Goal: Submit feedback/report problem

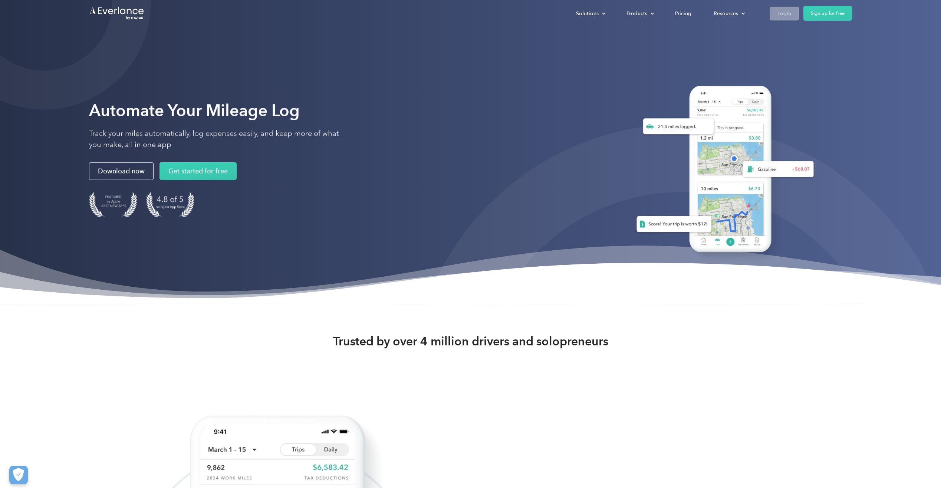
click at [783, 14] on div "Login" at bounding box center [785, 13] width 14 height 9
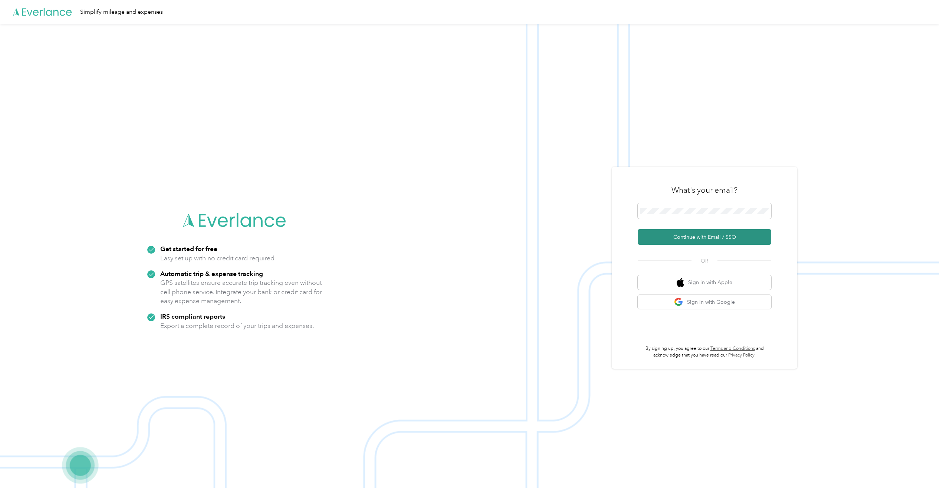
click at [681, 236] on button "Continue with Email / SSO" at bounding box center [705, 237] width 134 height 16
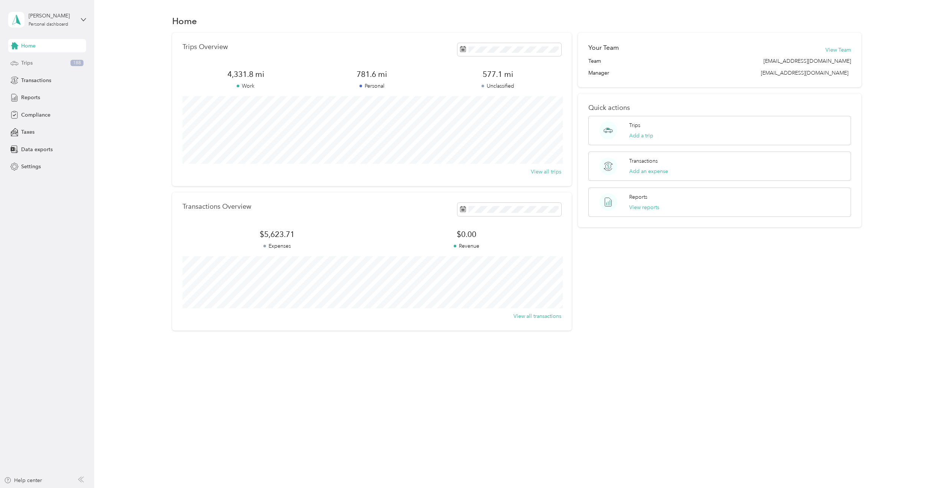
click at [52, 63] on div "Trips 188" at bounding box center [47, 62] width 78 height 13
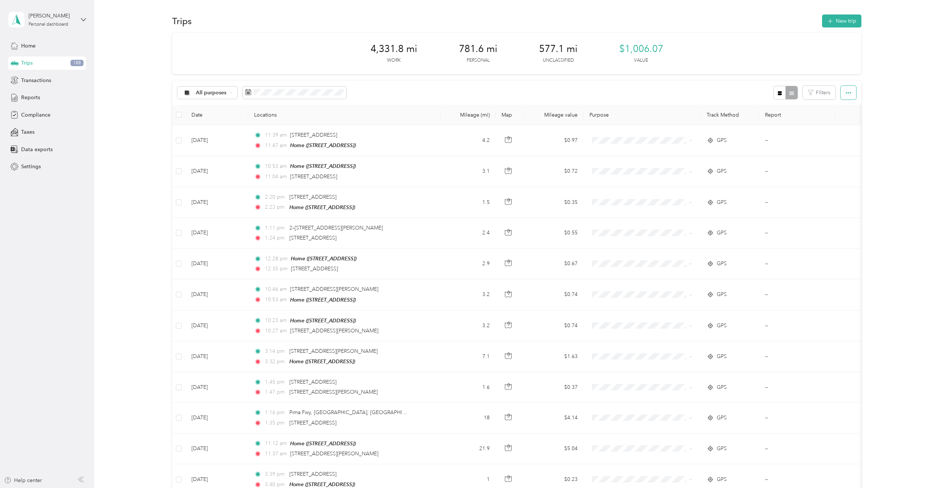
click at [846, 92] on icon "button" at bounding box center [848, 92] width 5 height 5
click at [838, 109] on span "Select all" at bounding box center [839, 107] width 20 height 6
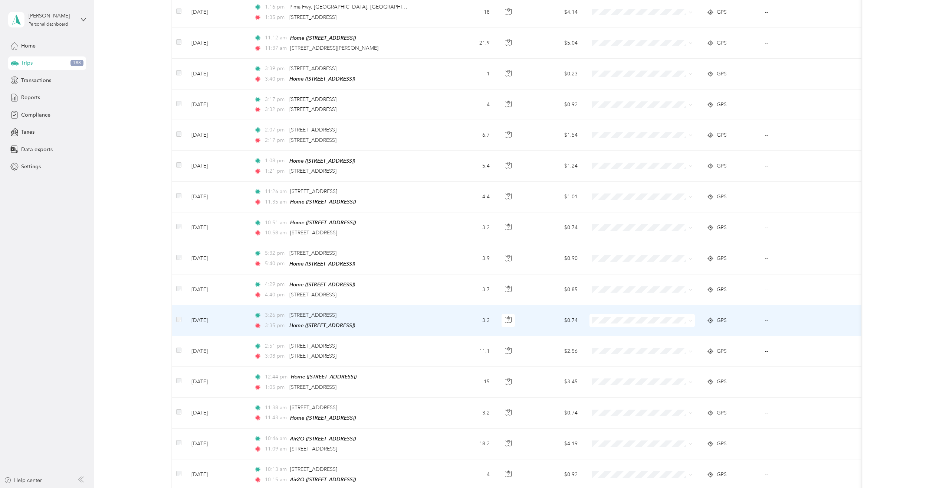
scroll to position [532, 0]
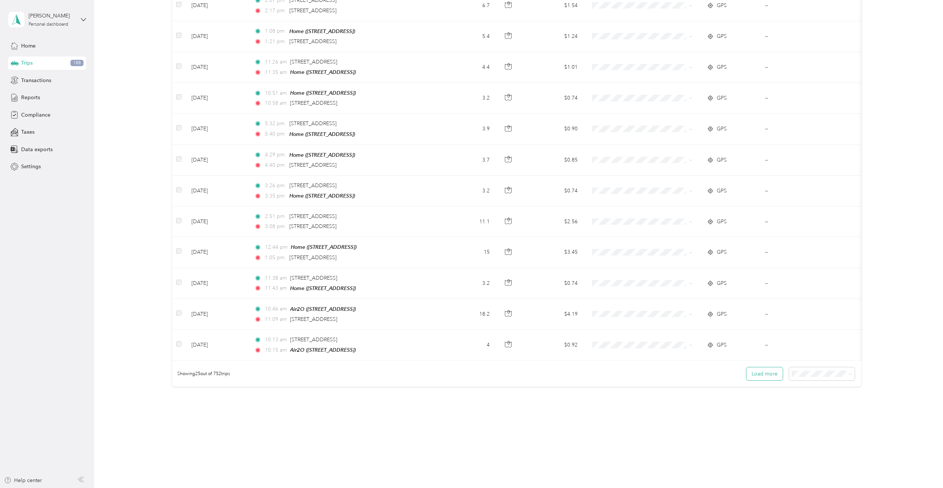
click at [766, 369] on button "Load more" at bounding box center [765, 373] width 36 height 13
click at [813, 413] on span "100 per load" at bounding box center [808, 412] width 30 height 6
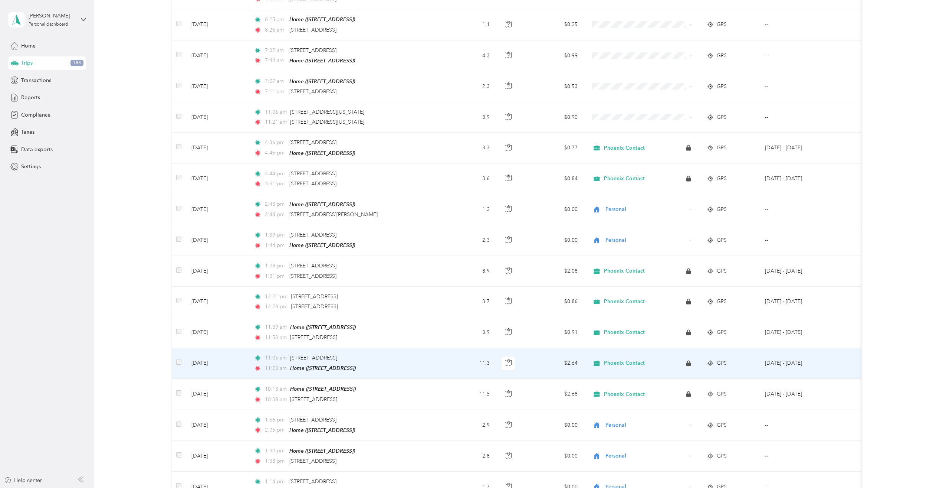
scroll to position [1967, 0]
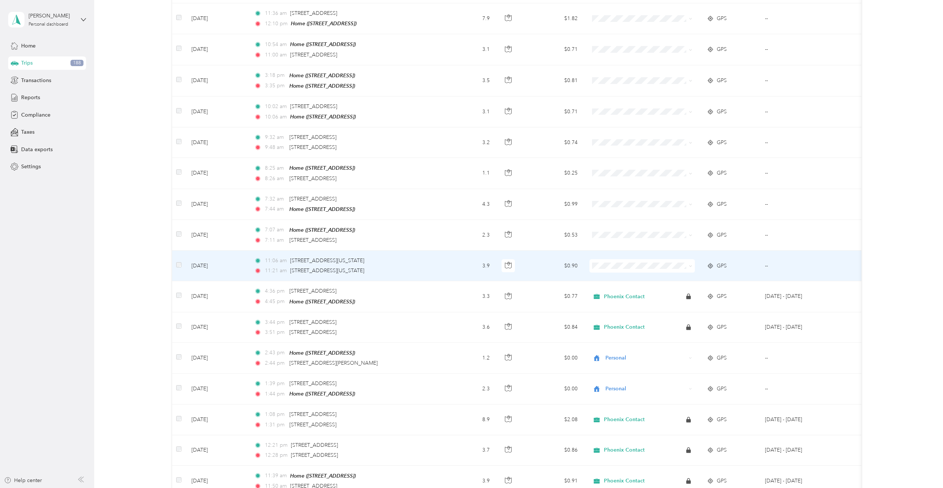
click at [641, 259] on span at bounding box center [642, 265] width 105 height 13
click at [628, 268] on li "Personal" at bounding box center [642, 272] width 105 height 13
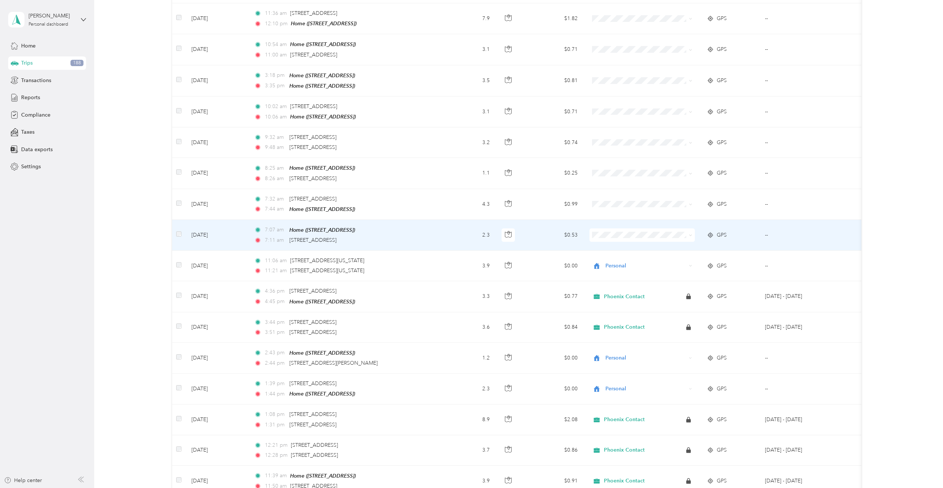
click at [618, 240] on span "Personal" at bounding box center [649, 242] width 82 height 8
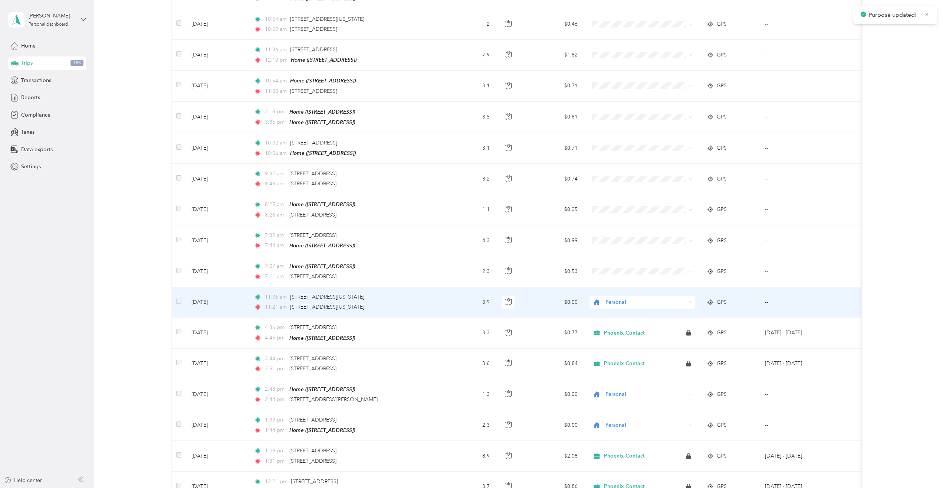
scroll to position [1930, 0]
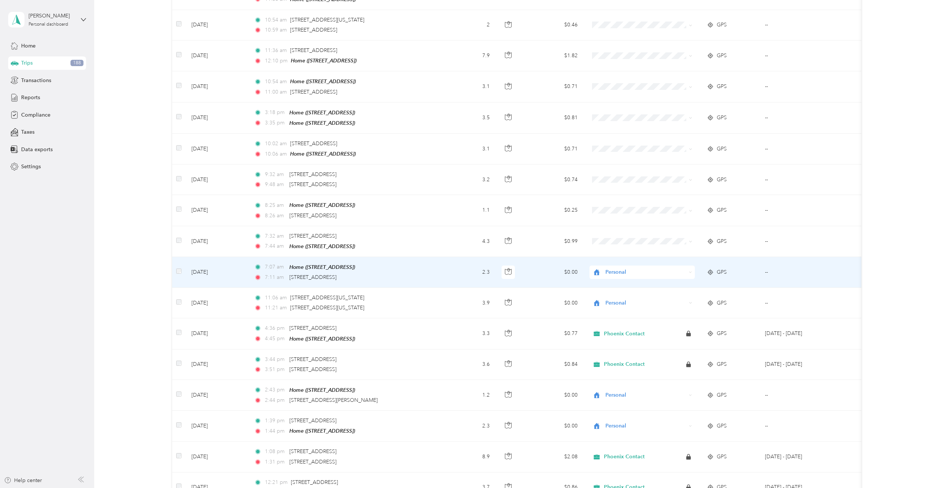
click at [614, 268] on span "Personal" at bounding box center [646, 272] width 81 height 8
click at [619, 277] on span "Personal" at bounding box center [644, 280] width 73 height 8
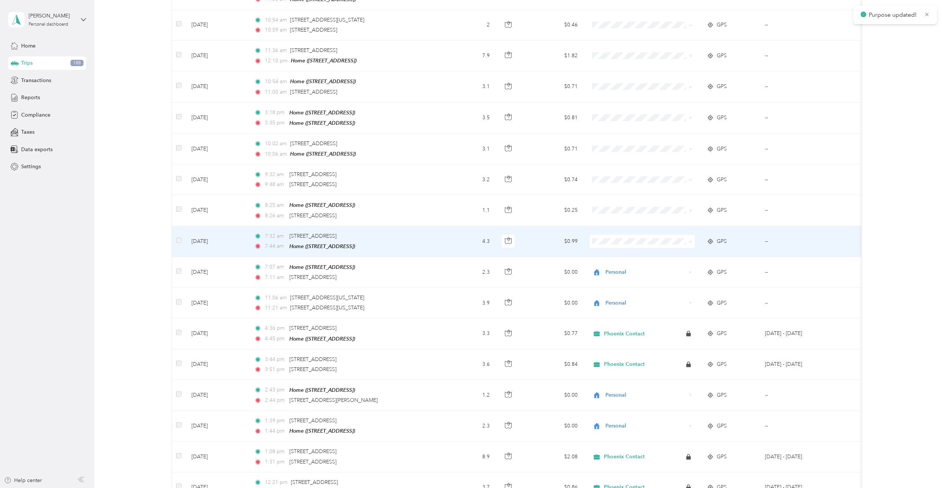
click at [620, 250] on span "Personal" at bounding box center [649, 249] width 82 height 8
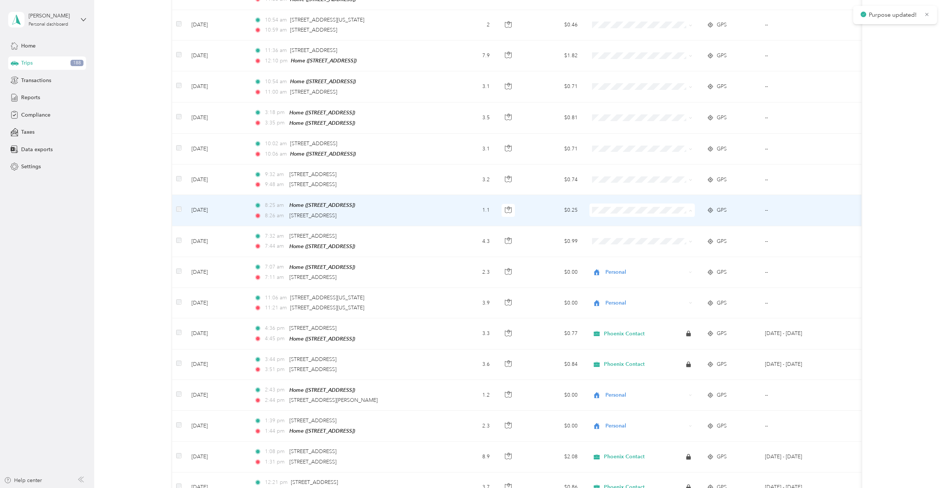
click at [627, 220] on span "Personal" at bounding box center [649, 219] width 82 height 8
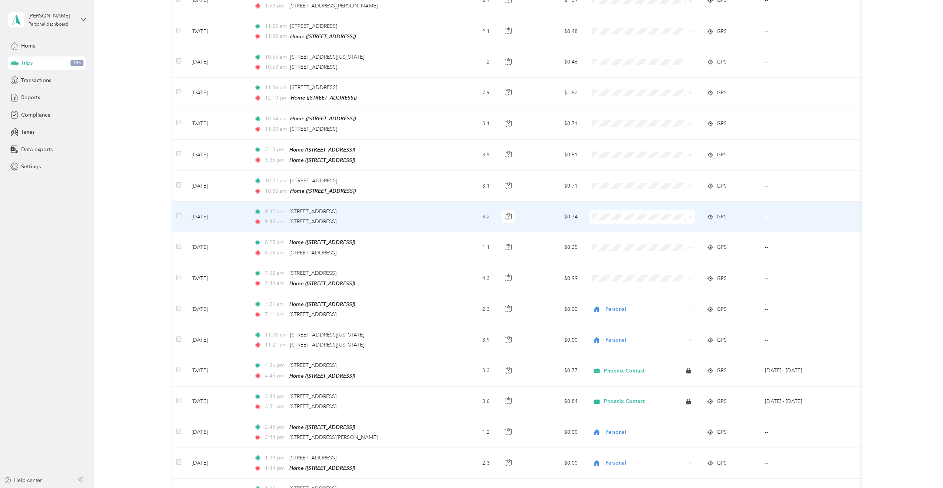
click at [623, 222] on span "Personal" at bounding box center [649, 226] width 82 height 8
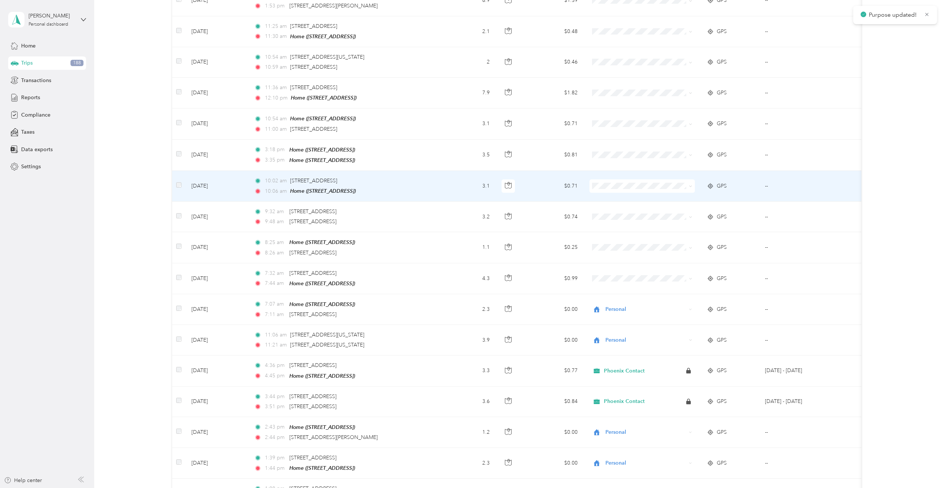
click at [614, 179] on span at bounding box center [642, 185] width 105 height 13
click at [620, 179] on span at bounding box center [642, 185] width 105 height 13
click at [622, 178] on td at bounding box center [642, 186] width 117 height 31
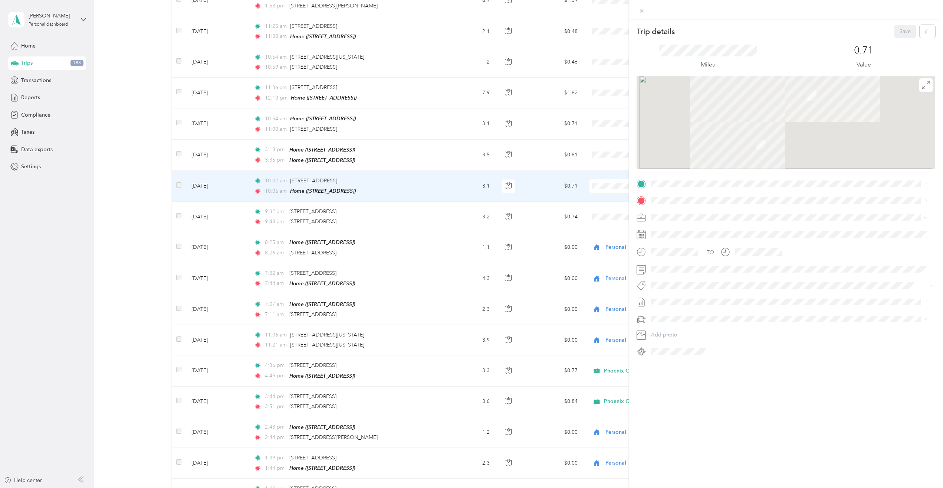
click at [600, 169] on div "Trip details Save This trip cannot be edited because it is either under review,…" at bounding box center [471, 244] width 943 height 488
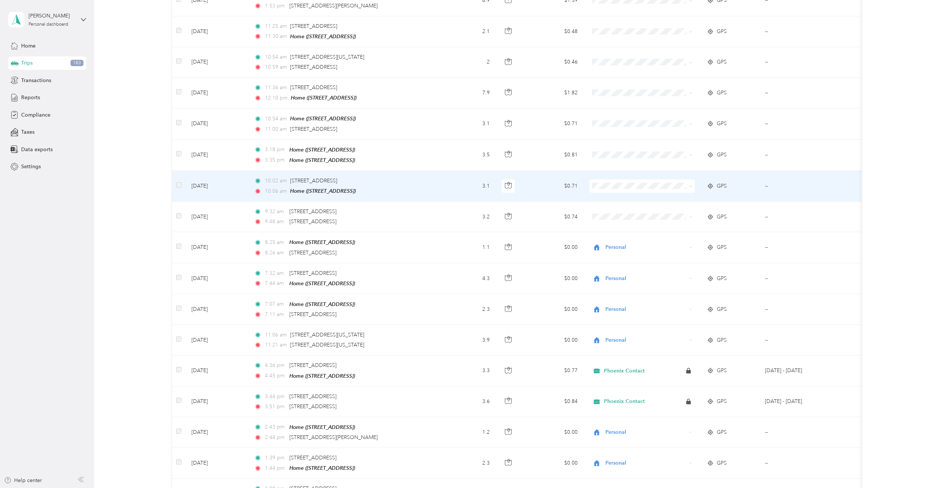
click at [612, 194] on span "Personal" at bounding box center [649, 195] width 82 height 8
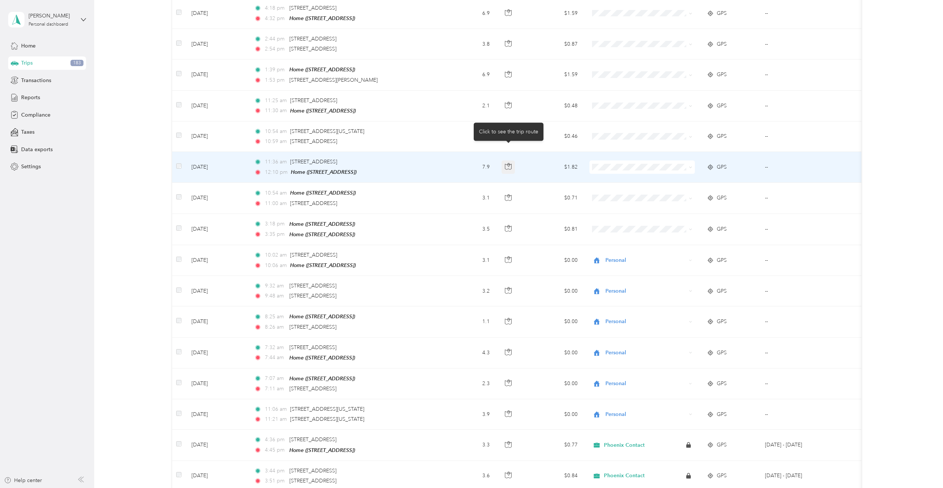
click at [507, 163] on icon "button" at bounding box center [508, 166] width 7 height 7
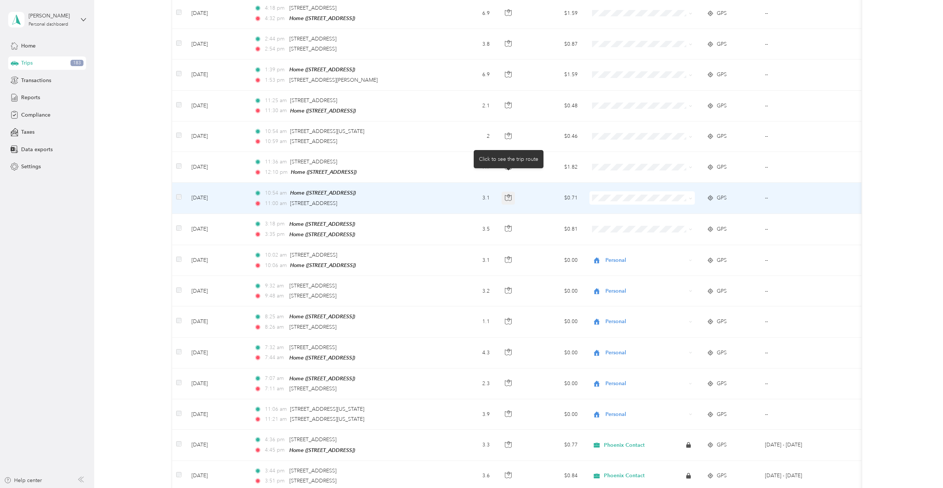
click at [513, 191] on button "button" at bounding box center [508, 197] width 13 height 13
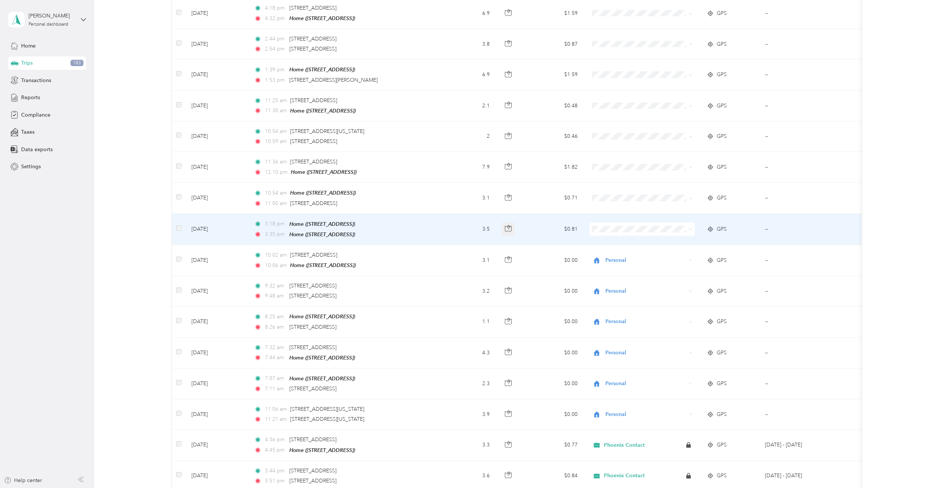
click at [504, 222] on button "button" at bounding box center [508, 228] width 13 height 13
click at [618, 214] on td at bounding box center [642, 229] width 117 height 31
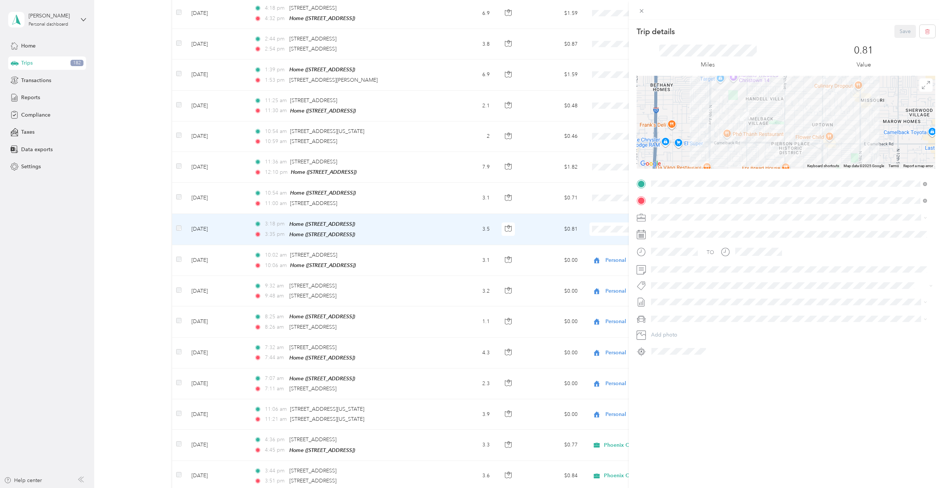
click at [514, 214] on div "Trip details Save This trip cannot be edited because it is either under review,…" at bounding box center [471, 244] width 943 height 488
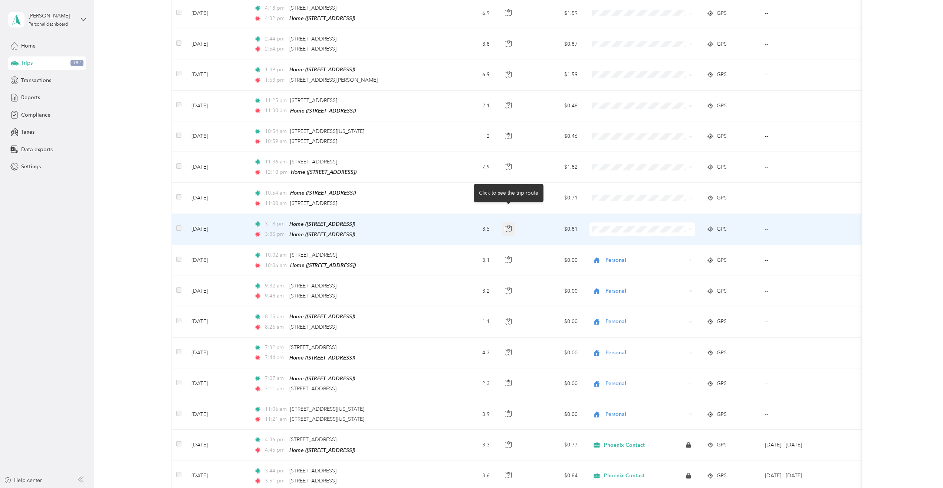
click at [510, 225] on icon "button" at bounding box center [508, 228] width 7 height 7
click at [613, 239] on span "Personal" at bounding box center [649, 239] width 82 height 8
click at [609, 209] on span "Personal" at bounding box center [649, 208] width 82 height 8
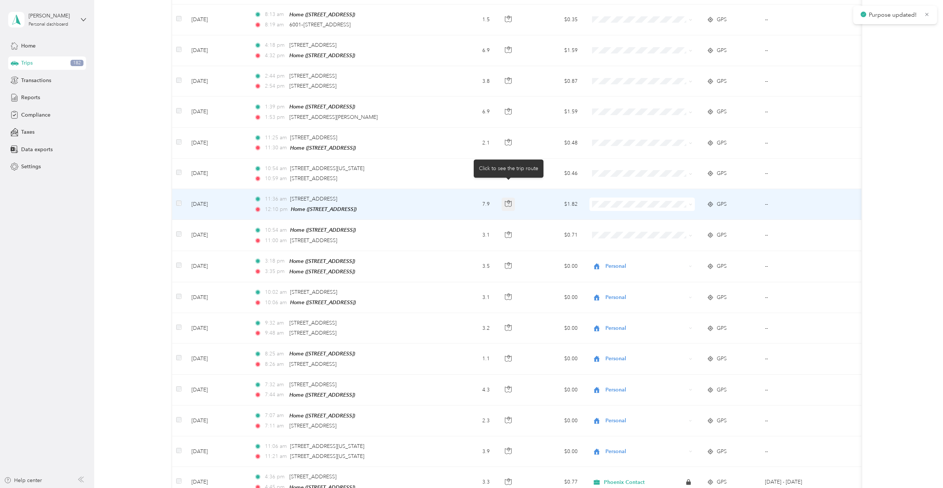
click at [512, 197] on button "button" at bounding box center [508, 203] width 13 height 13
click at [614, 201] on span "Phoenix Contact" at bounding box center [649, 202] width 82 height 8
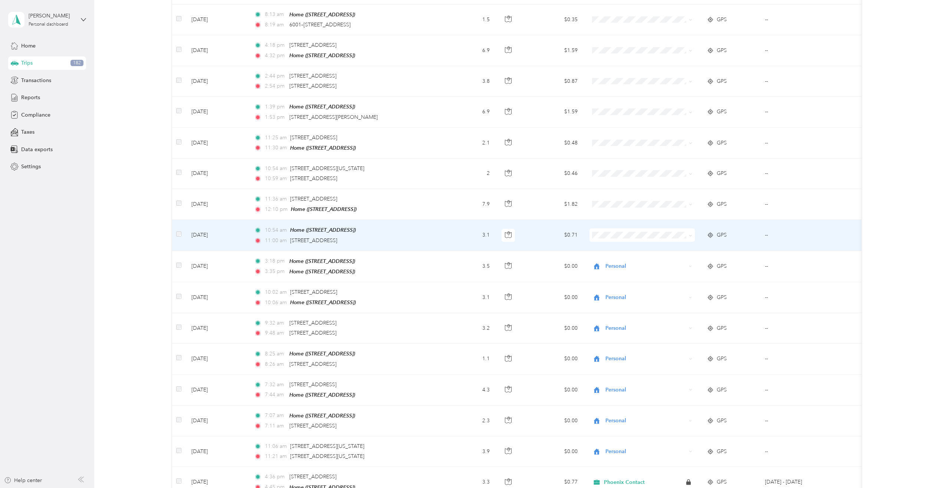
click at [608, 228] on span at bounding box center [642, 234] width 105 height 13
click at [613, 227] on li "Phoenix Contact" at bounding box center [642, 229] width 105 height 13
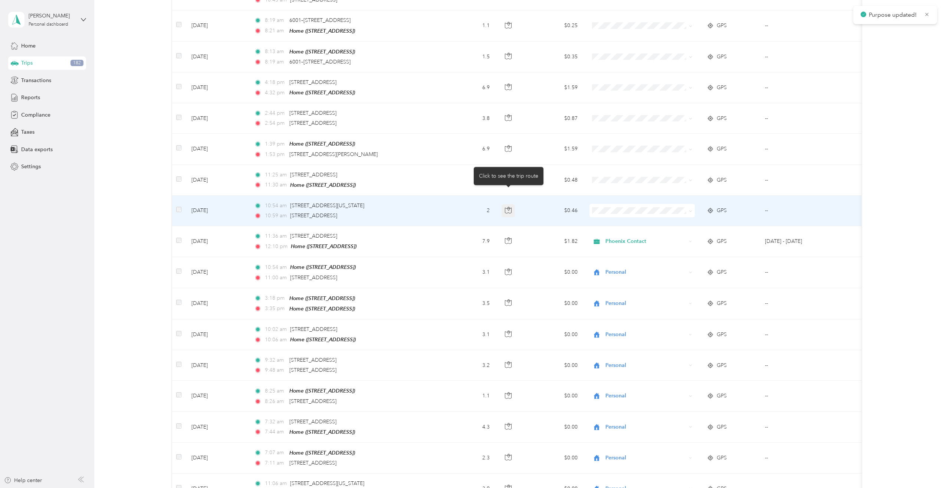
click at [507, 207] on icon "button" at bounding box center [508, 210] width 6 height 6
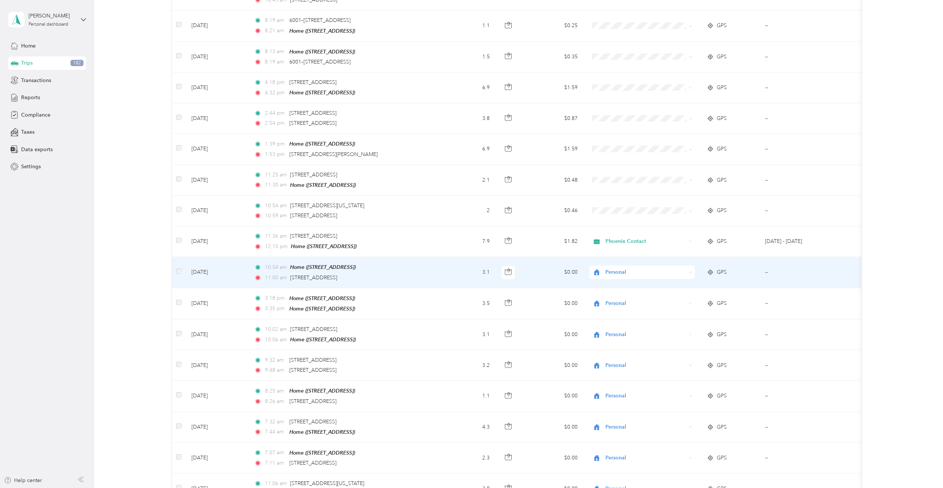
click at [609, 257] on td "Personal" at bounding box center [642, 272] width 117 height 31
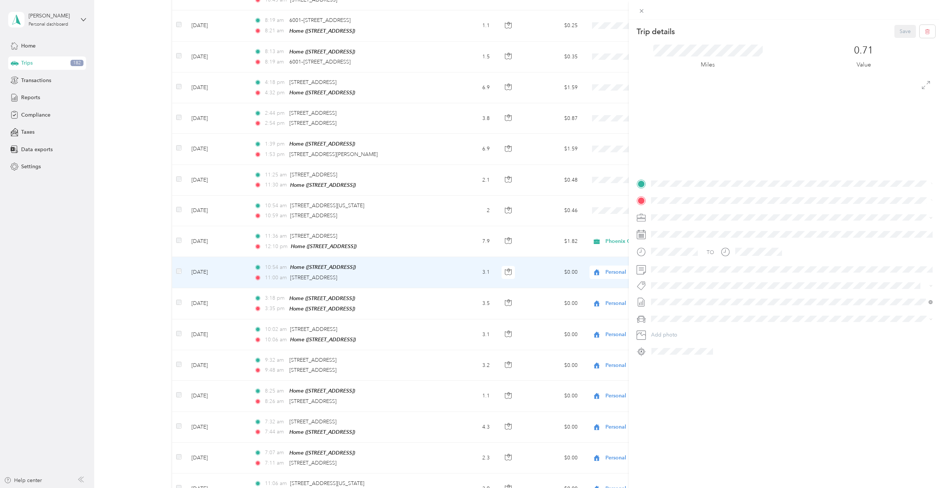
click at [613, 253] on div "Trip details Save This trip cannot be edited because it is either under review,…" at bounding box center [471, 244] width 943 height 488
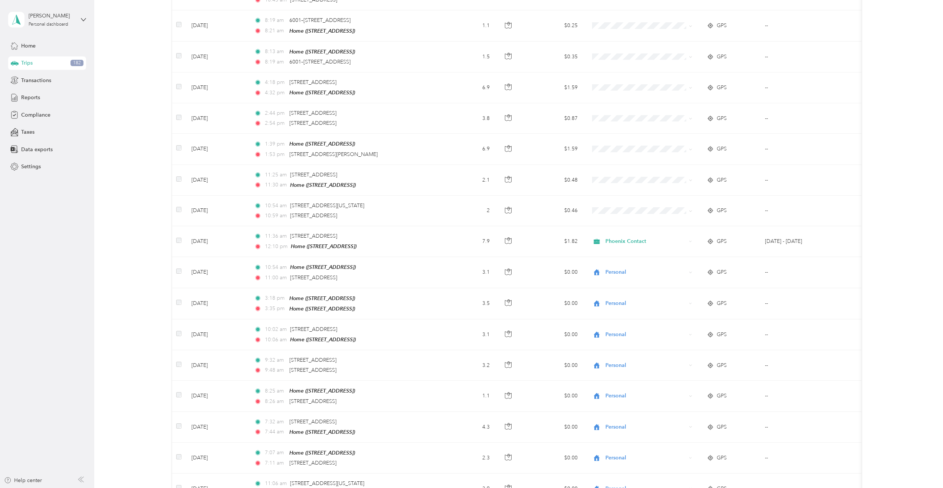
click at [608, 255] on div at bounding box center [471, 244] width 943 height 488
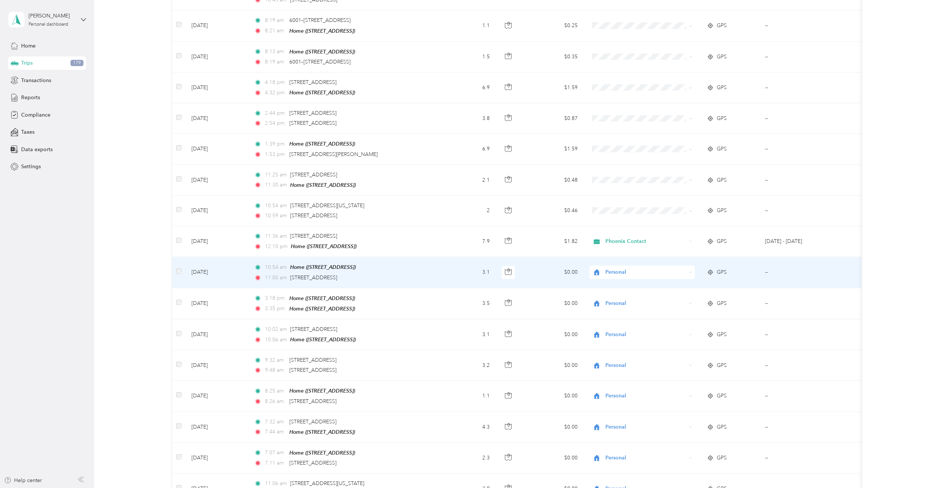
click at [608, 268] on span "Personal" at bounding box center [646, 272] width 81 height 8
click at [614, 266] on span "Phoenix Contact" at bounding box center [649, 269] width 82 height 8
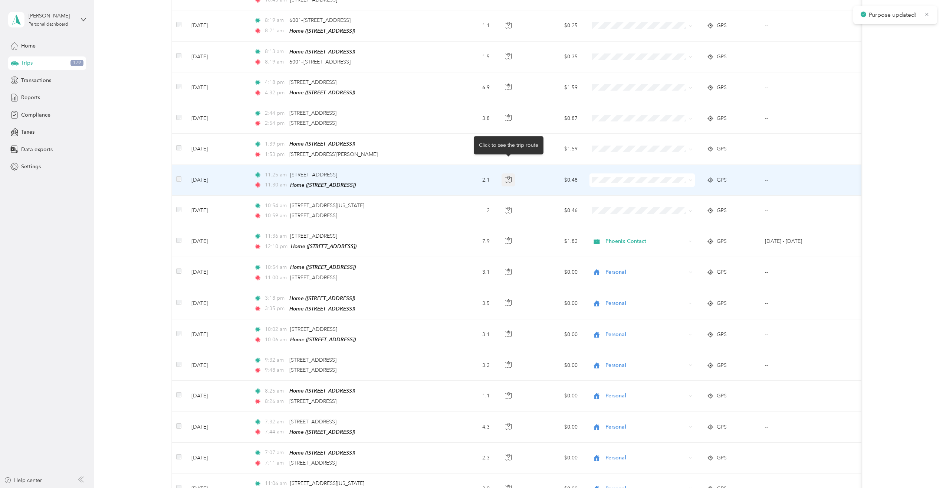
click at [508, 177] on icon "button" at bounding box center [508, 177] width 1 height 1
click at [603, 173] on span at bounding box center [642, 179] width 105 height 13
click at [616, 190] on span "Personal" at bounding box center [649, 191] width 82 height 8
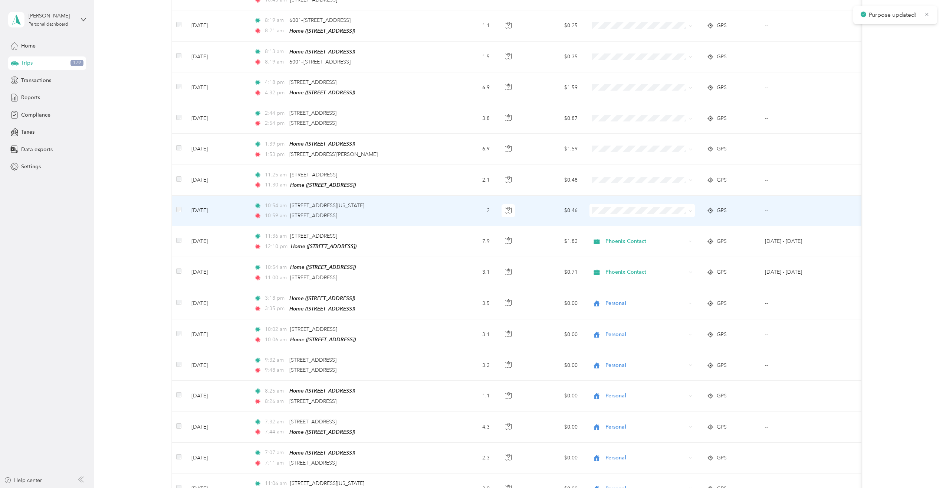
click at [616, 196] on td at bounding box center [642, 211] width 117 height 30
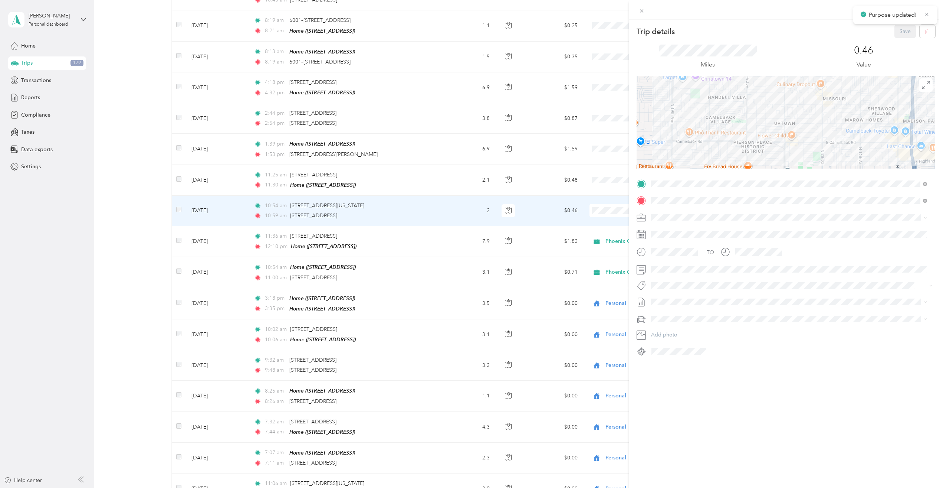
click at [613, 196] on div "Trip details Save This trip cannot be edited because it is either under review,…" at bounding box center [471, 244] width 943 height 488
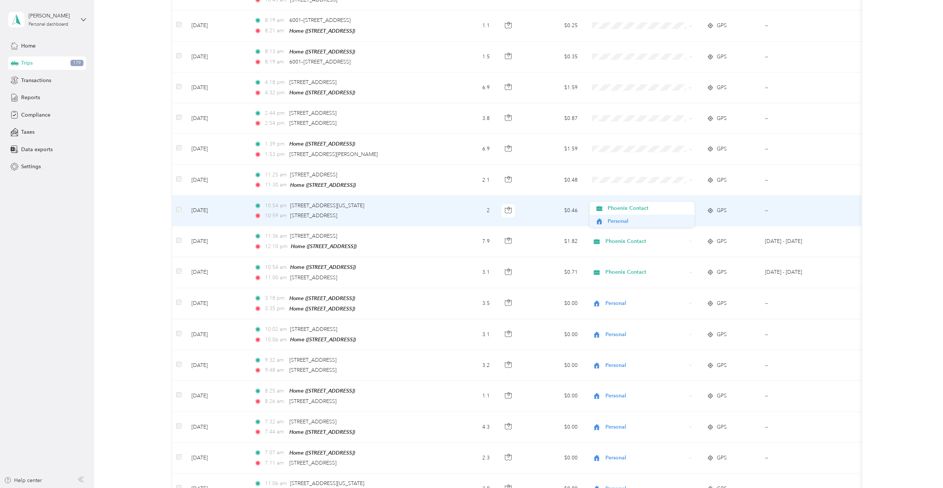
click at [613, 218] on span "Personal" at bounding box center [649, 221] width 82 height 8
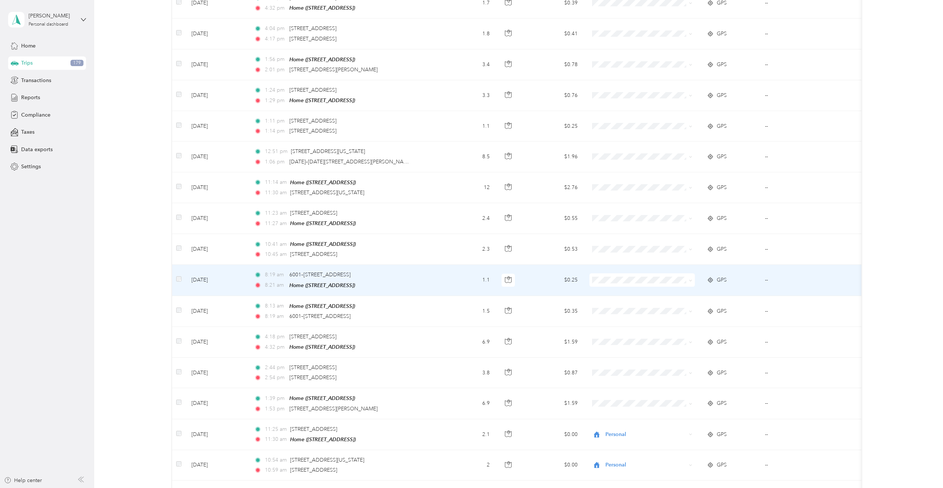
scroll to position [1484, 0]
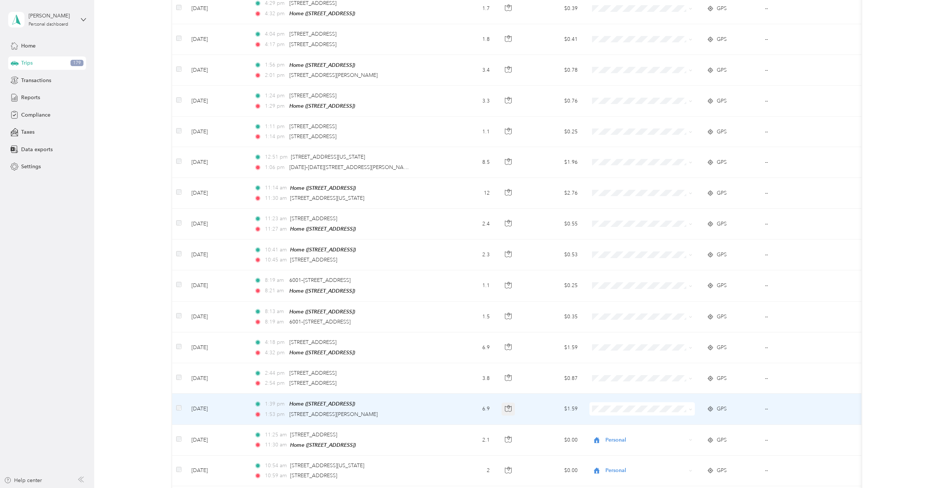
click at [507, 406] on icon "button" at bounding box center [508, 409] width 6 height 6
click at [507, 405] on icon "button" at bounding box center [508, 408] width 7 height 7
click at [616, 404] on span "Phoenix Contact" at bounding box center [649, 407] width 82 height 8
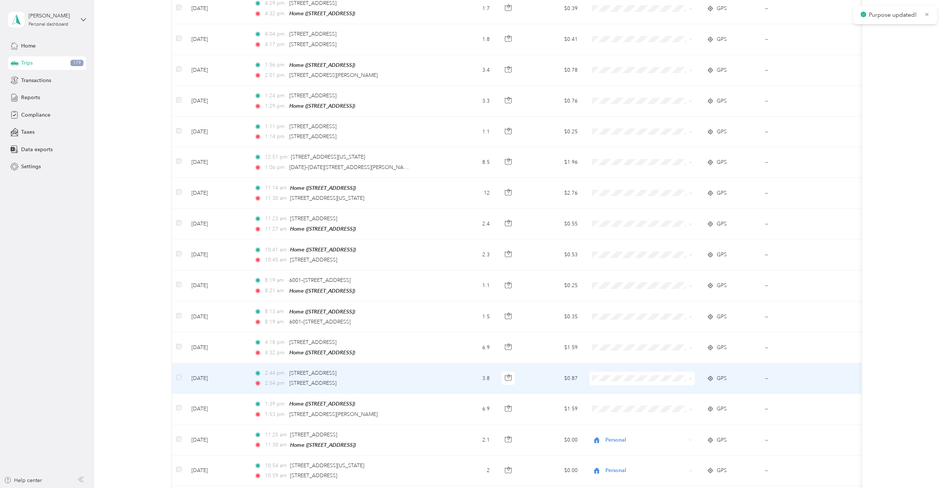
click at [608, 371] on span at bounding box center [642, 377] width 105 height 13
click at [617, 377] on span "Phoenix Contact" at bounding box center [649, 375] width 82 height 8
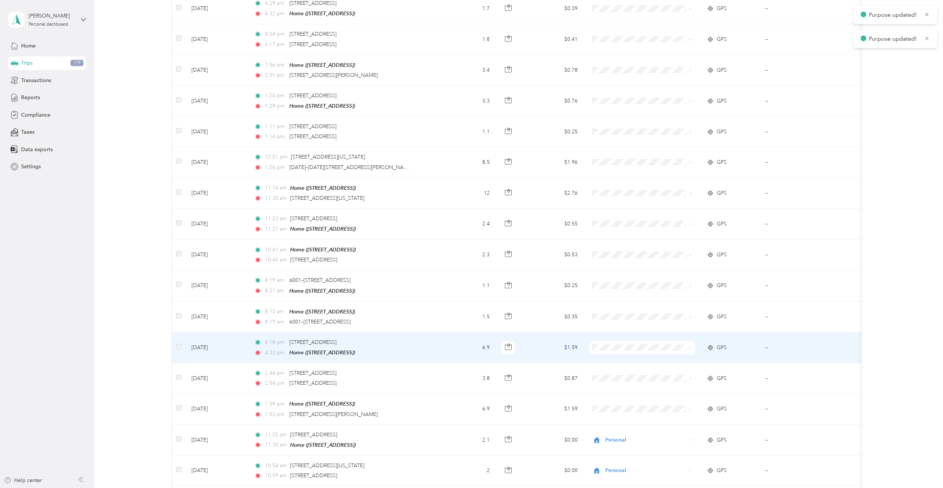
click at [620, 346] on li "Phoenix Contact" at bounding box center [642, 345] width 105 height 13
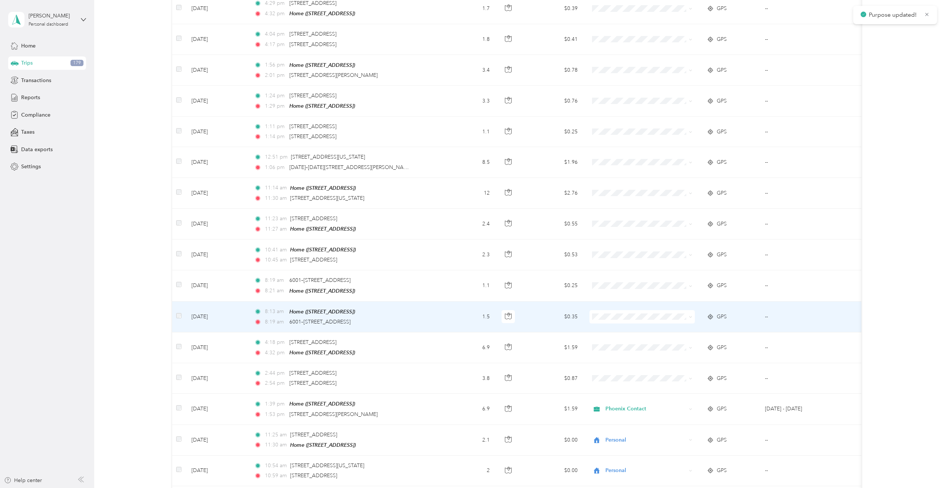
click at [613, 310] on span at bounding box center [642, 316] width 105 height 13
click at [504, 310] on button "button" at bounding box center [508, 316] width 13 height 13
click at [610, 324] on li "Personal" at bounding box center [642, 328] width 105 height 13
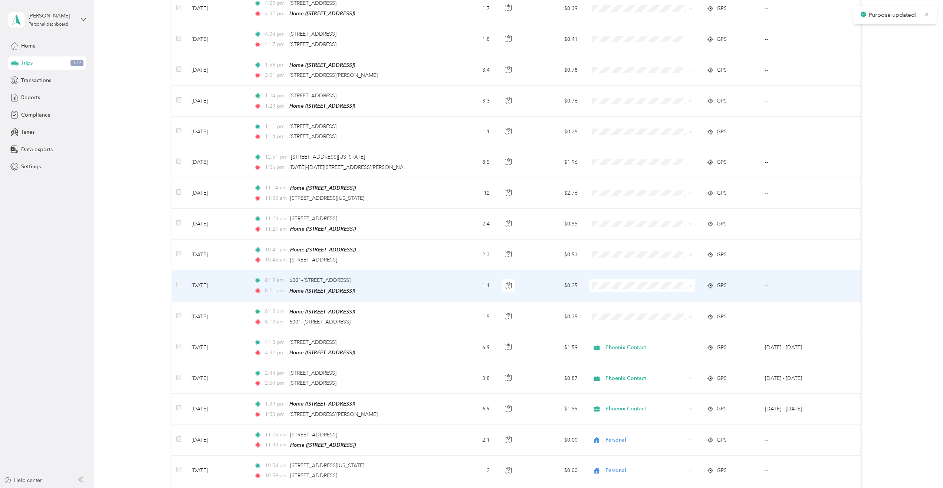
click at [612, 279] on span at bounding box center [642, 285] width 105 height 13
click at [612, 300] on li "Personal" at bounding box center [642, 294] width 105 height 13
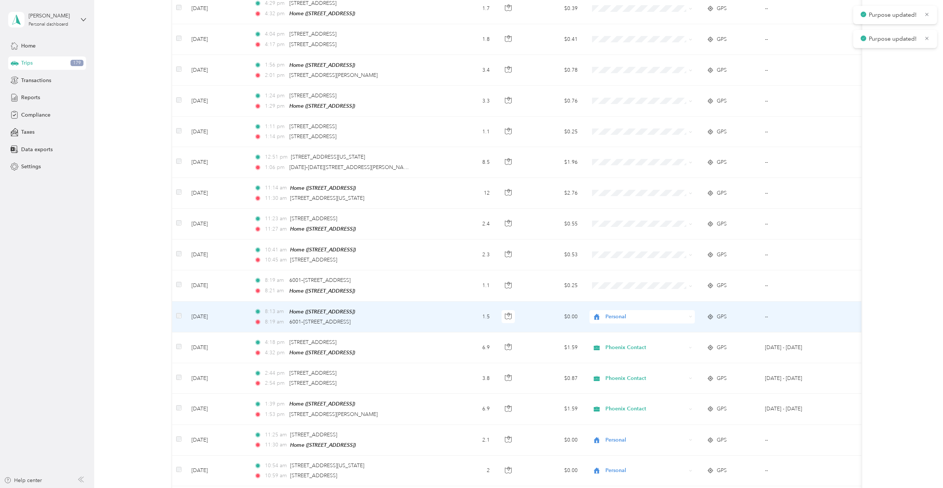
scroll to position [1447, 0]
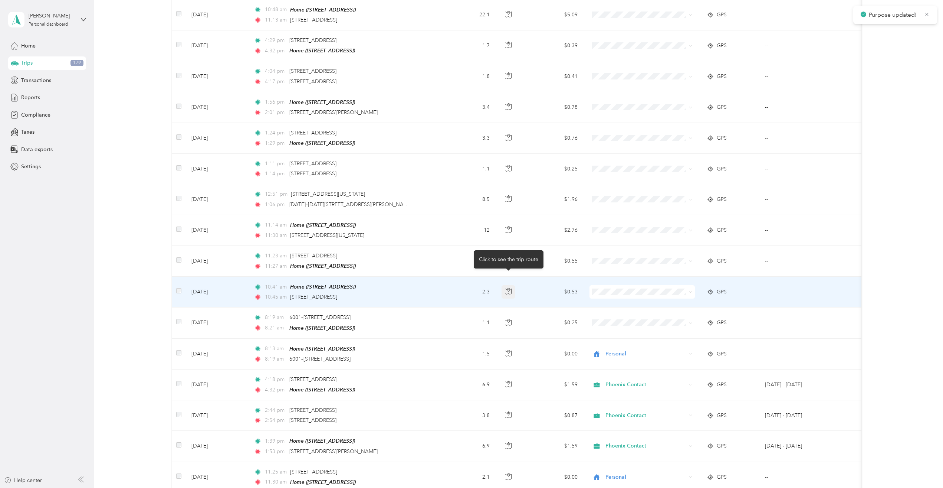
click at [509, 288] on icon "button" at bounding box center [508, 291] width 7 height 7
click at [618, 276] on td at bounding box center [642, 291] width 117 height 31
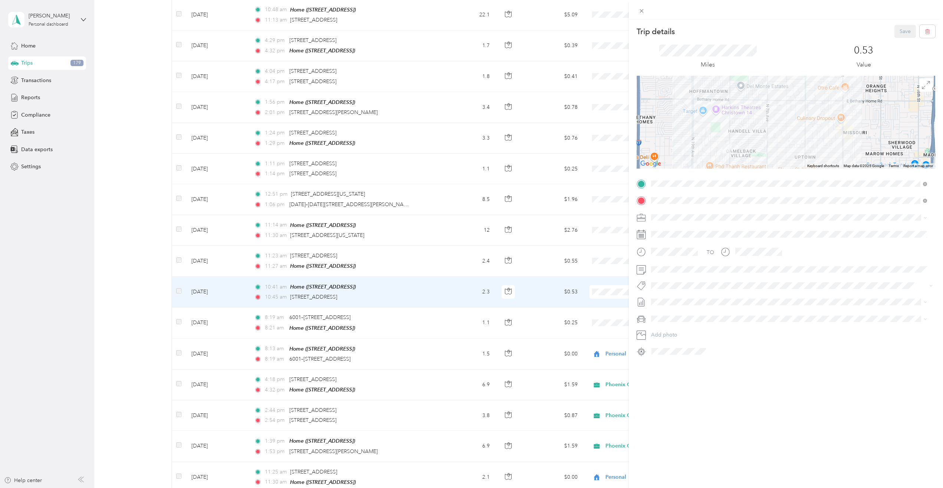
click at [615, 271] on div "Trip details Save This trip cannot be edited because it is either under review,…" at bounding box center [471, 244] width 943 height 488
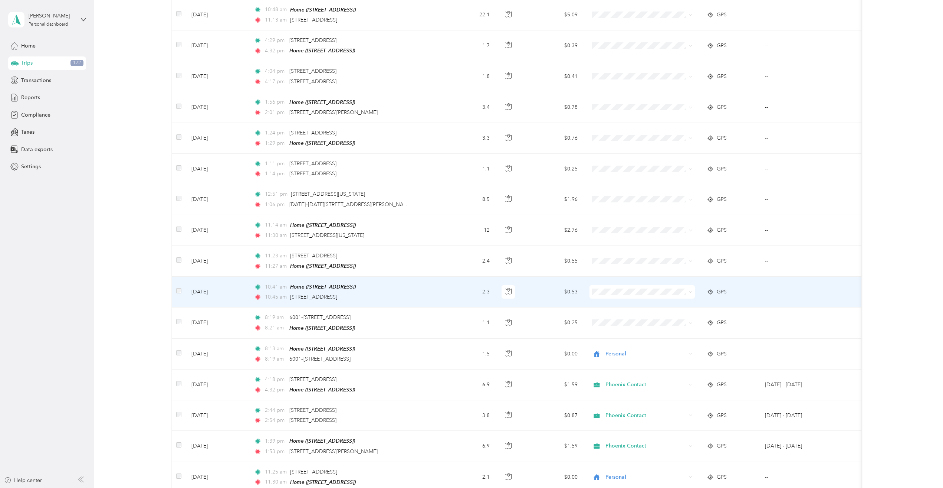
click at [610, 285] on span at bounding box center [642, 291] width 105 height 13
click at [614, 290] on span "Phoenix Contact" at bounding box center [649, 292] width 82 height 8
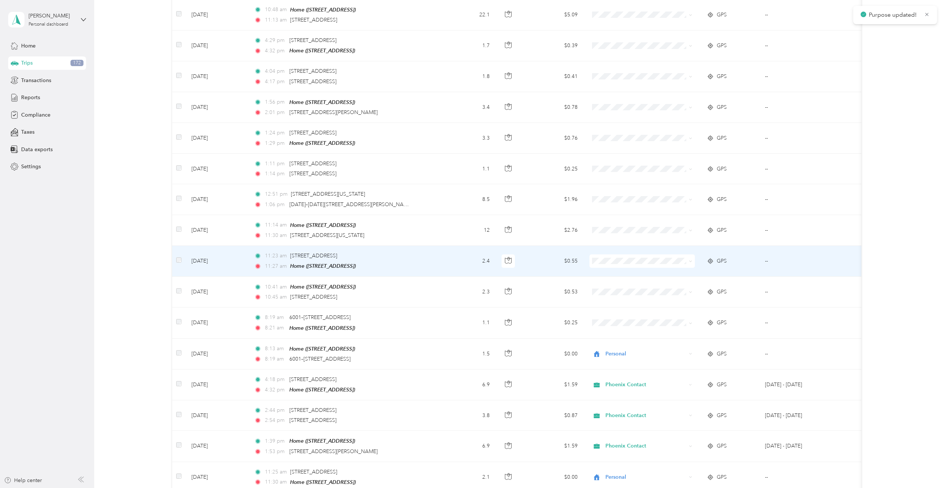
click at [616, 264] on ol "Phoenix Contact Personal" at bounding box center [642, 266] width 105 height 26
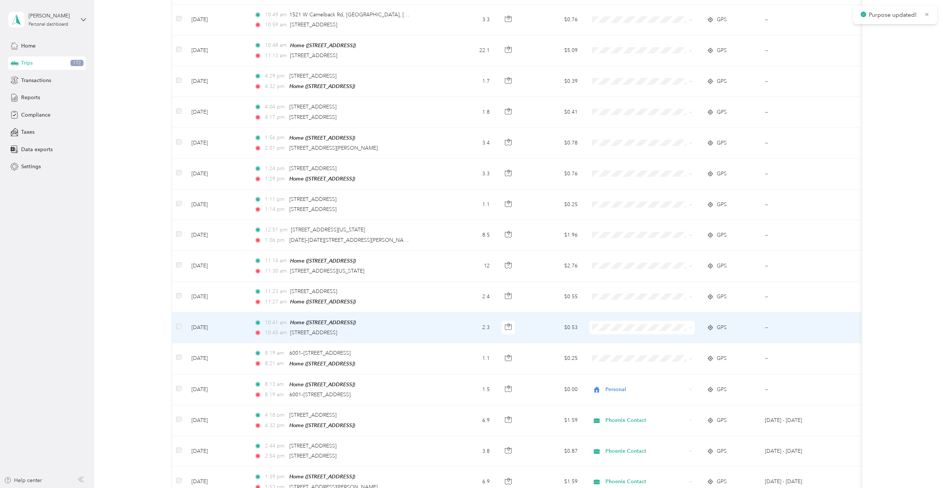
scroll to position [1410, 0]
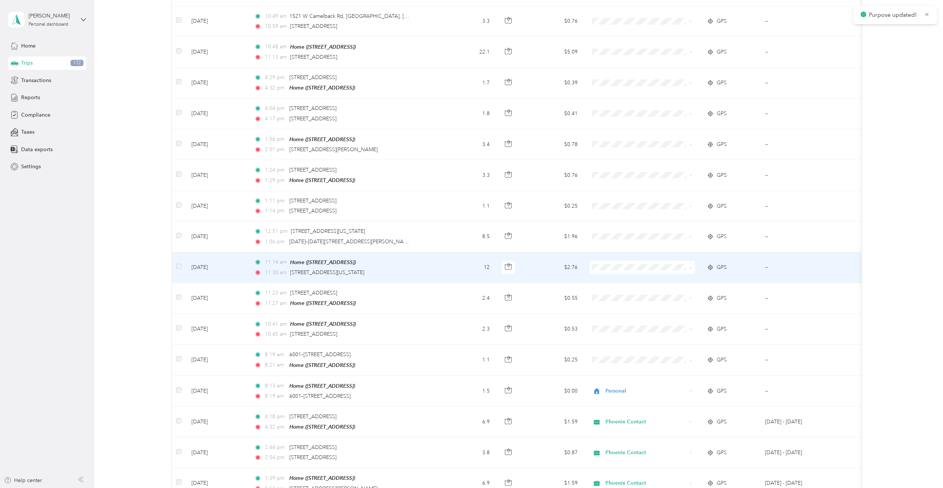
click at [608, 266] on span "Phoenix Contact" at bounding box center [649, 267] width 82 height 8
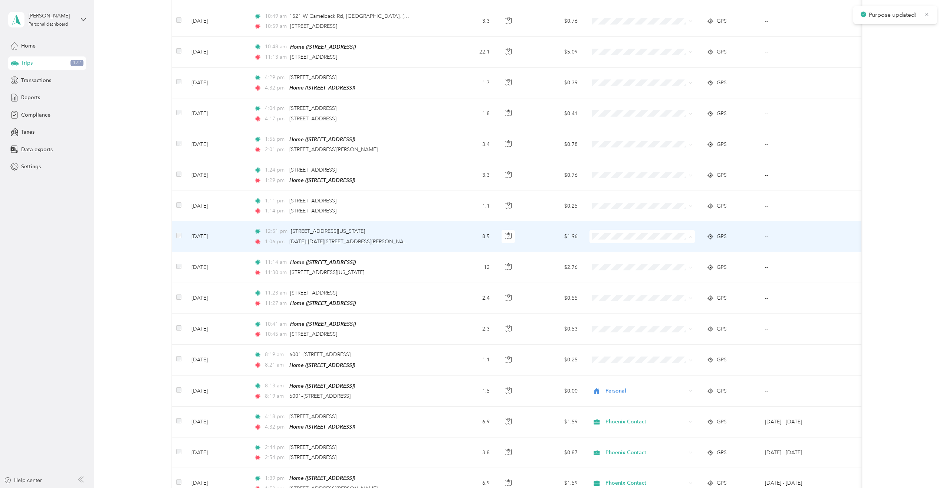
click at [613, 235] on span "Phoenix Contact" at bounding box center [649, 237] width 82 height 8
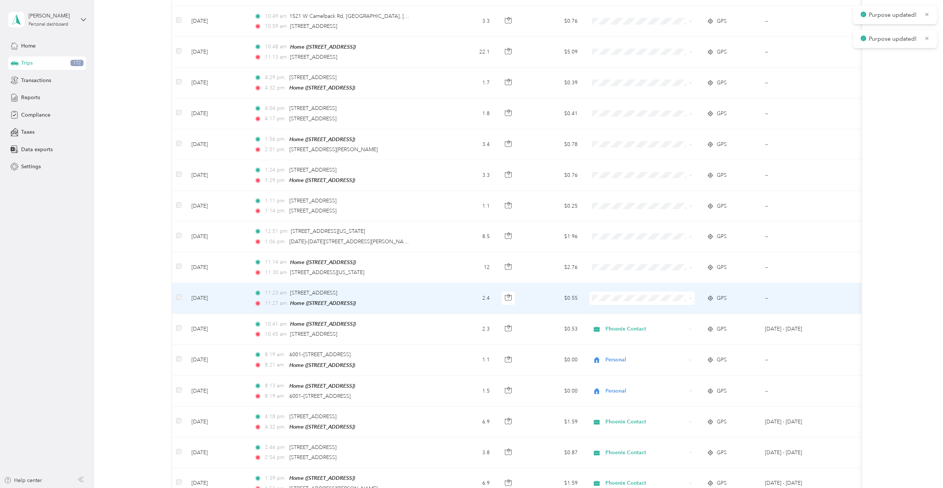
scroll to position [1373, 0]
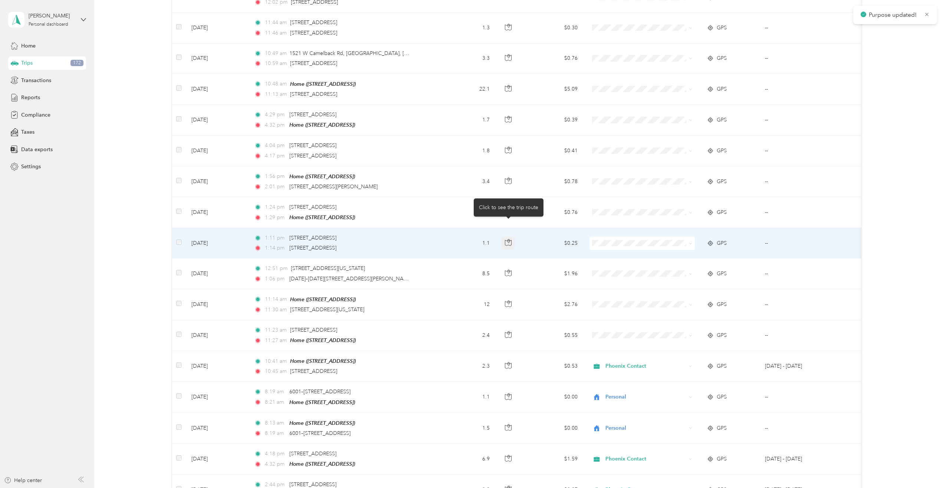
click at [513, 236] on button "button" at bounding box center [508, 242] width 13 height 13
click at [618, 239] on li "Phoenix Contact" at bounding box center [642, 243] width 105 height 13
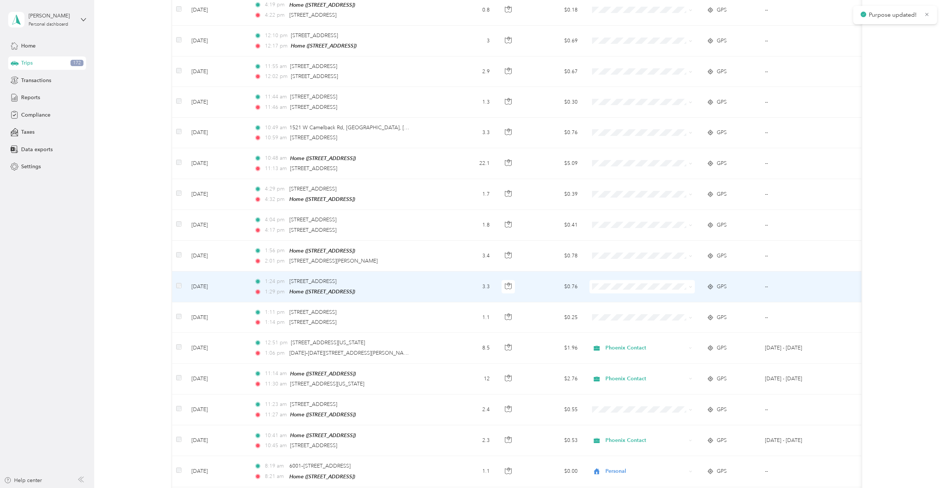
scroll to position [1336, 0]
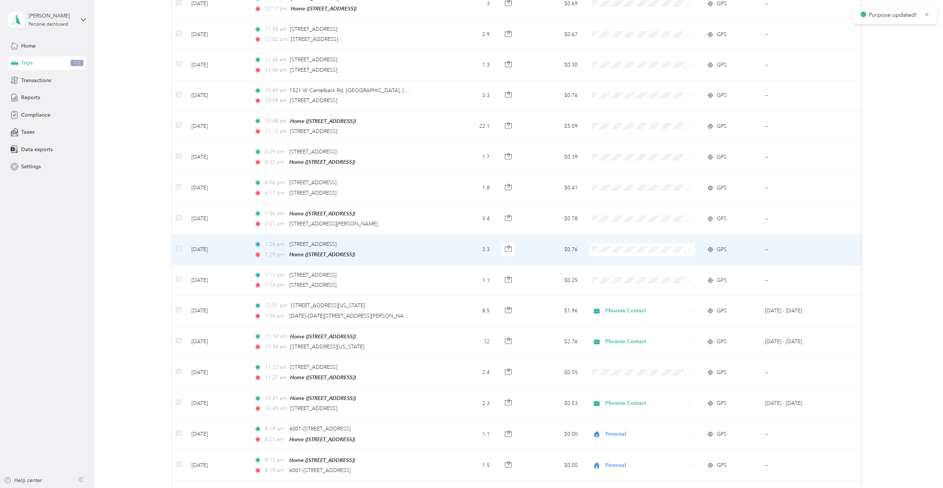
click at [619, 246] on span "Phoenix Contact" at bounding box center [649, 250] width 82 height 8
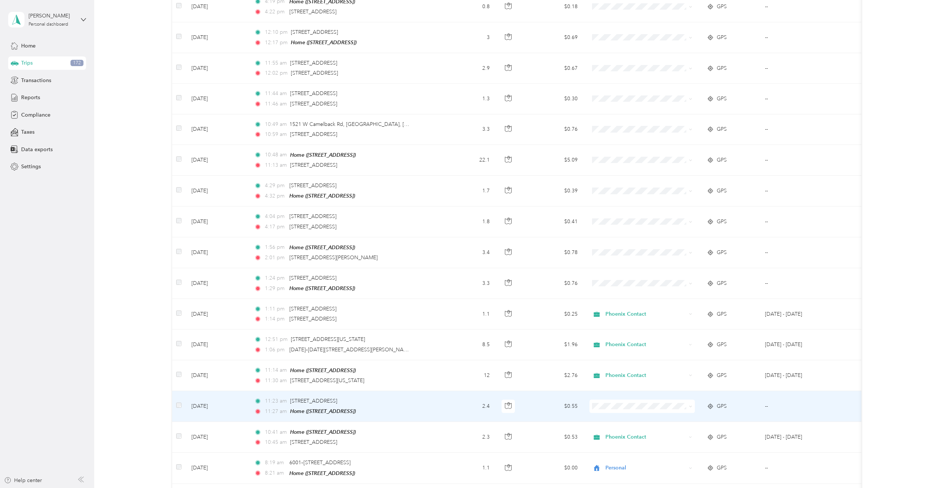
scroll to position [1299, 0]
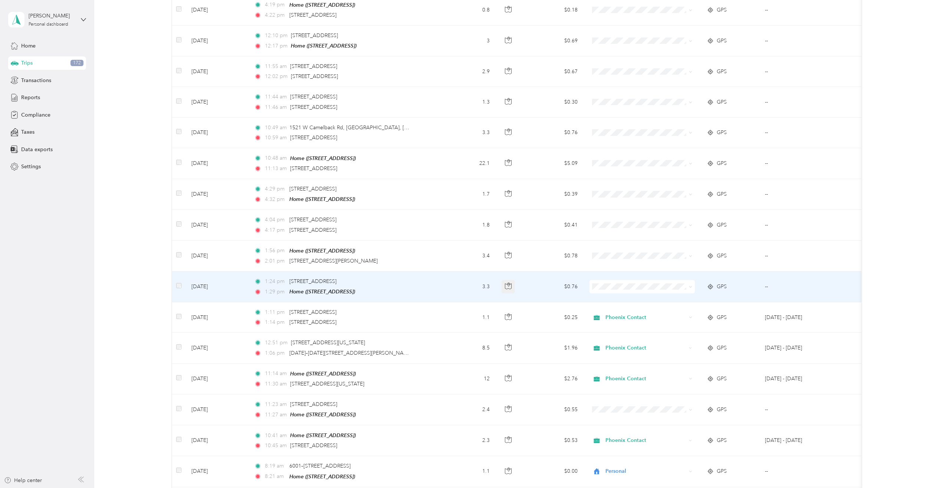
click at [511, 282] on icon "button" at bounding box center [508, 285] width 7 height 7
click at [617, 282] on li "Phoenix Contact" at bounding box center [642, 286] width 105 height 13
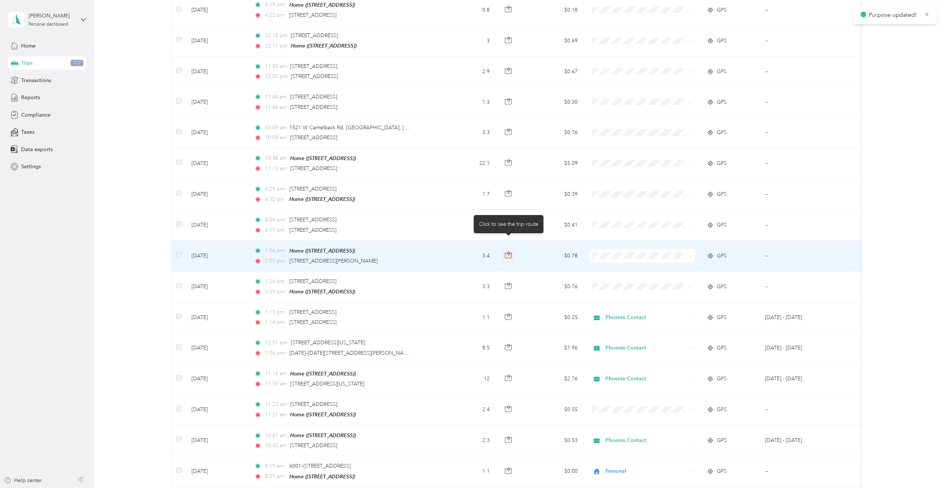
click at [509, 252] on icon "button" at bounding box center [508, 255] width 7 height 7
click at [611, 255] on span "Phoenix Contact" at bounding box center [649, 253] width 82 height 8
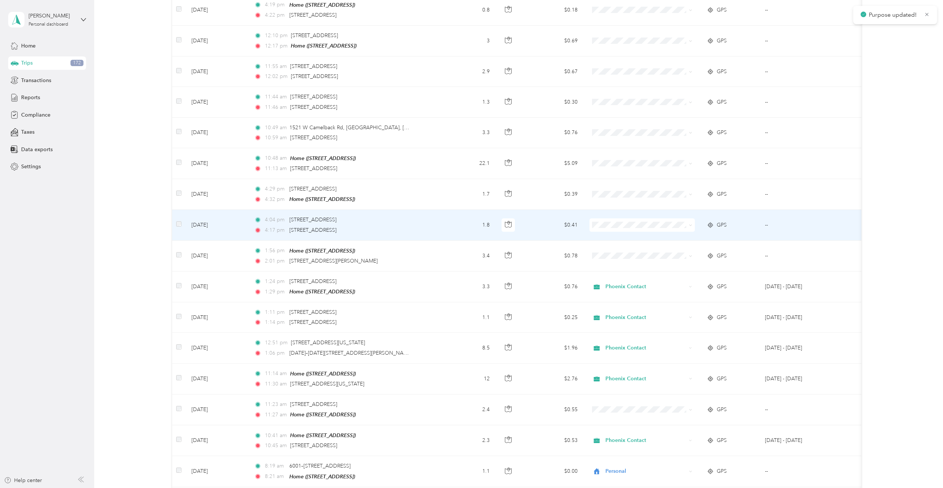
click at [603, 220] on td at bounding box center [642, 225] width 117 height 30
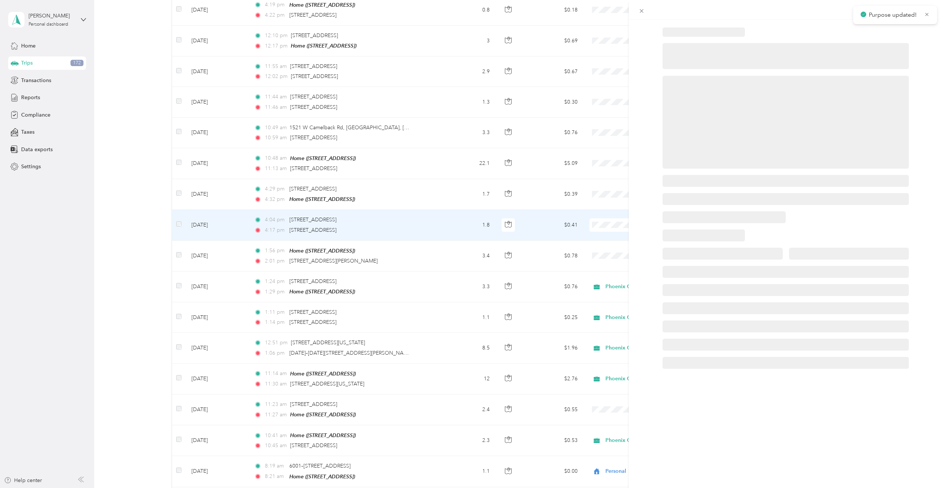
click at [607, 213] on div at bounding box center [471, 244] width 943 height 488
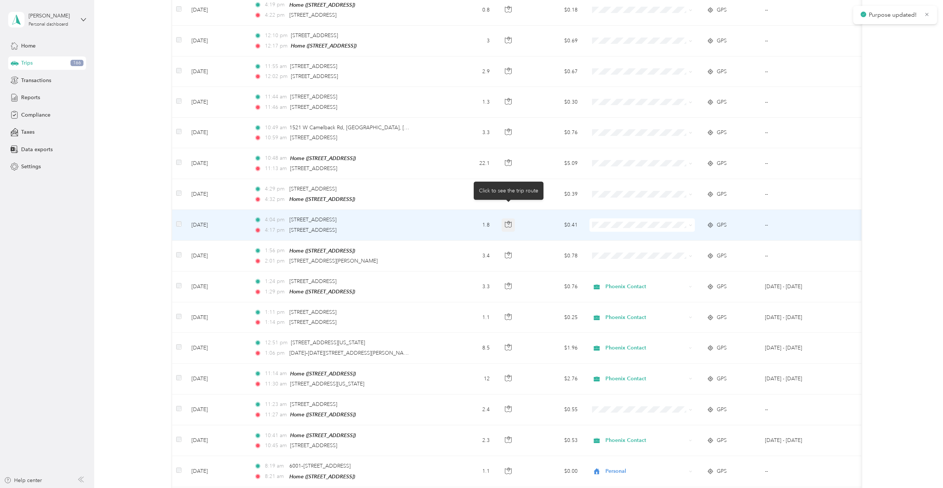
click at [505, 218] on button "button" at bounding box center [508, 224] width 13 height 13
click at [619, 218] on span at bounding box center [642, 224] width 105 height 13
click at [623, 225] on span "Phoenix Contact" at bounding box center [649, 225] width 82 height 8
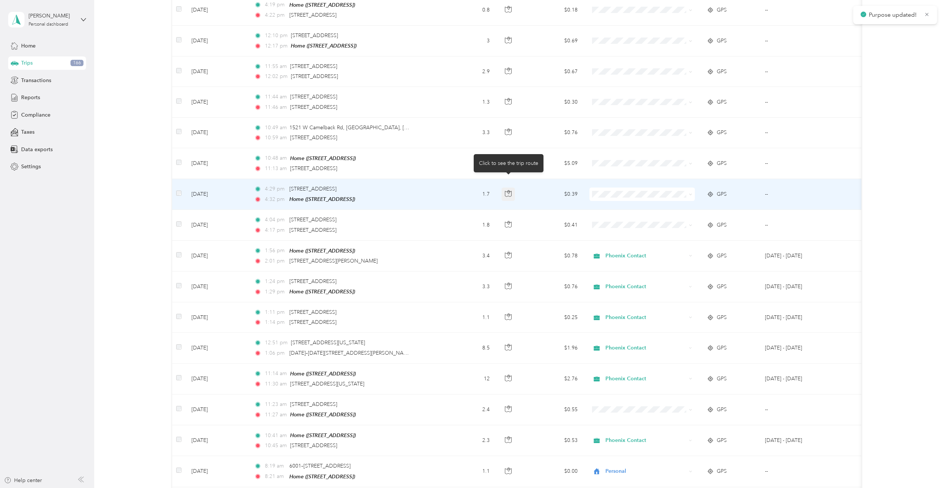
click at [511, 190] on icon "button" at bounding box center [508, 193] width 7 height 7
click at [615, 195] on span "Phoenix Contact" at bounding box center [649, 196] width 82 height 8
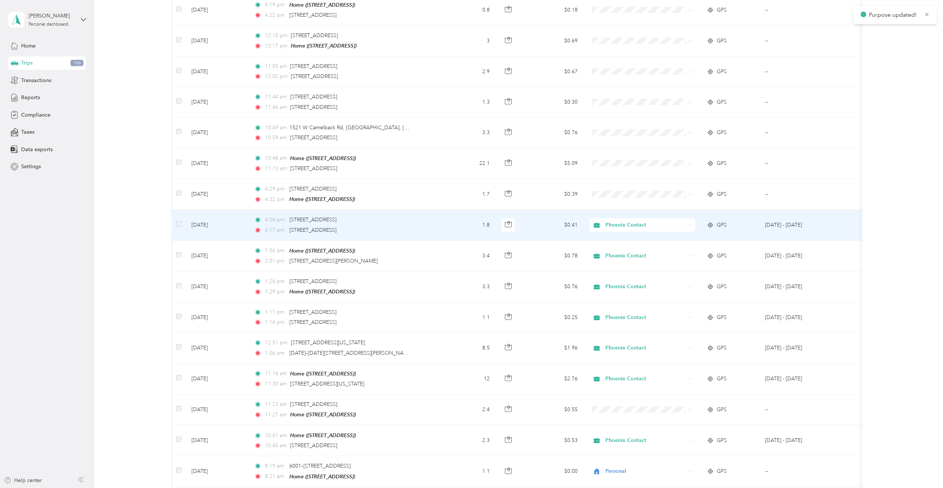
scroll to position [1225, 0]
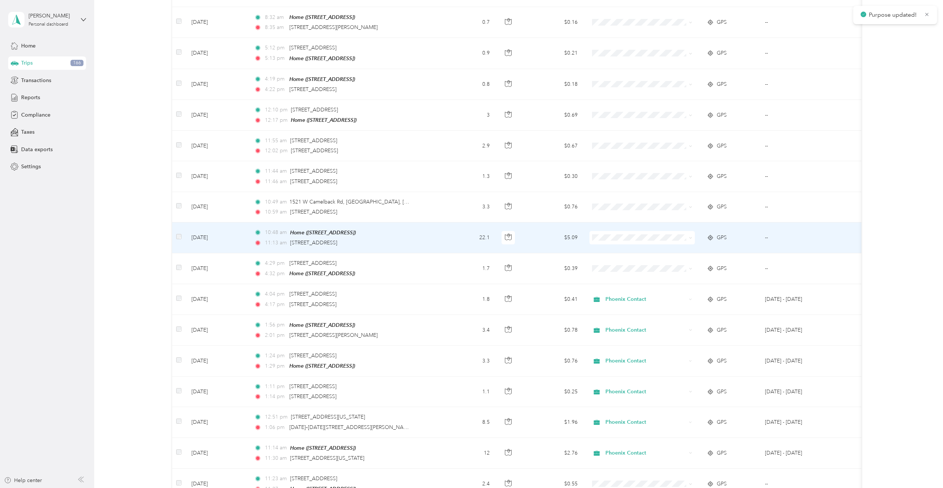
click at [517, 231] on div at bounding box center [510, 237] width 17 height 13
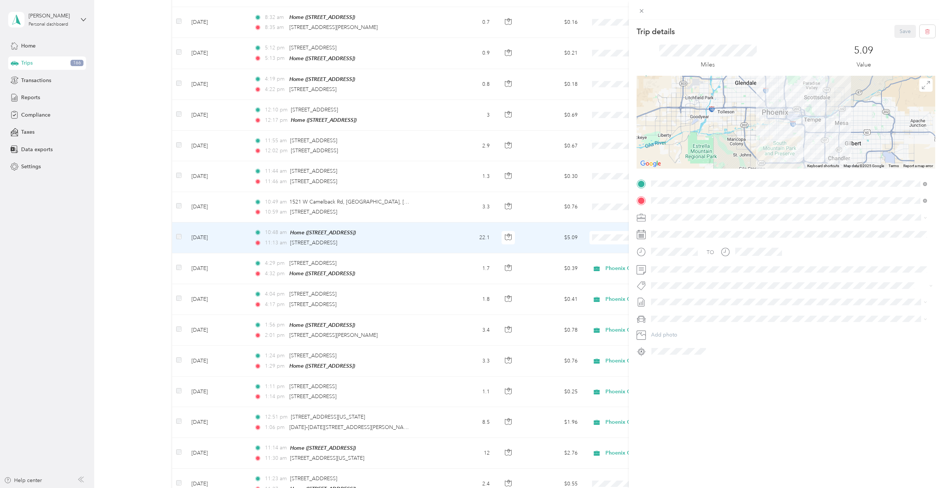
click at [507, 225] on div "Trip details Save This trip cannot be edited because it is either under review,…" at bounding box center [471, 244] width 943 height 488
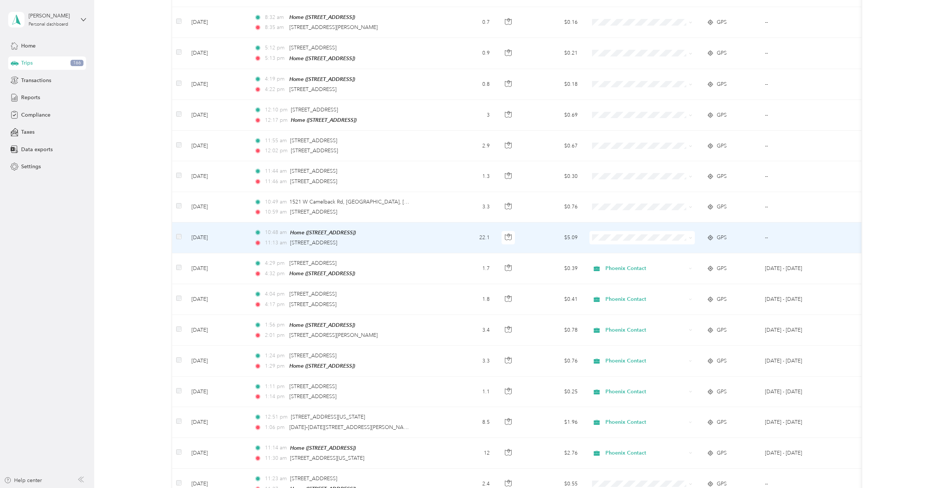
click at [604, 231] on span at bounding box center [642, 237] width 105 height 13
click at [610, 237] on span "Phoenix Contact" at bounding box center [649, 239] width 82 height 8
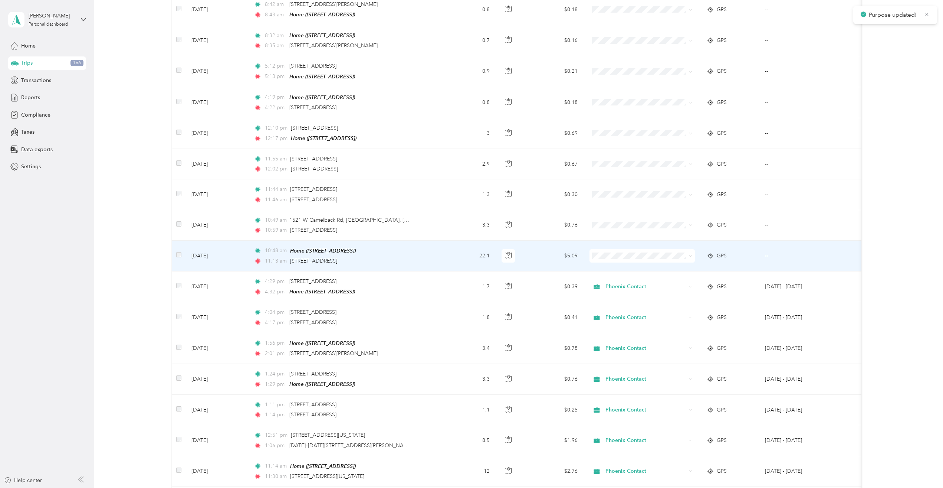
scroll to position [1188, 0]
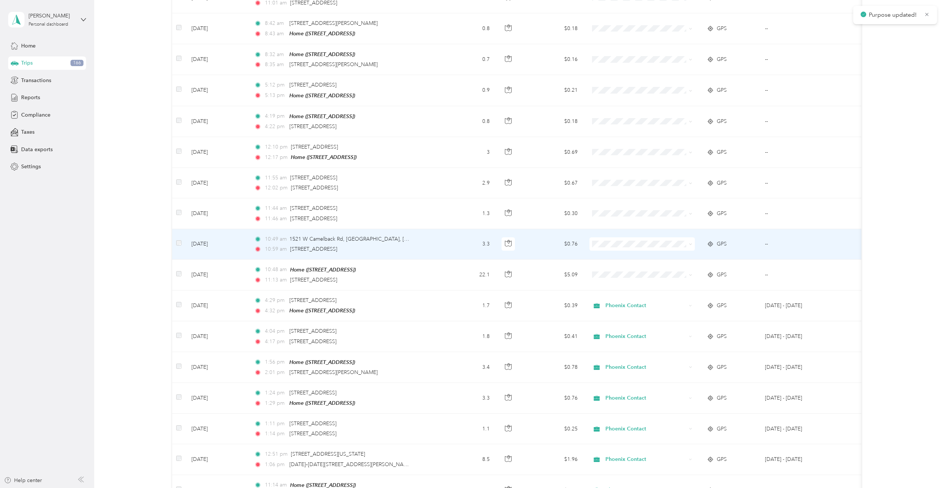
click at [609, 237] on span at bounding box center [642, 243] width 105 height 13
click at [612, 242] on span "Phoenix Contact" at bounding box center [649, 242] width 82 height 8
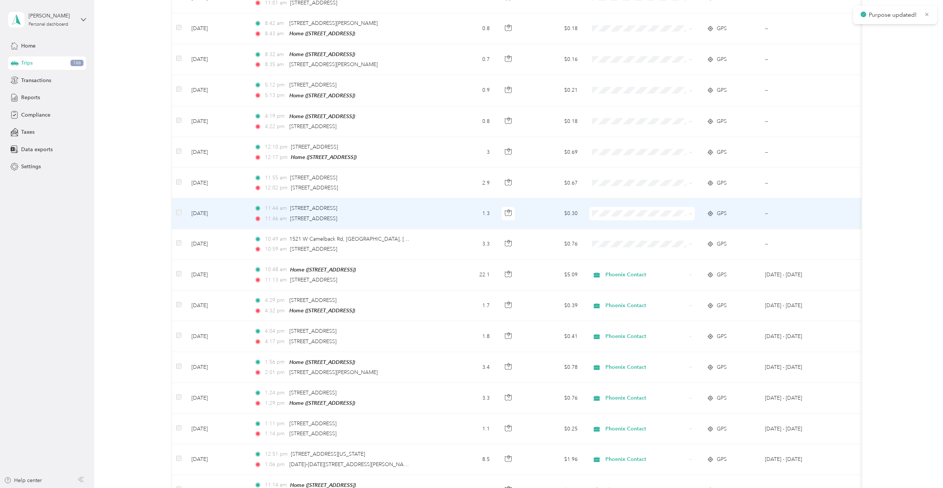
click at [606, 219] on ol "Phoenix Contact Personal" at bounding box center [642, 219] width 105 height 26
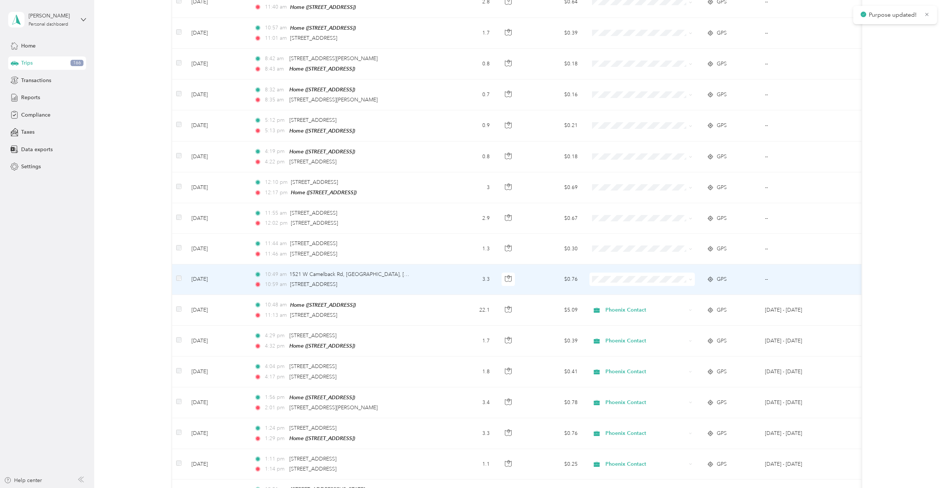
scroll to position [1150, 0]
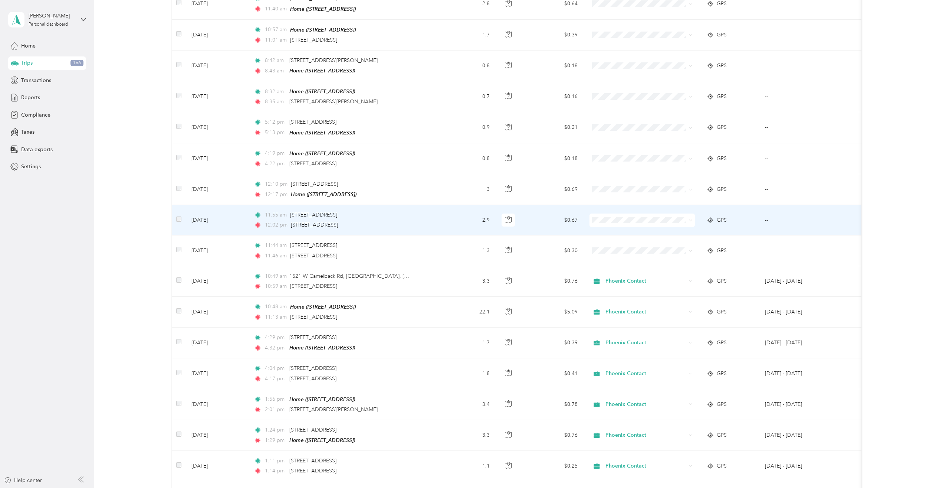
click at [613, 216] on li "Phoenix Contact" at bounding box center [642, 221] width 105 height 13
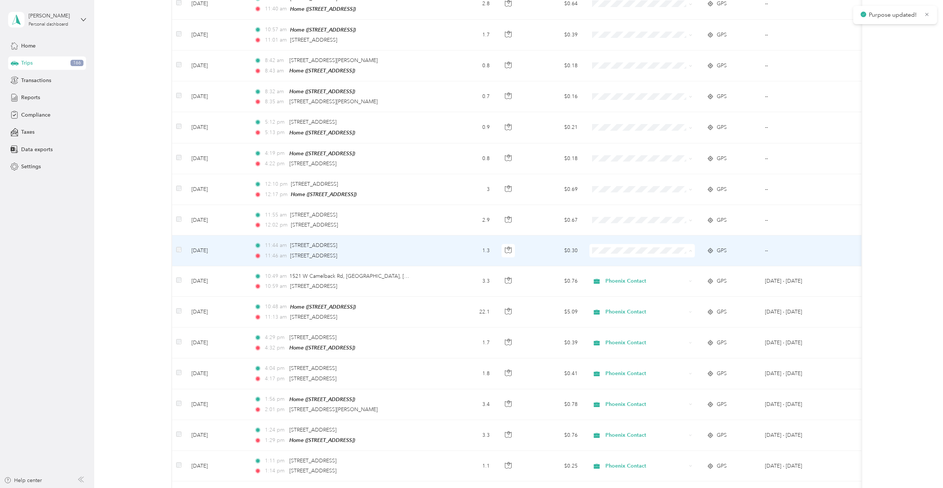
click at [616, 249] on span "Phoenix Contact" at bounding box center [649, 253] width 82 height 8
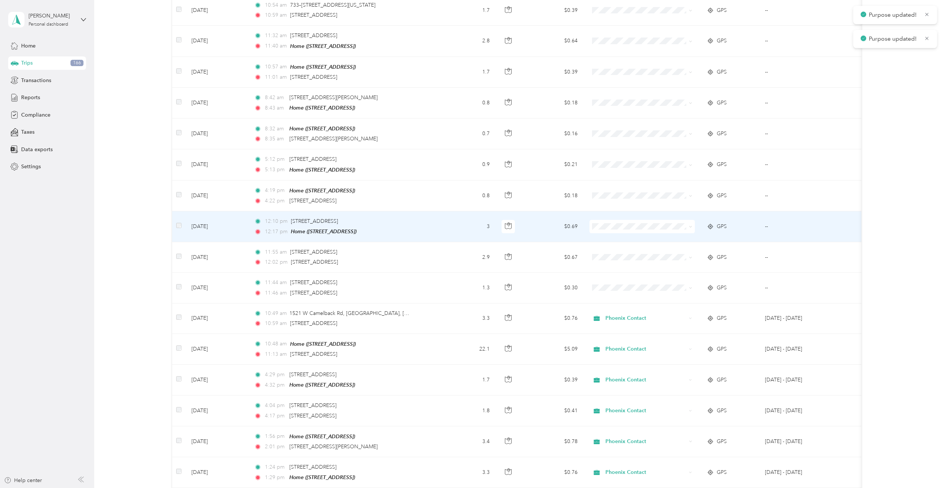
click at [615, 220] on span at bounding box center [642, 226] width 105 height 13
click at [619, 228] on span "Phoenix Contact" at bounding box center [649, 229] width 82 height 8
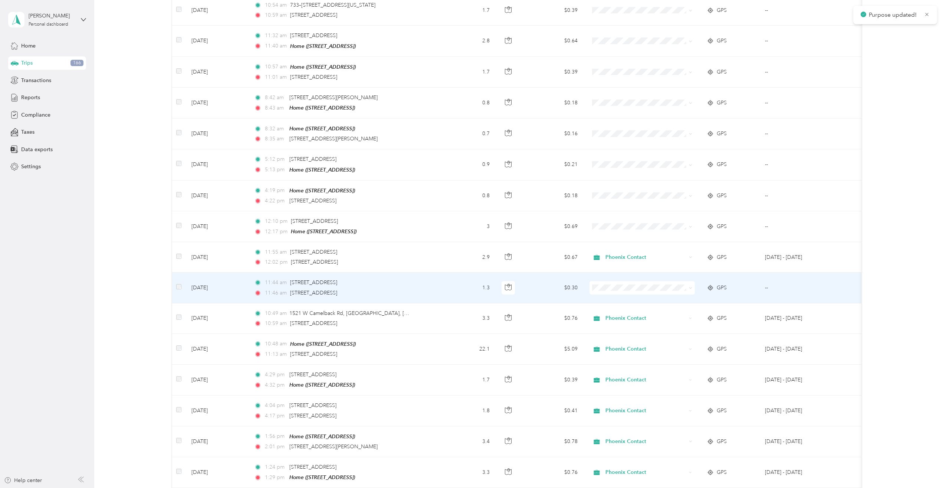
click at [609, 281] on span at bounding box center [642, 287] width 105 height 13
click at [618, 286] on span "Phoenix Contact" at bounding box center [649, 290] width 82 height 8
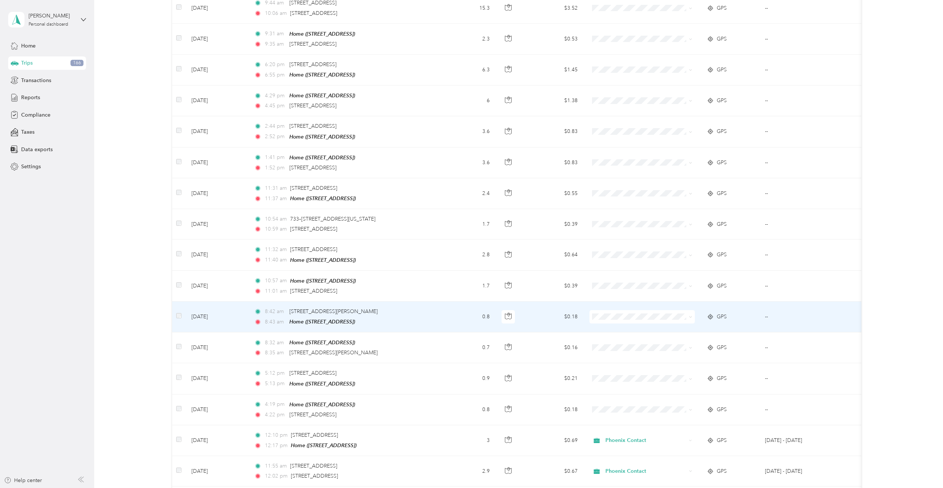
scroll to position [928, 0]
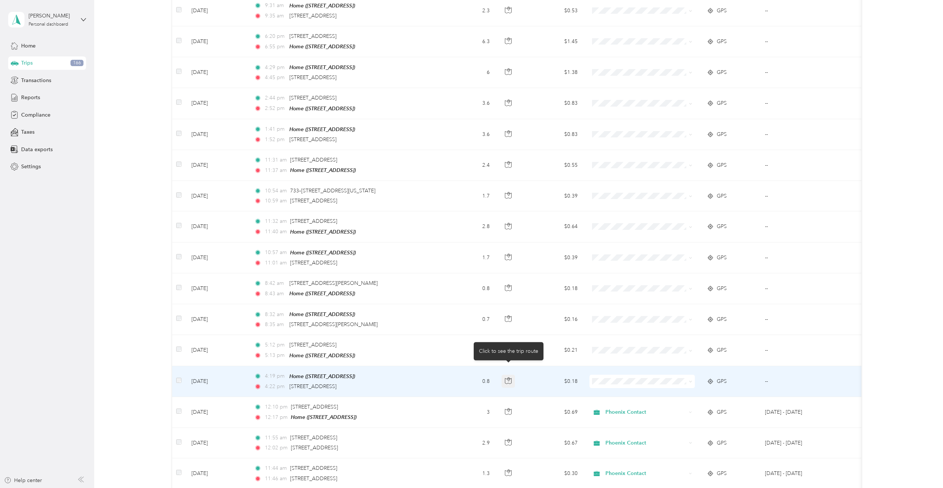
click at [513, 374] on button "button" at bounding box center [508, 380] width 13 height 13
click at [614, 374] on span at bounding box center [642, 380] width 105 height 13
click at [616, 391] on li "Personal" at bounding box center [642, 396] width 105 height 13
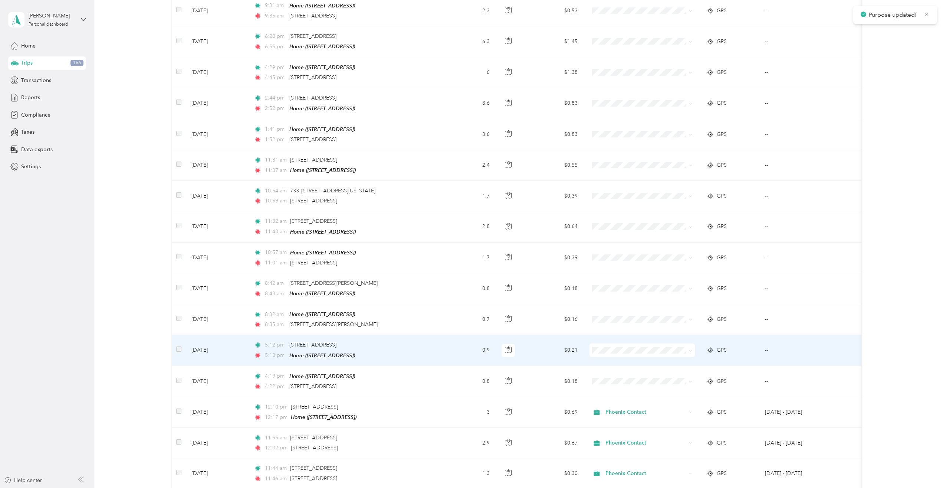
click at [619, 364] on span "Personal" at bounding box center [649, 363] width 82 height 8
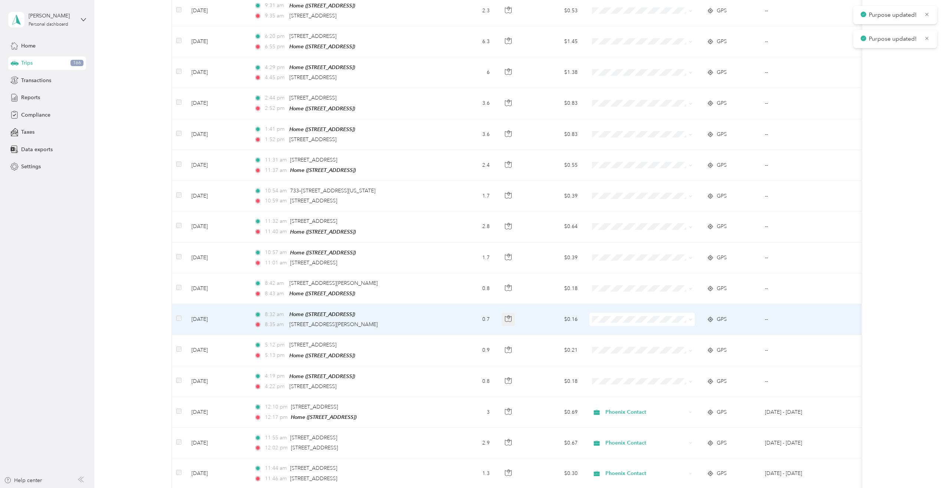
click at [507, 316] on icon "button" at bounding box center [508, 319] width 6 height 6
click at [606, 332] on span "Personal" at bounding box center [642, 336] width 95 height 8
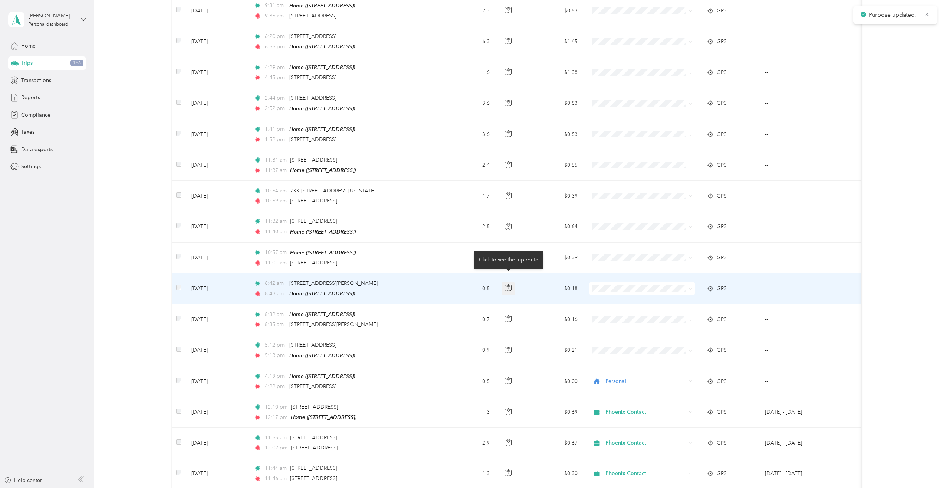
click at [508, 284] on icon "button" at bounding box center [508, 287] width 7 height 7
click at [608, 285] on td at bounding box center [642, 288] width 117 height 31
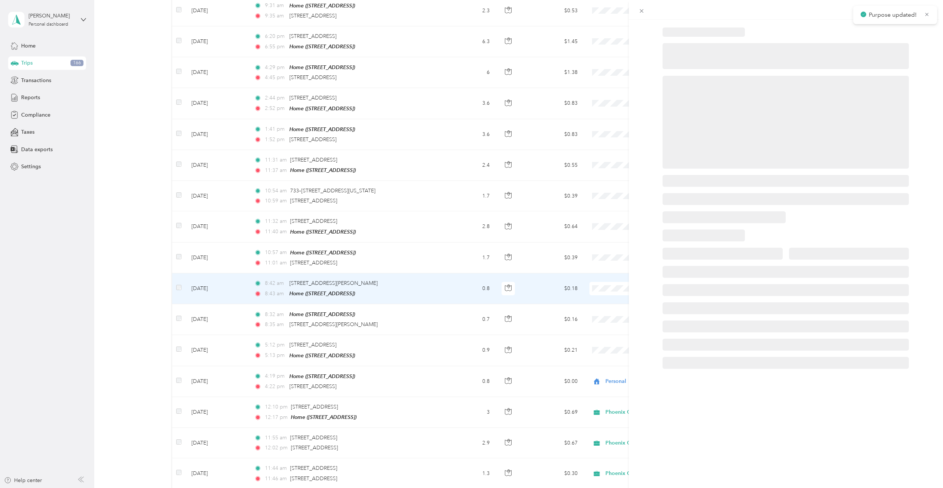
click at [611, 487] on div at bounding box center [470, 488] width 940 height 0
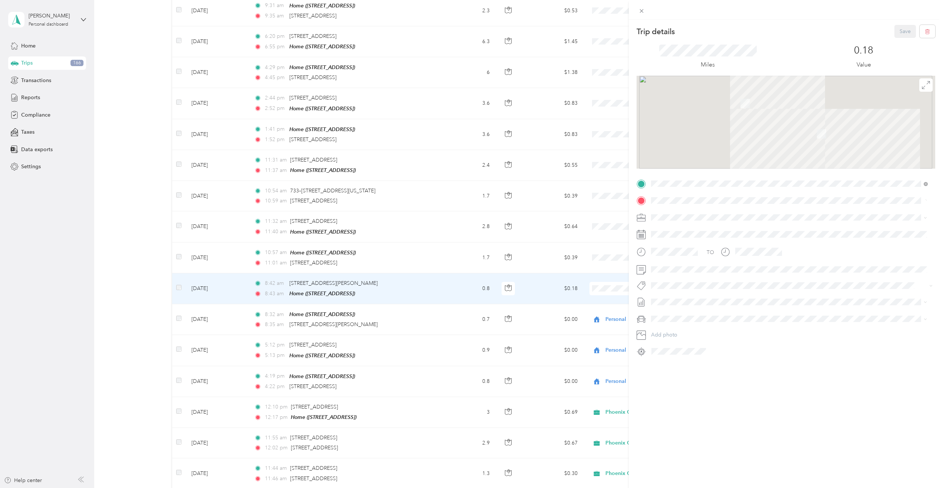
click at [600, 277] on div "Trip details Save This trip cannot be edited because it is either under review,…" at bounding box center [471, 244] width 943 height 488
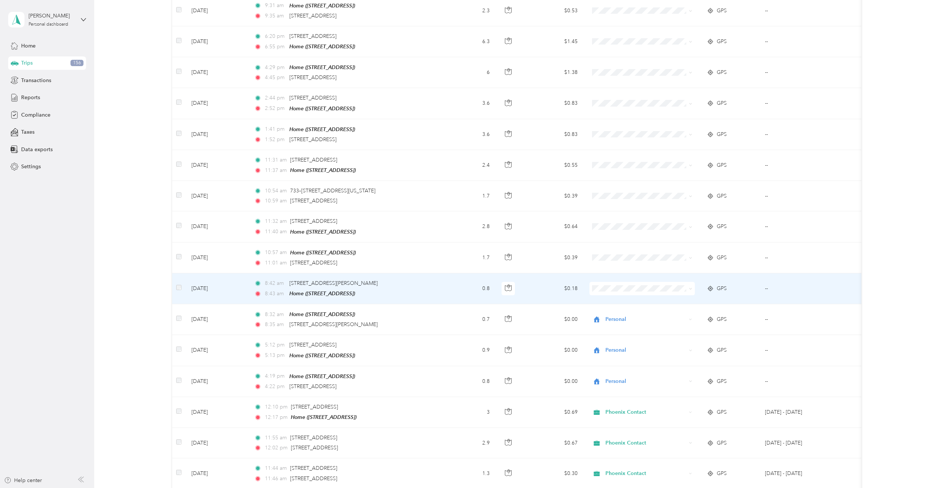
click at [628, 282] on span at bounding box center [642, 288] width 105 height 13
click at [619, 282] on span at bounding box center [642, 288] width 105 height 13
click at [622, 305] on span "Personal" at bounding box center [649, 302] width 82 height 8
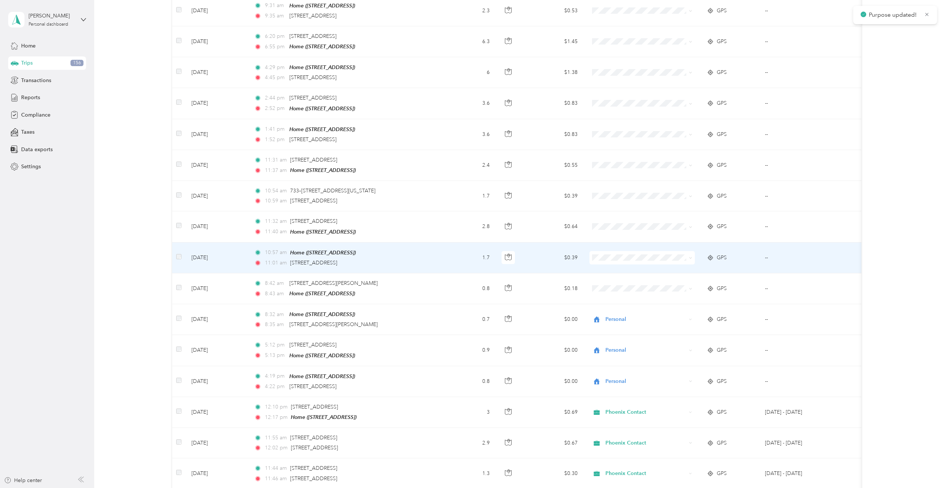
click at [518, 251] on div at bounding box center [510, 257] width 17 height 13
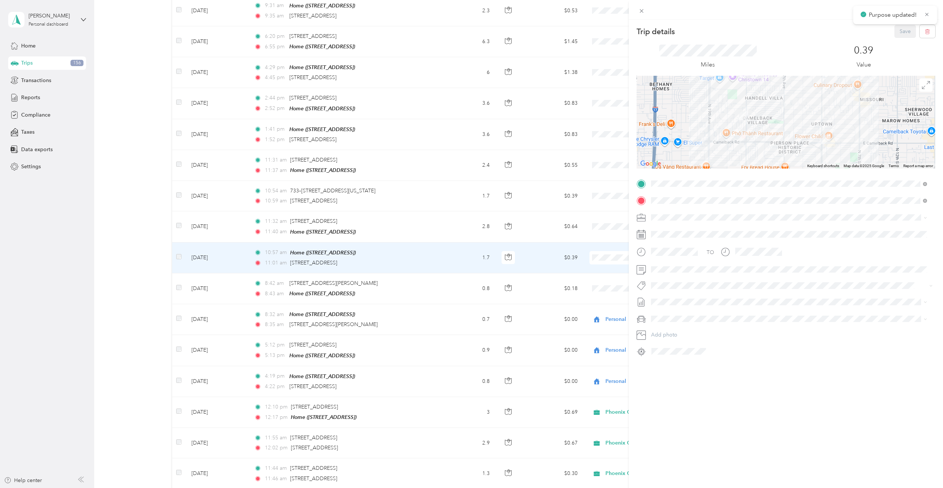
click at [515, 244] on div "Trip details Save This trip cannot be edited because it is either under review,…" at bounding box center [471, 244] width 943 height 488
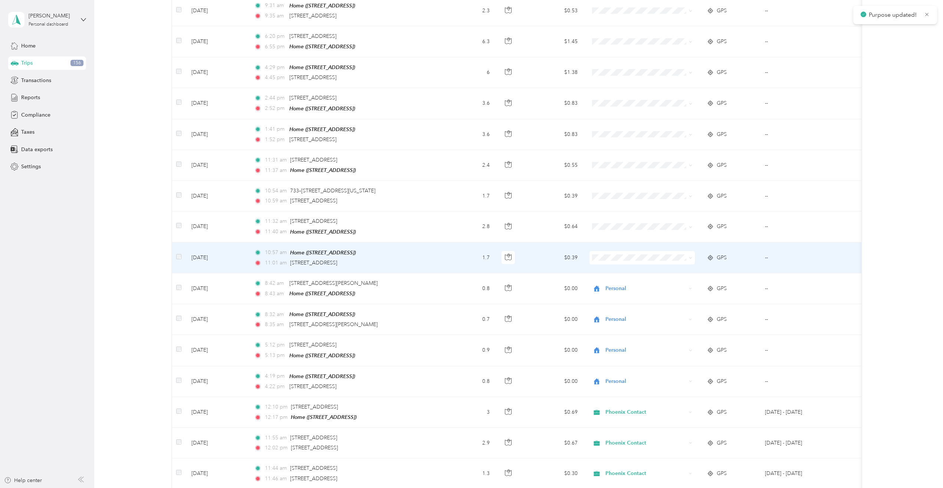
click at [618, 253] on span at bounding box center [642, 257] width 105 height 13
click at [617, 252] on span at bounding box center [642, 257] width 105 height 13
click at [610, 269] on li "Personal" at bounding box center [642, 274] width 105 height 13
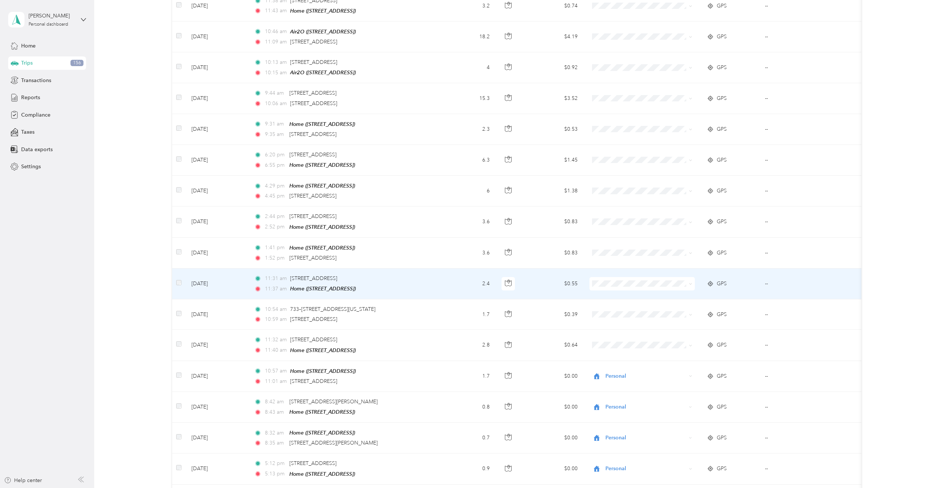
scroll to position [816, 0]
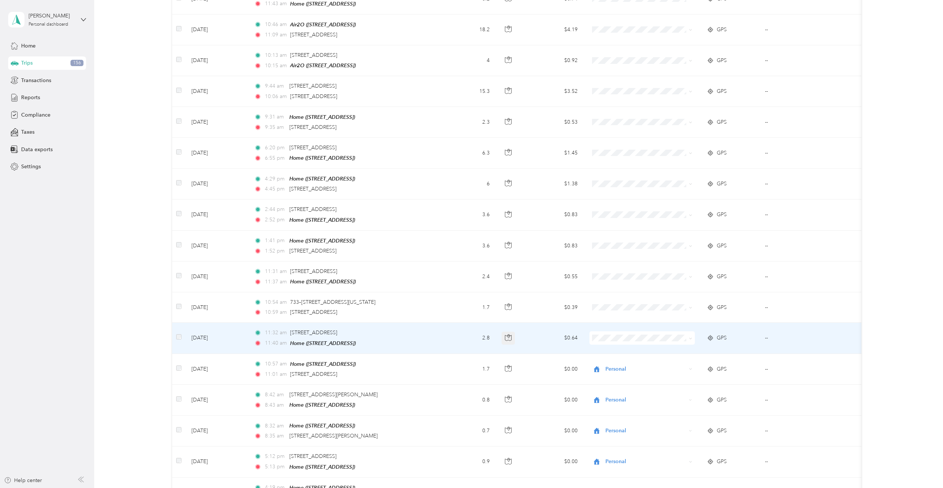
click at [511, 335] on icon "button" at bounding box center [508, 338] width 6 height 6
click at [614, 354] on span "Personal" at bounding box center [649, 355] width 82 height 8
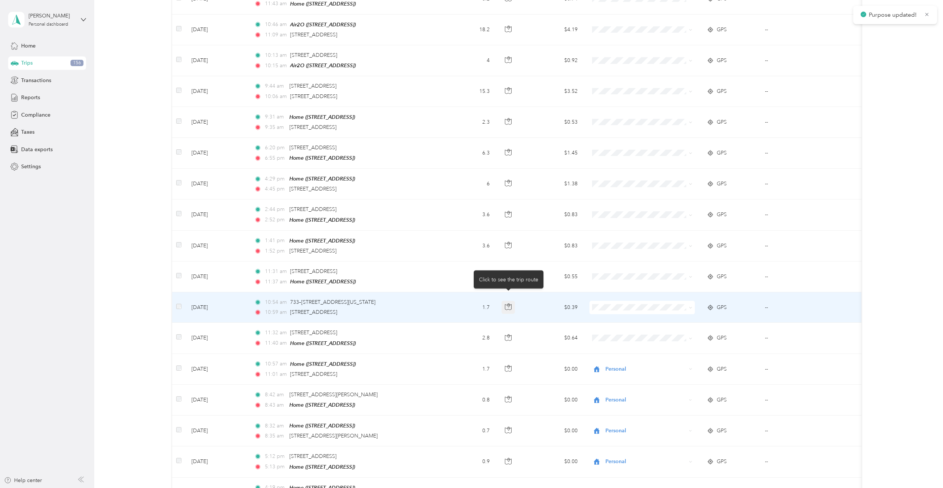
click at [510, 303] on icon "button" at bounding box center [508, 306] width 7 height 7
click at [619, 321] on span "Personal" at bounding box center [649, 323] width 82 height 8
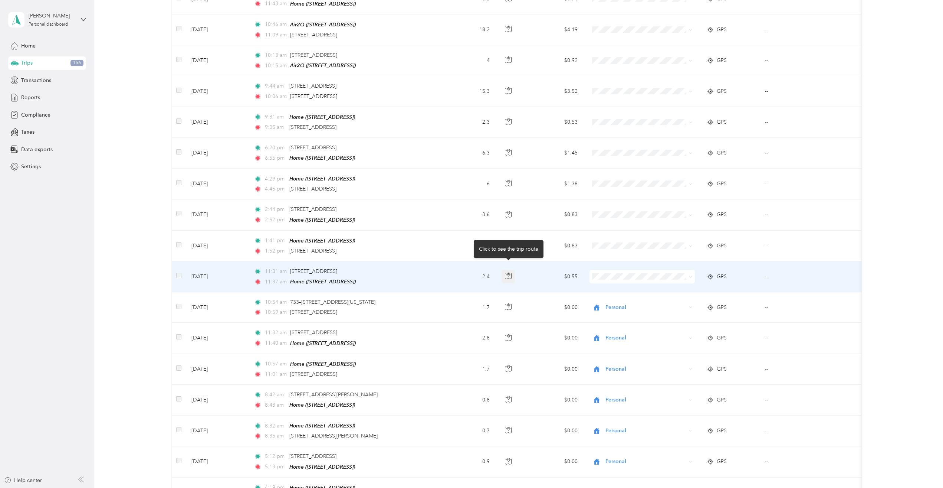
click at [505, 274] on icon "button" at bounding box center [508, 277] width 6 height 6
click at [656, 271] on span at bounding box center [642, 276] width 105 height 13
click at [632, 289] on li "Personal" at bounding box center [642, 294] width 105 height 13
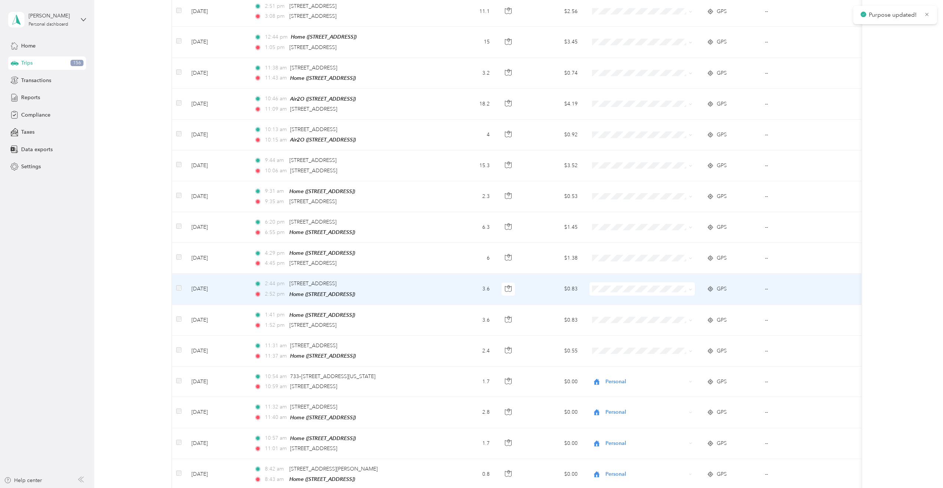
scroll to position [705, 0]
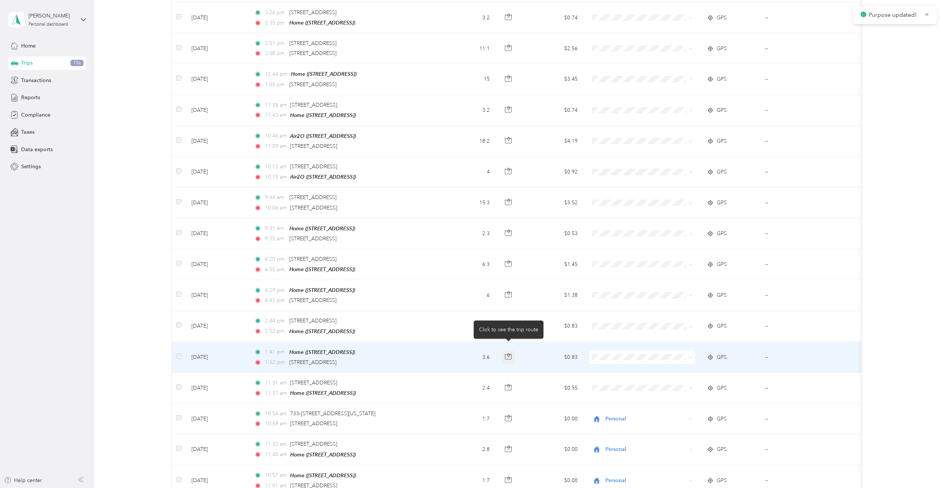
click at [510, 353] on icon "button" at bounding box center [509, 355] width 2 height 4
click at [618, 364] on li "Phoenix Contact" at bounding box center [642, 359] width 105 height 13
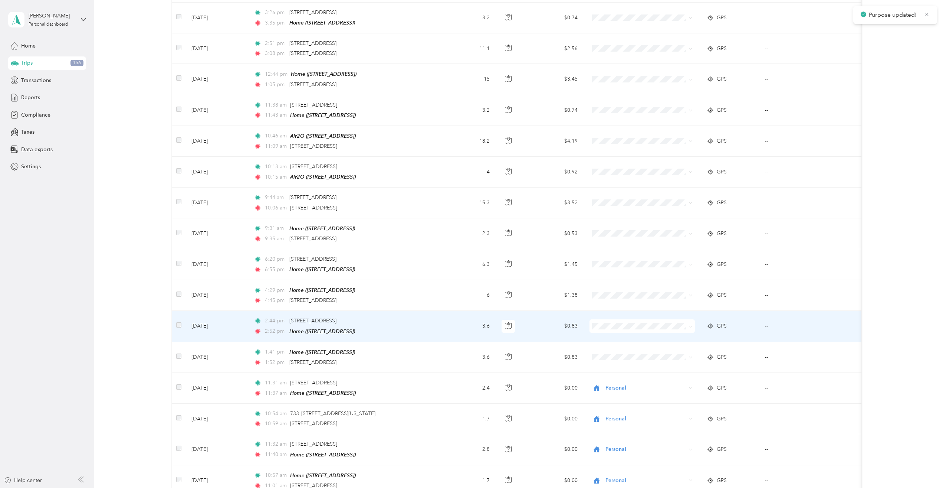
click at [614, 330] on span "Phoenix Contact" at bounding box center [649, 332] width 82 height 8
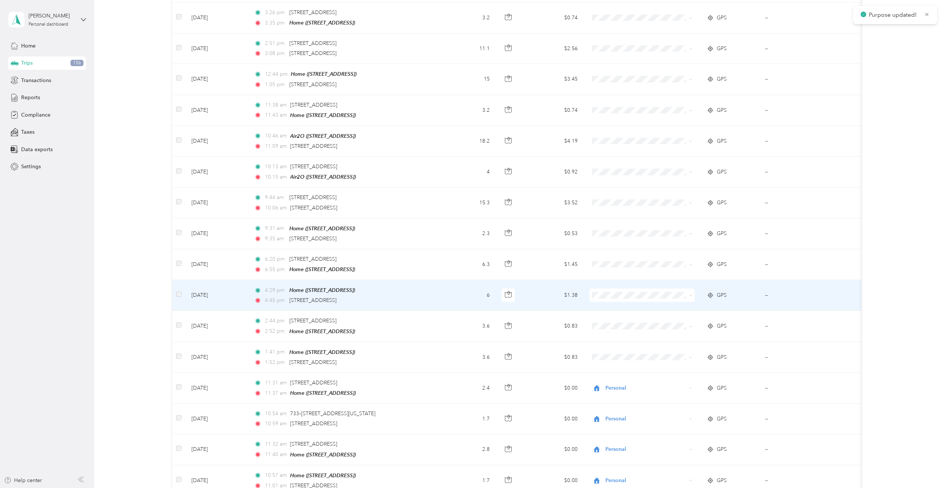
click at [611, 301] on span "Phoenix Contact" at bounding box center [649, 301] width 82 height 8
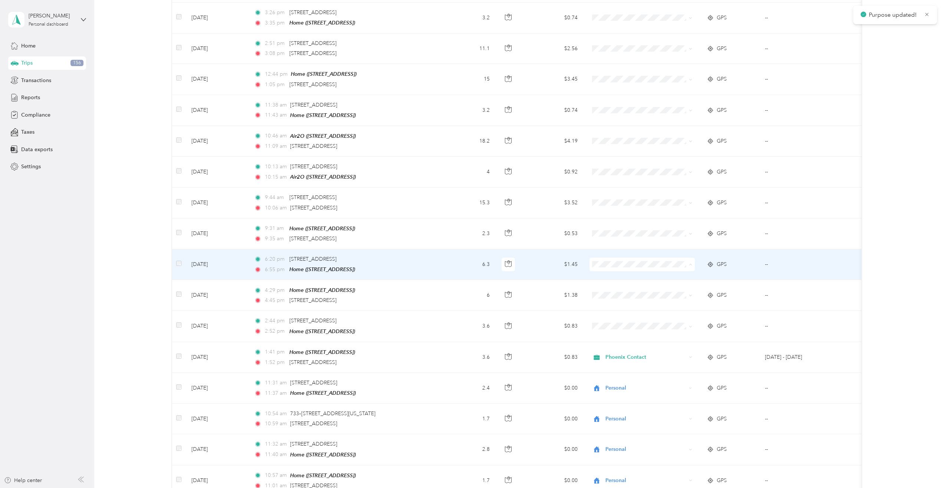
click at [605, 272] on li "Phoenix Contact" at bounding box center [642, 270] width 105 height 13
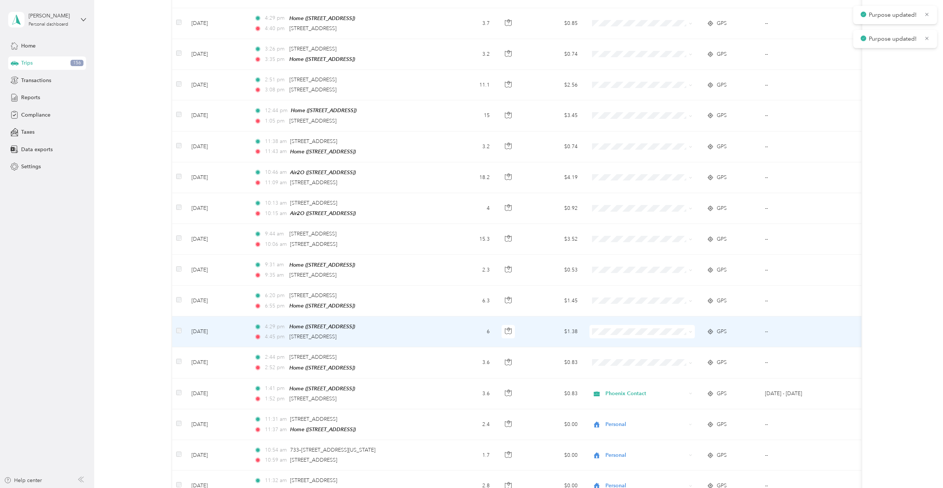
scroll to position [668, 0]
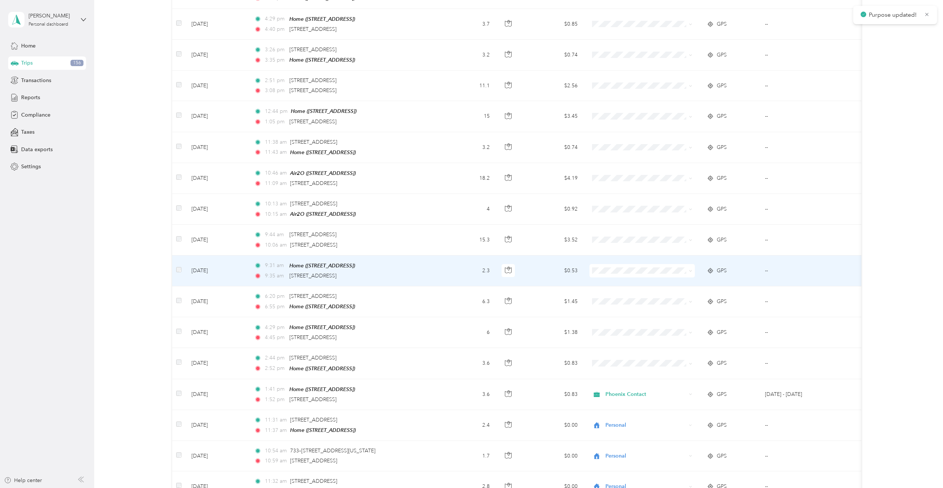
click at [606, 275] on span "Phoenix Contact" at bounding box center [642, 274] width 95 height 8
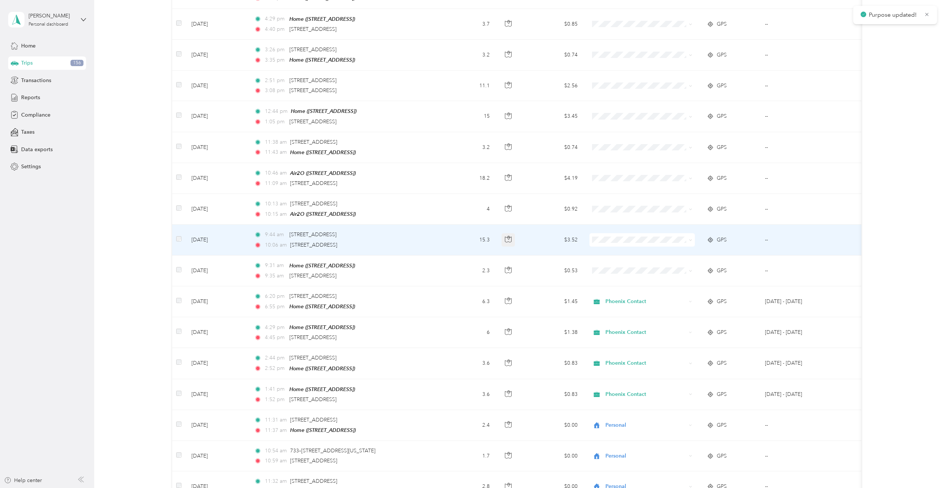
click at [507, 236] on icon "button" at bounding box center [508, 239] width 7 height 7
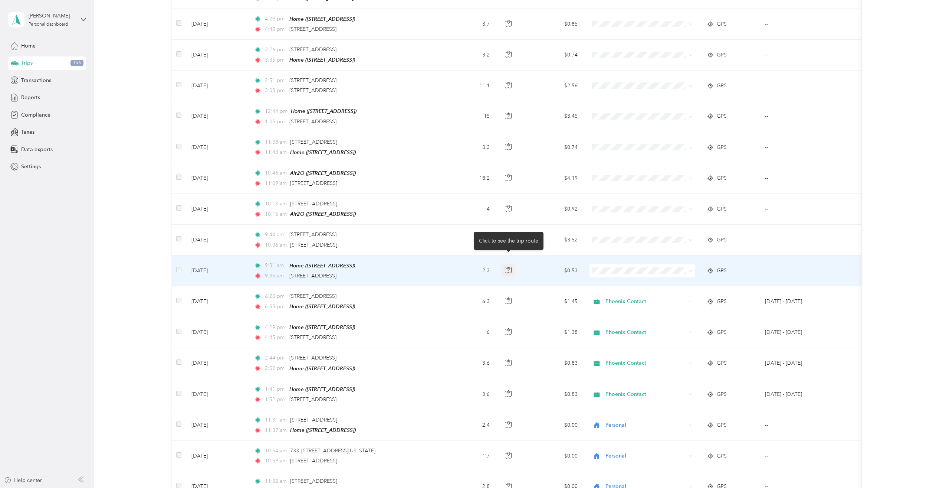
click at [512, 264] on button "button" at bounding box center [508, 270] width 13 height 13
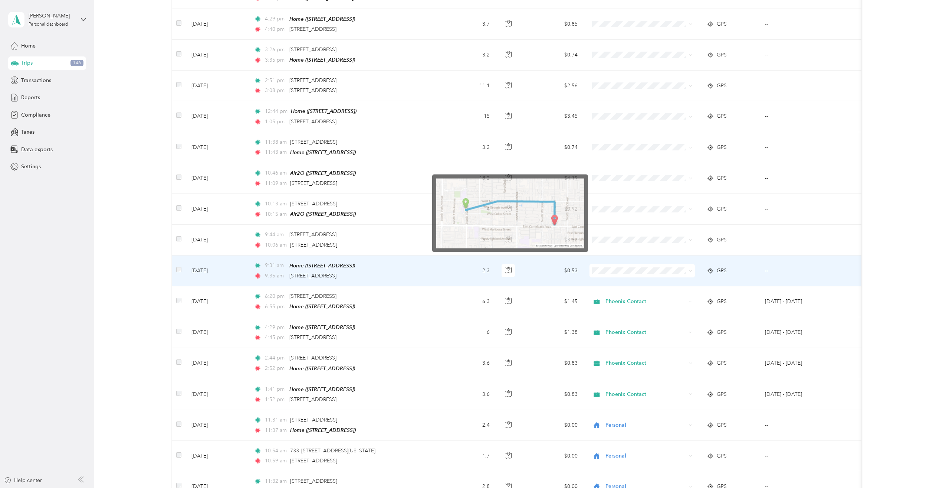
click at [516, 264] on div at bounding box center [510, 270] width 17 height 13
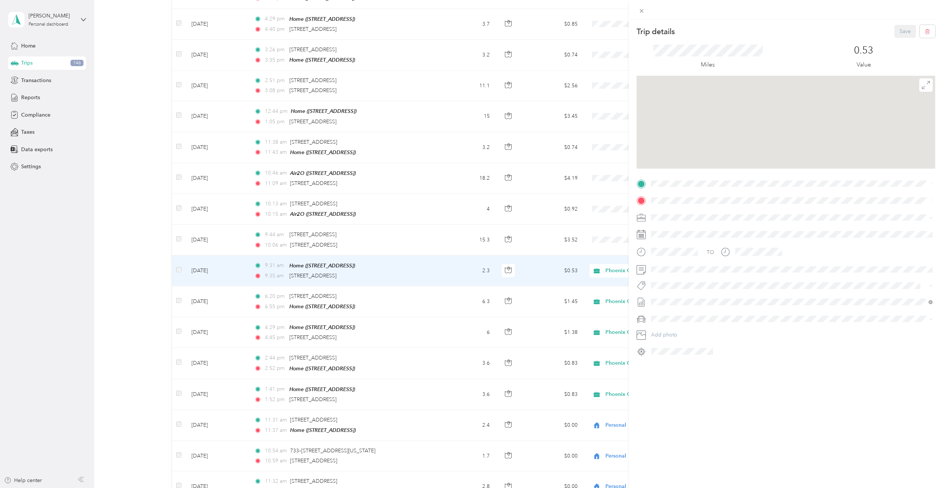
click at [504, 232] on div "Trip details Save This trip cannot be edited because it is either under review,…" at bounding box center [471, 244] width 943 height 488
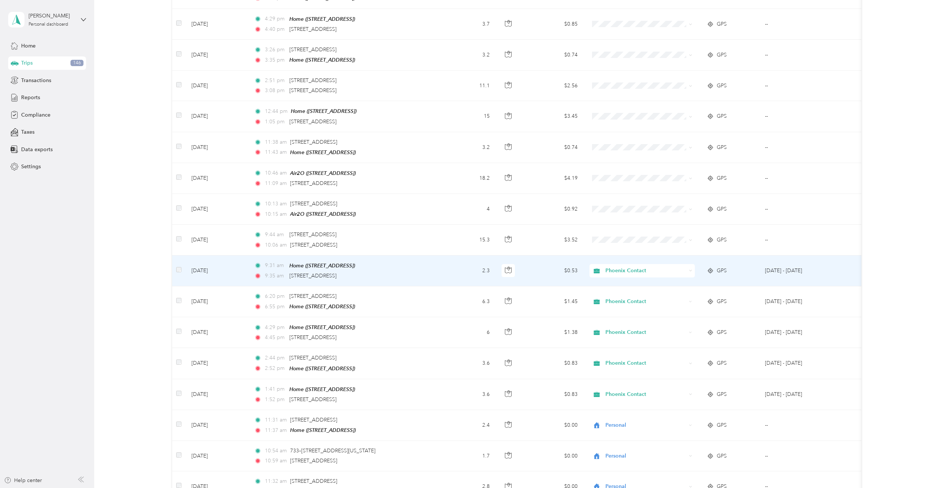
click at [509, 231] on div at bounding box center [471, 244] width 943 height 488
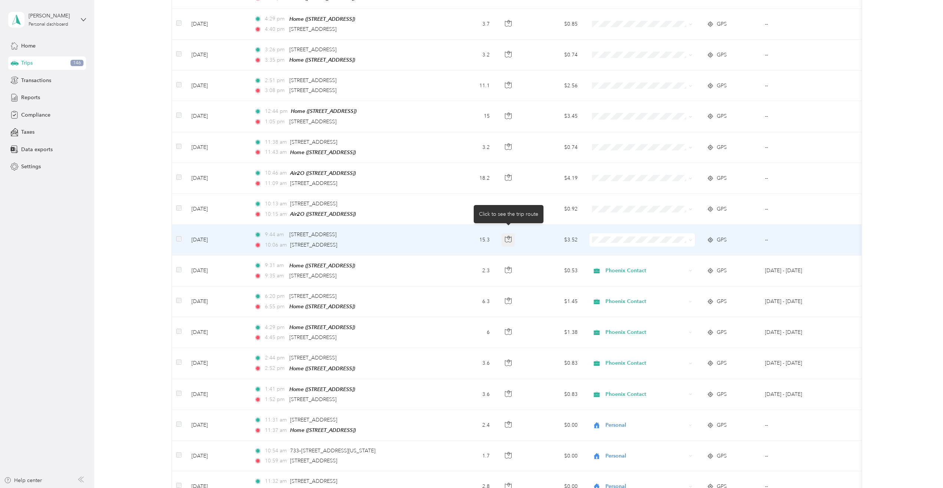
click at [511, 236] on icon "button" at bounding box center [508, 239] width 7 height 7
click at [621, 242] on li "Phoenix Contact" at bounding box center [642, 244] width 105 height 13
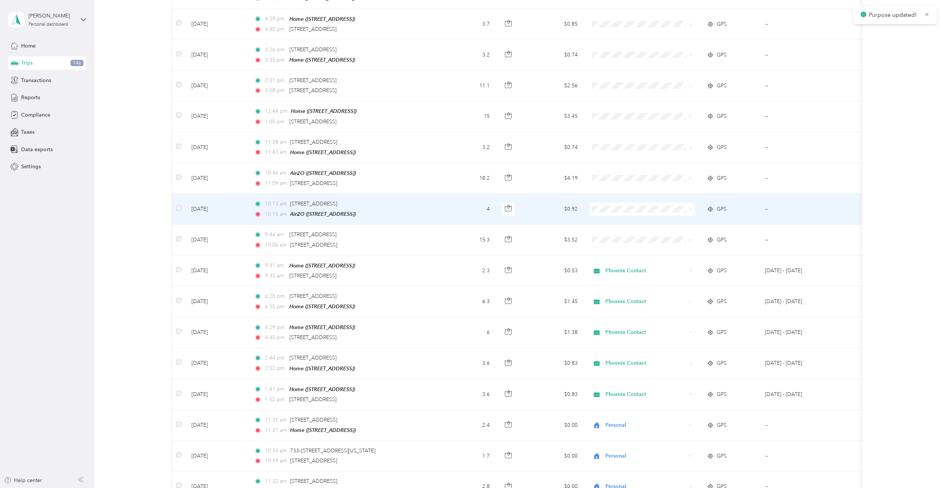
click at [605, 213] on span "Phoenix Contact" at bounding box center [642, 216] width 95 height 8
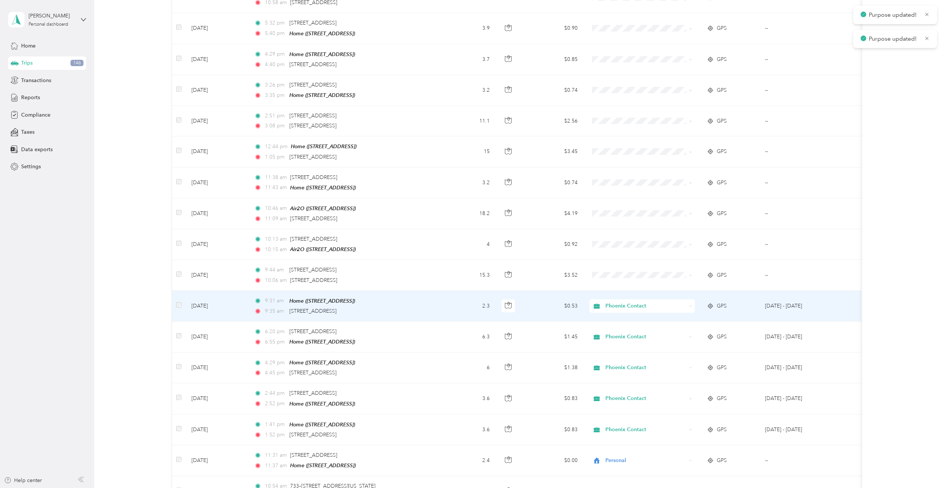
scroll to position [631, 0]
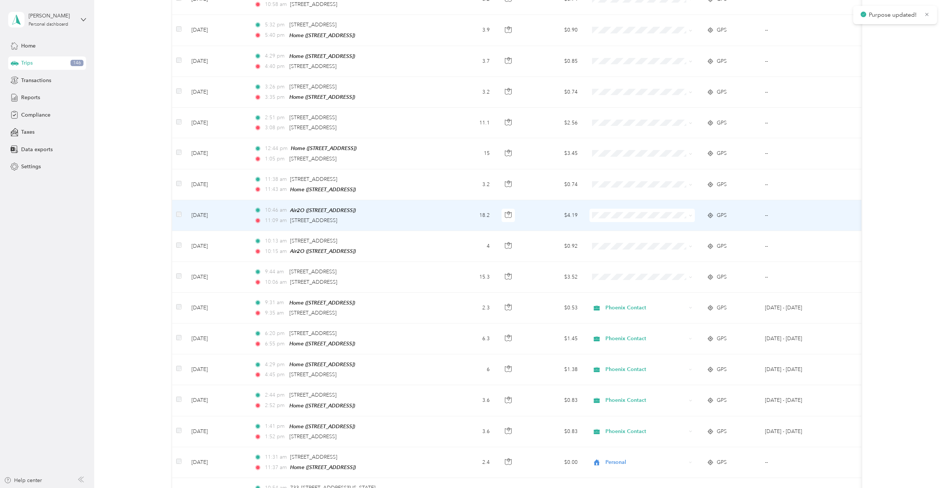
click at [630, 214] on span at bounding box center [642, 215] width 105 height 13
click at [627, 212] on span at bounding box center [642, 215] width 105 height 13
click at [634, 222] on span "Phoenix Contact" at bounding box center [649, 222] width 82 height 8
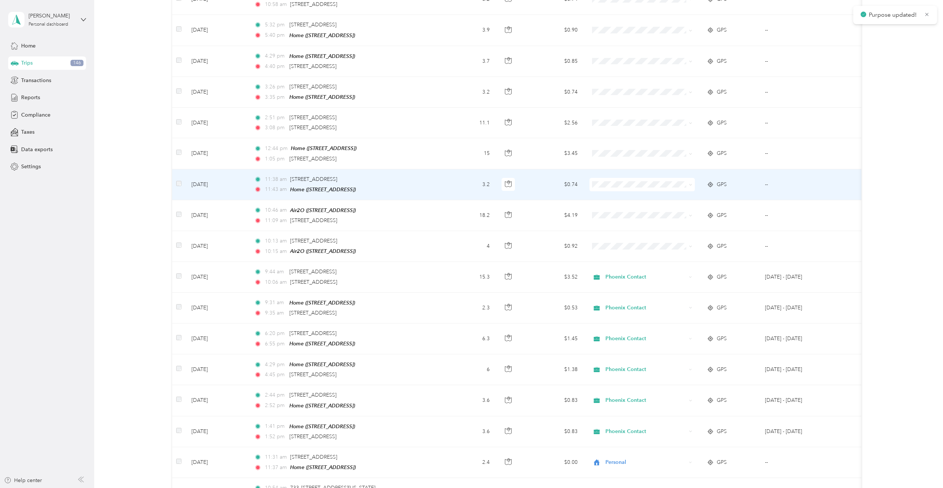
click at [598, 183] on span at bounding box center [642, 184] width 105 height 13
click at [613, 191] on span "Phoenix Contact" at bounding box center [649, 192] width 82 height 8
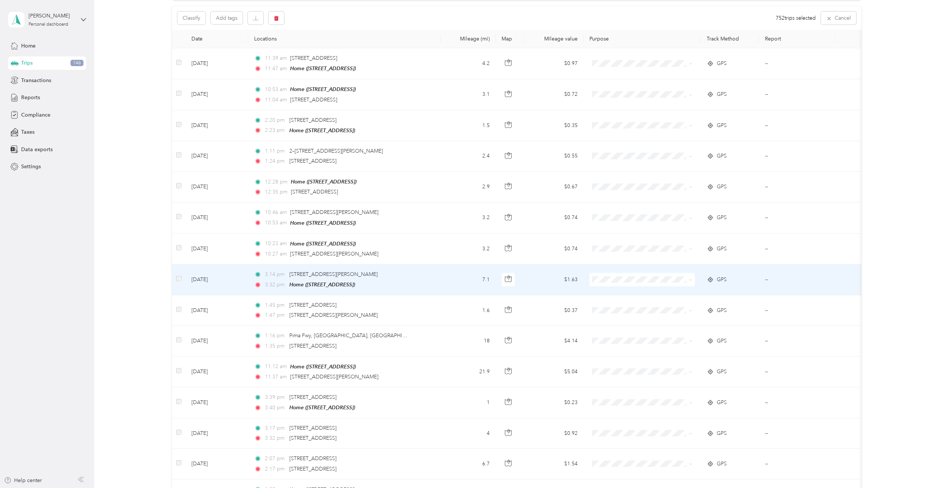
scroll to position [111, 0]
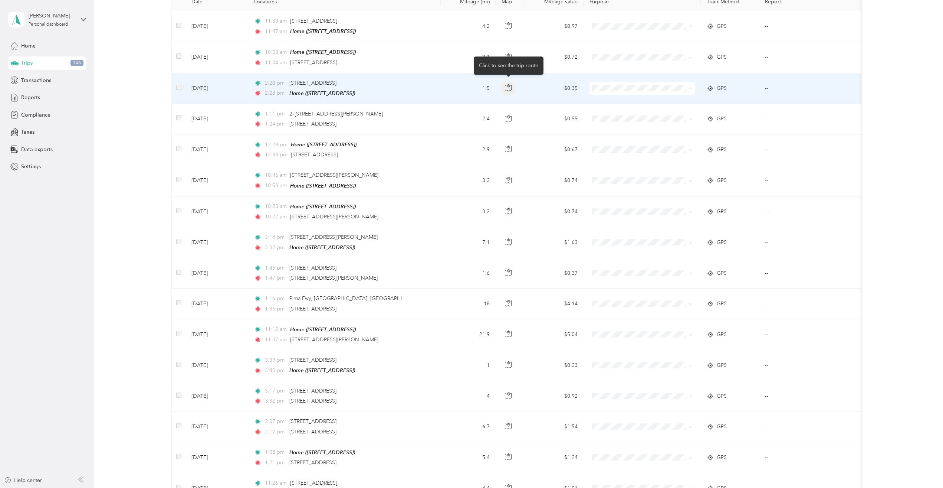
click at [510, 88] on icon "button" at bounding box center [508, 87] width 7 height 7
click at [642, 91] on span at bounding box center [642, 88] width 105 height 13
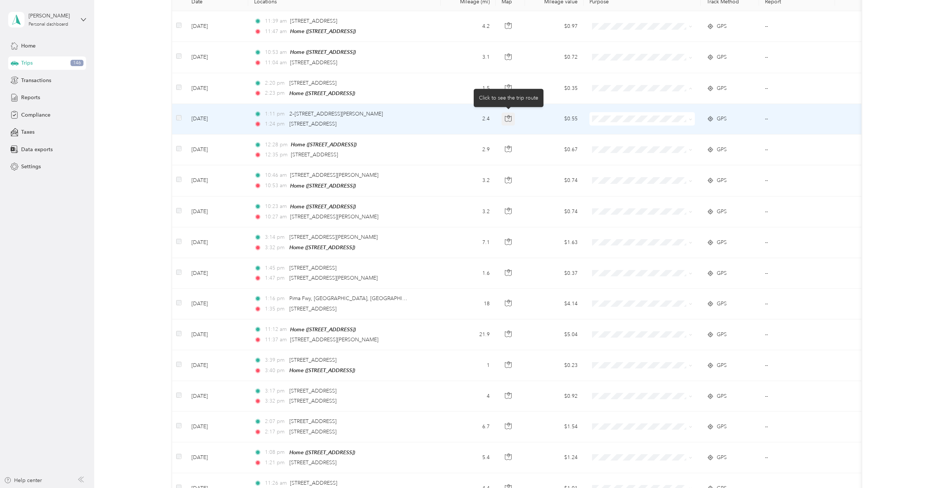
click at [506, 118] on icon "button" at bounding box center [508, 118] width 7 height 7
click at [613, 140] on li "Personal" at bounding box center [642, 144] width 105 height 13
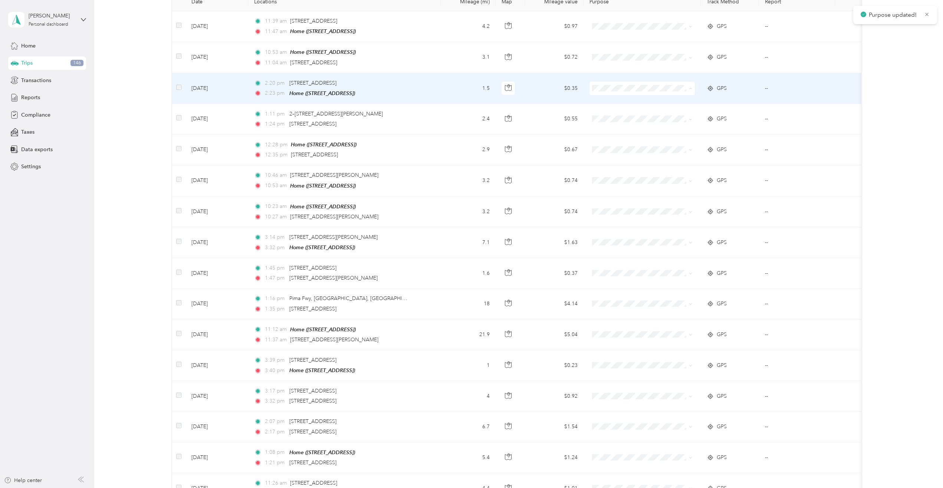
click at [612, 116] on li "Personal" at bounding box center [642, 114] width 105 height 13
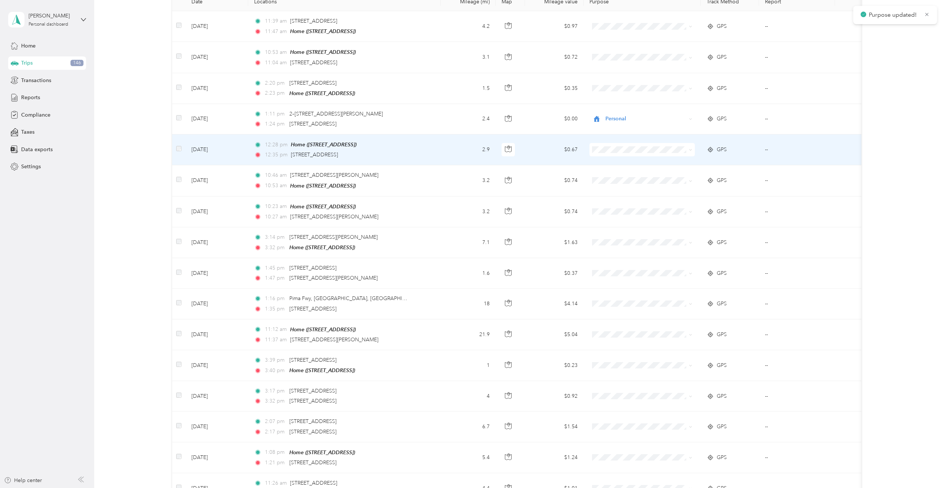
click at [610, 179] on body "Purpose updated! Purpose updated! Michael Patrick Sakata Personal dashboard Hom…" at bounding box center [470, 244] width 940 height 488
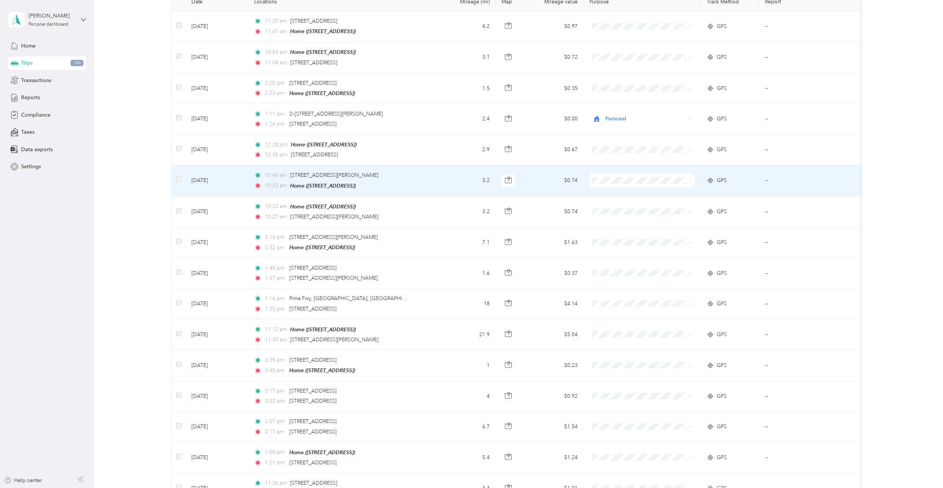
click at [613, 206] on span "Personal" at bounding box center [649, 205] width 82 height 8
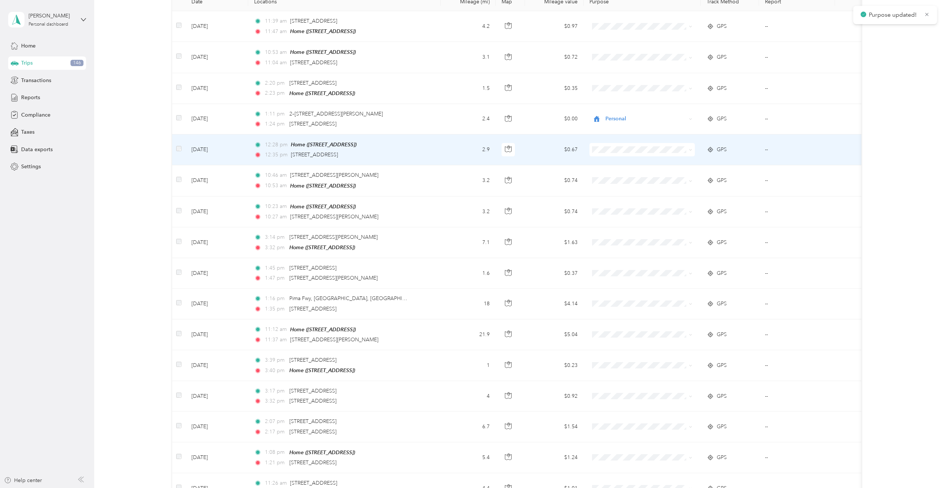
click at [626, 174] on span "Personal" at bounding box center [649, 172] width 82 height 8
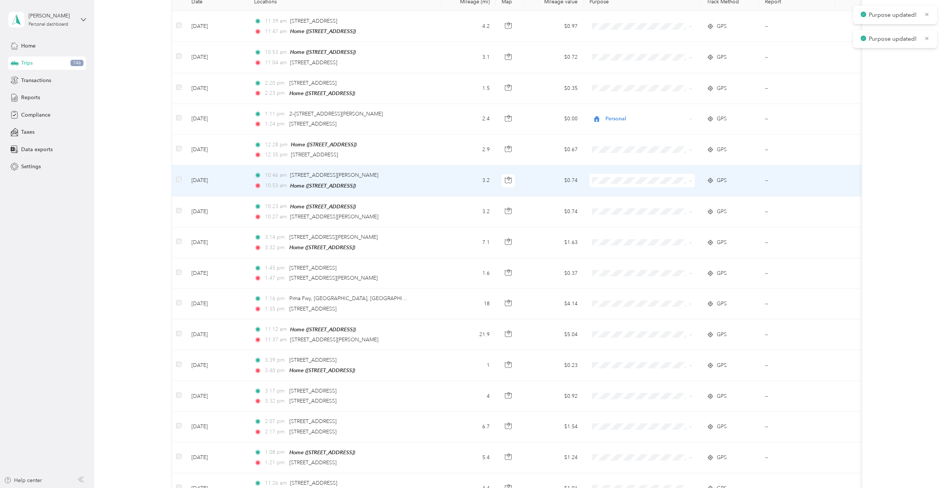
click at [612, 174] on span at bounding box center [642, 180] width 105 height 13
click at [614, 200] on li "Personal" at bounding box center [642, 205] width 105 height 13
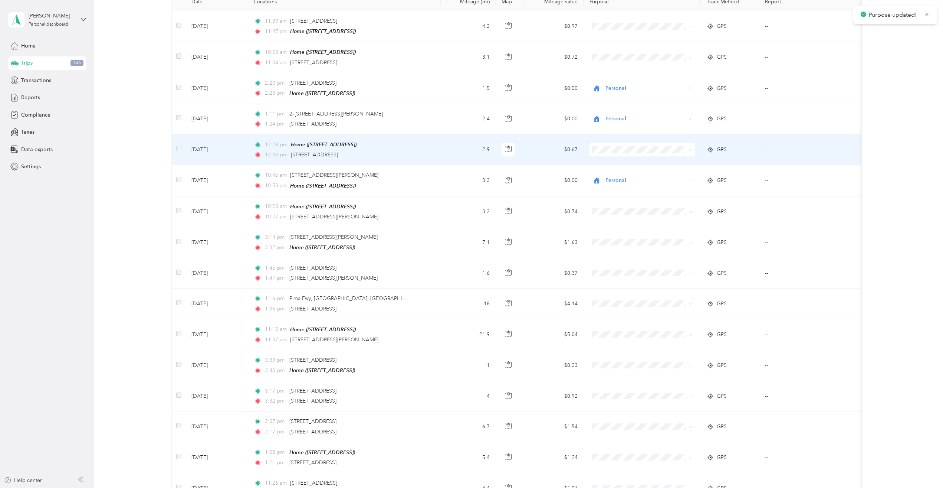
click at [612, 178] on li "Personal" at bounding box center [642, 175] width 105 height 13
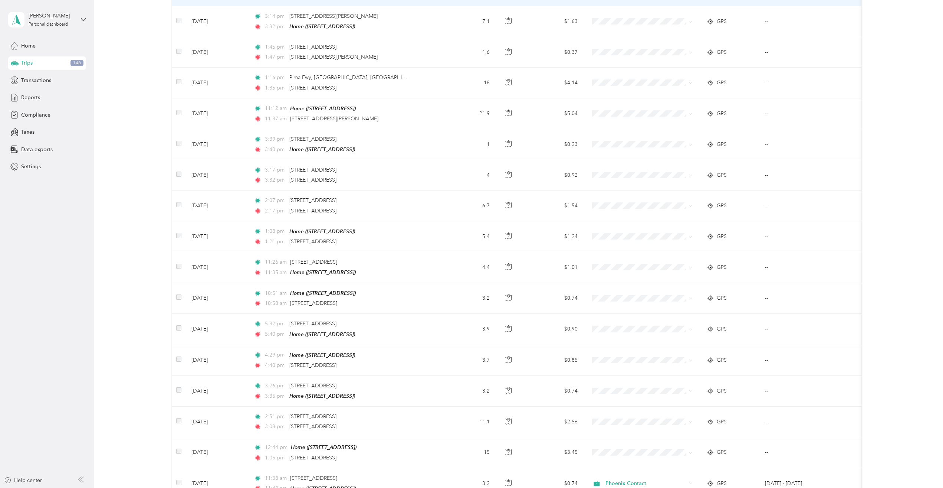
scroll to position [371, 0]
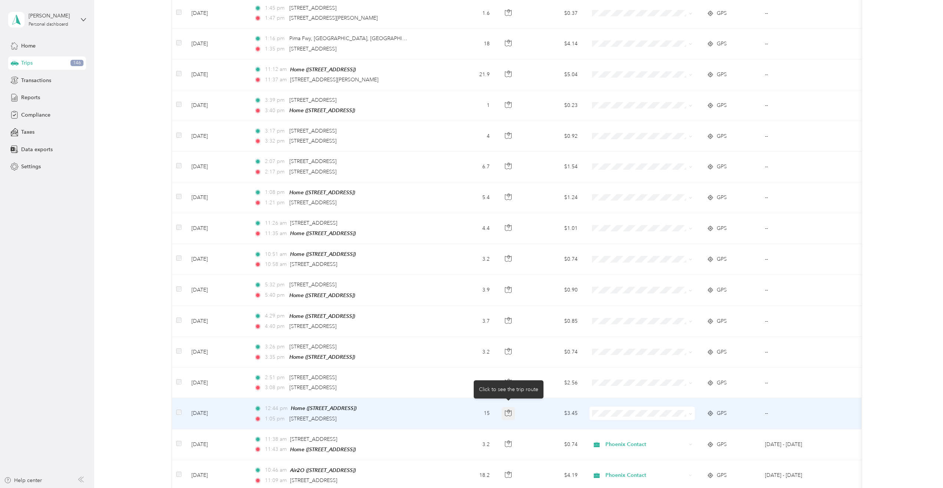
click at [503, 407] on button "button" at bounding box center [508, 413] width 13 height 13
click at [612, 411] on span at bounding box center [642, 412] width 105 height 13
click at [617, 406] on span at bounding box center [642, 412] width 105 height 13
click at [612, 418] on span "Phoenix Contact" at bounding box center [649, 421] width 82 height 8
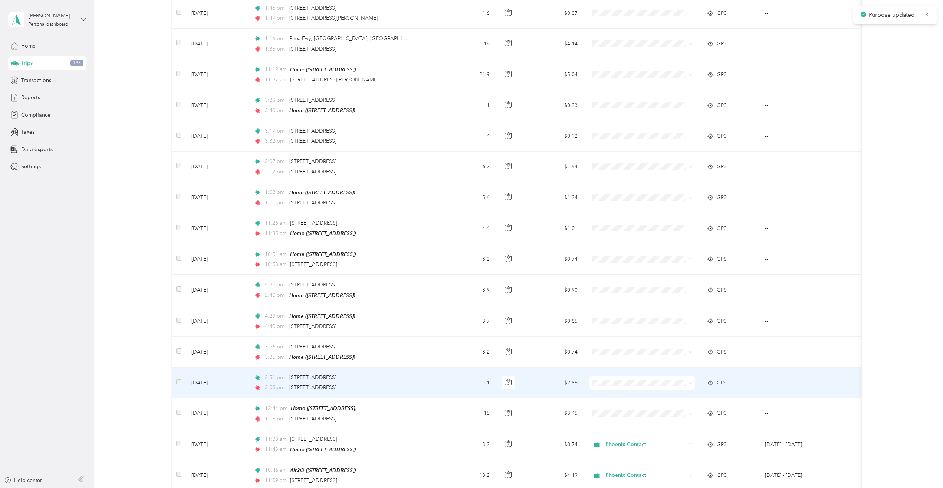
click at [618, 389] on span "Phoenix Contact" at bounding box center [649, 390] width 82 height 8
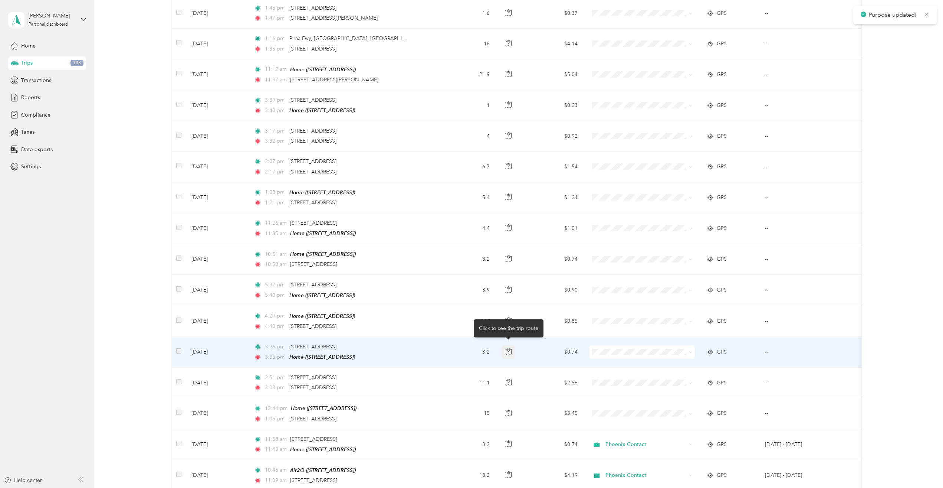
click at [505, 348] on icon "button" at bounding box center [508, 351] width 7 height 7
click at [633, 358] on span "Phoenix Contact" at bounding box center [649, 360] width 82 height 8
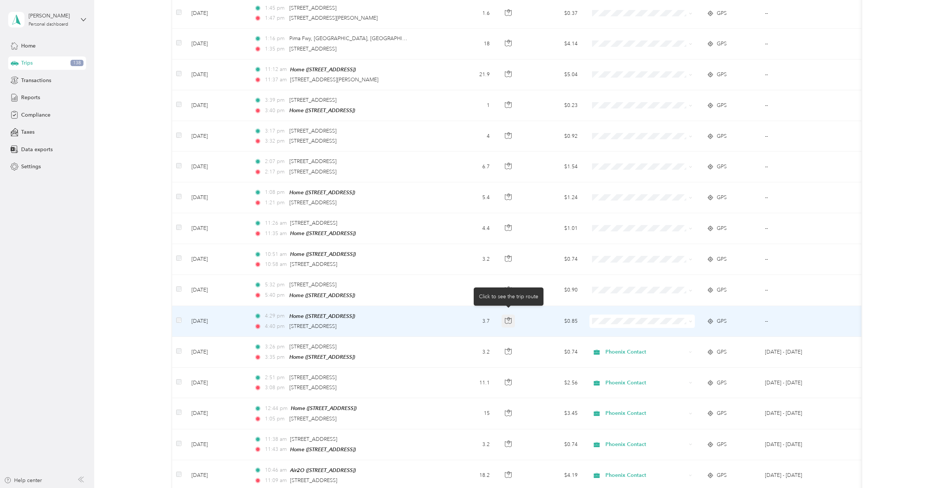
click at [506, 317] on icon "button" at bounding box center [508, 320] width 7 height 7
click at [621, 325] on li "Phoenix Contact" at bounding box center [642, 329] width 105 height 13
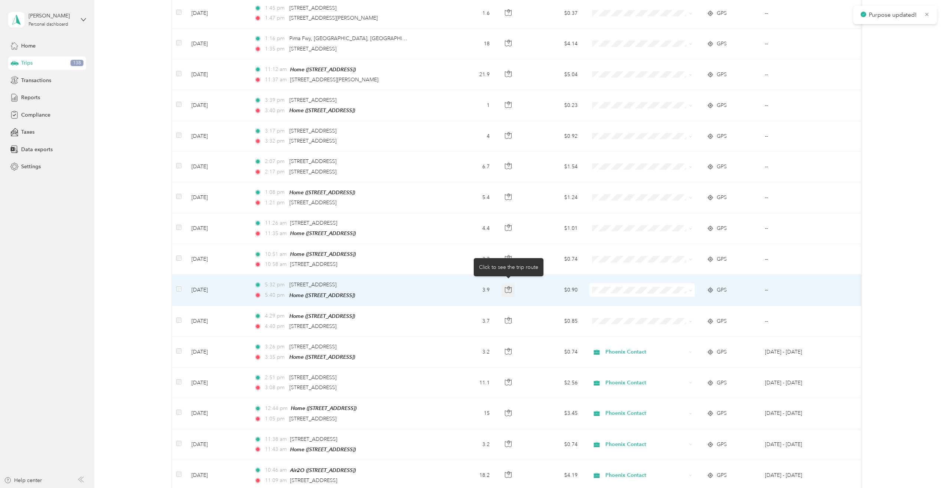
click at [510, 286] on icon "button" at bounding box center [509, 288] width 2 height 4
click at [608, 294] on li "Phoenix Contact" at bounding box center [642, 299] width 105 height 13
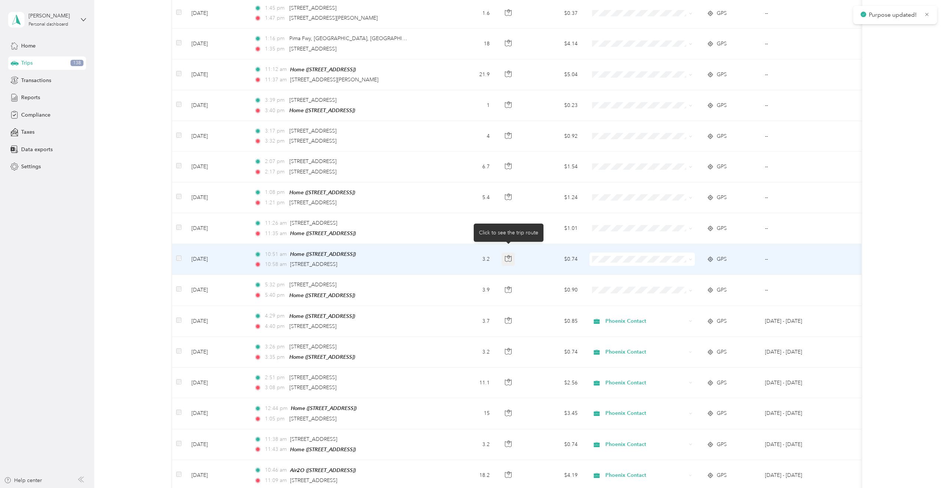
click at [510, 255] on icon "button" at bounding box center [508, 258] width 7 height 7
click at [619, 268] on span "Phoenix Contact" at bounding box center [649, 266] width 82 height 8
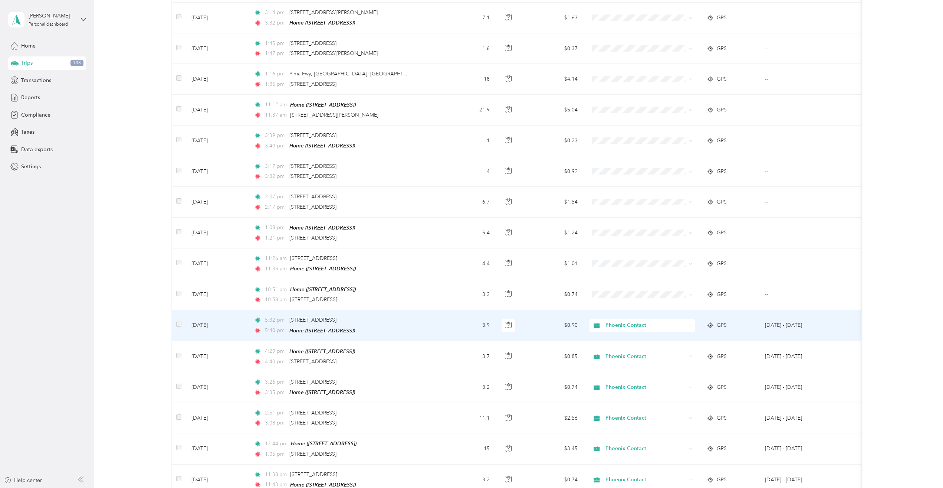
scroll to position [334, 0]
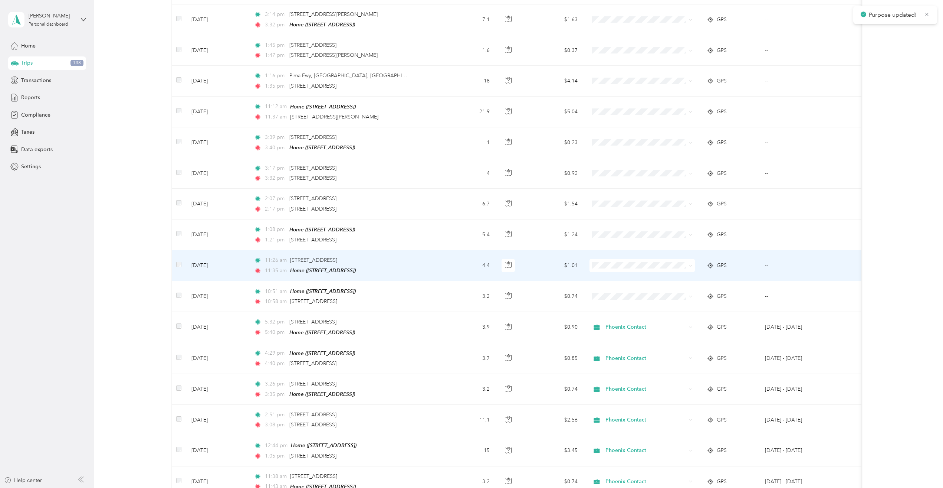
click at [606, 275] on span "Phoenix Contact" at bounding box center [642, 274] width 95 height 8
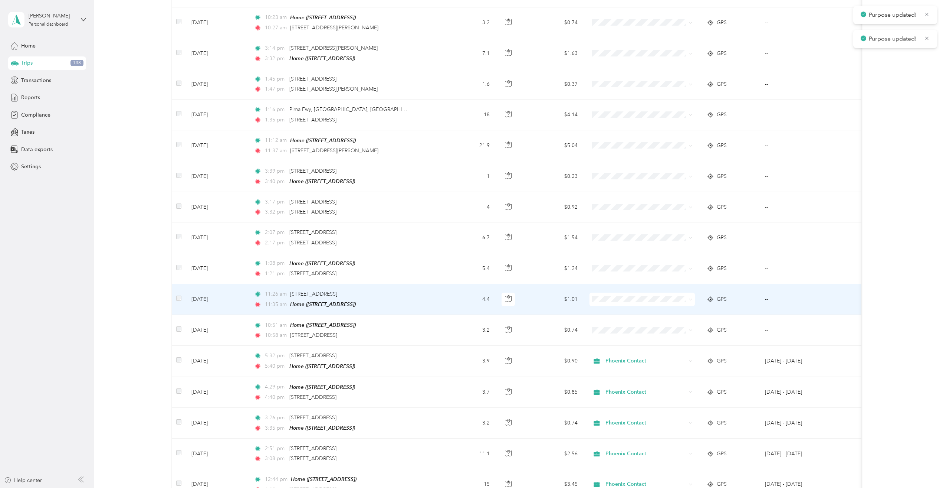
scroll to position [297, 0]
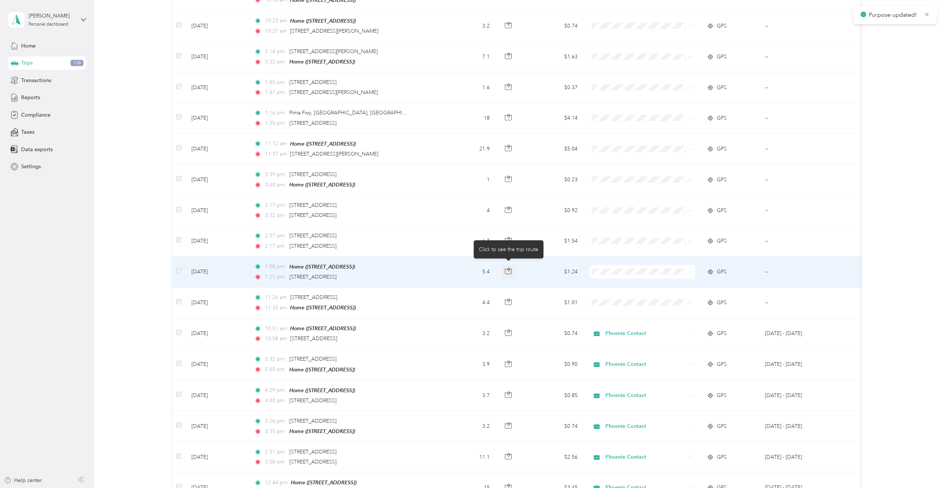
click at [506, 269] on icon "button" at bounding box center [508, 271] width 7 height 7
click at [610, 291] on li "Personal" at bounding box center [642, 294] width 105 height 13
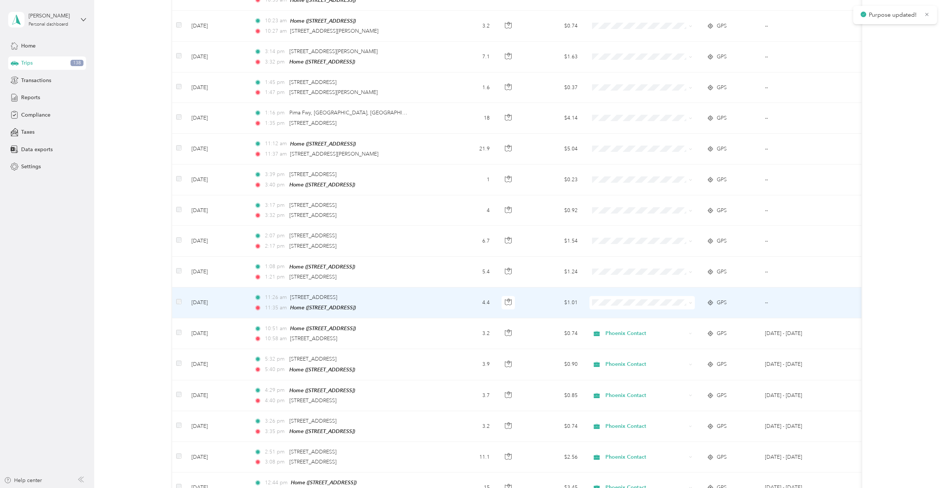
click at [610, 311] on span "Phoenix Contact" at bounding box center [649, 312] width 82 height 8
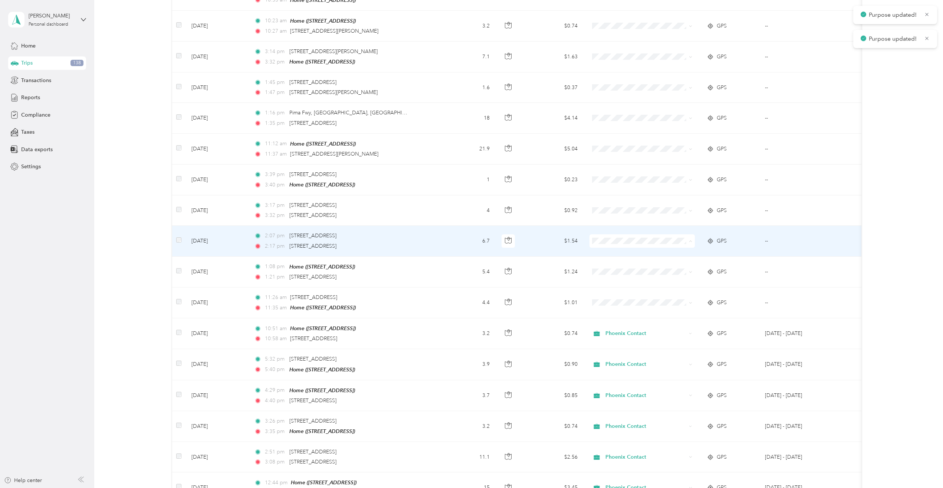
click at [613, 265] on span "Personal" at bounding box center [649, 265] width 82 height 8
click at [511, 237] on icon "button" at bounding box center [508, 240] width 7 height 7
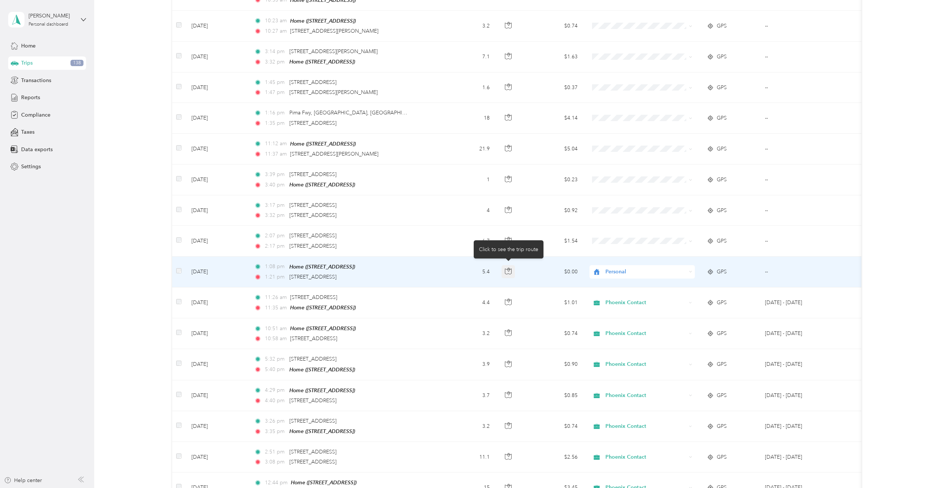
click at [505, 268] on icon "button" at bounding box center [508, 271] width 6 height 6
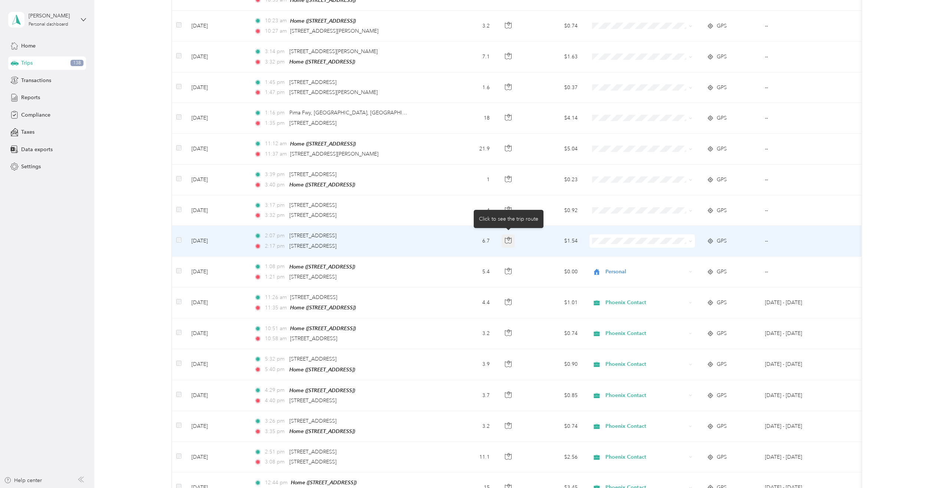
click at [510, 238] on icon "button" at bounding box center [508, 240] width 7 height 7
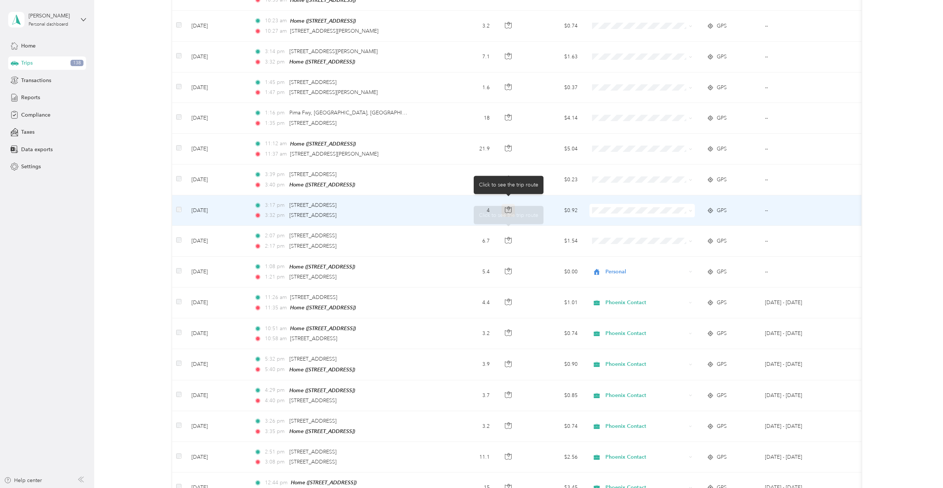
click at [506, 206] on icon "button" at bounding box center [508, 209] width 7 height 7
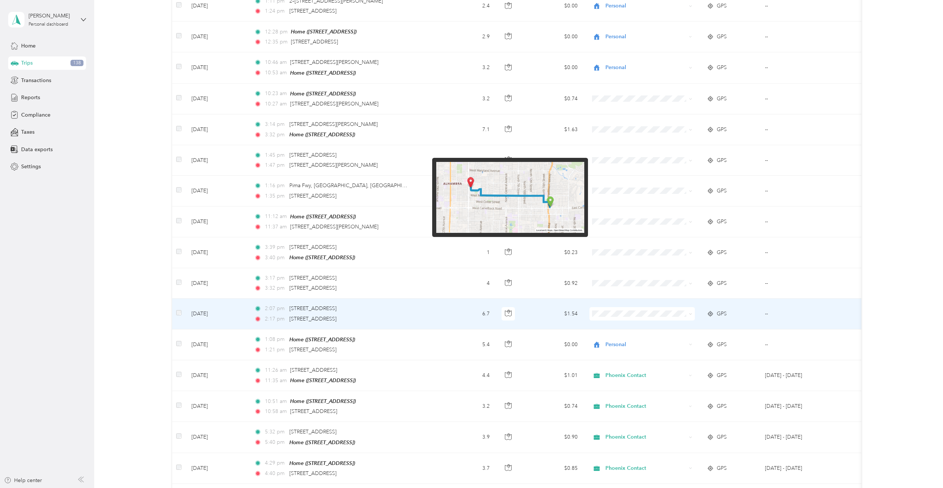
scroll to position [260, 0]
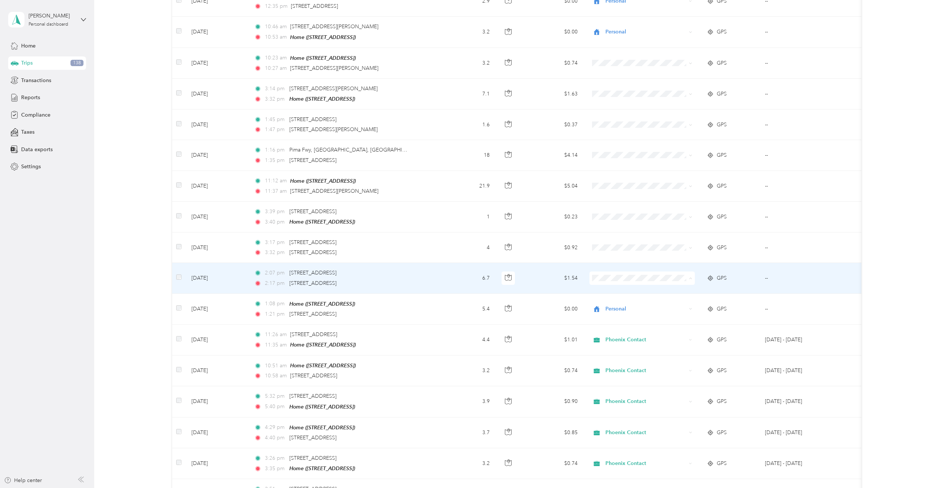
click at [612, 297] on li "Personal" at bounding box center [642, 301] width 105 height 13
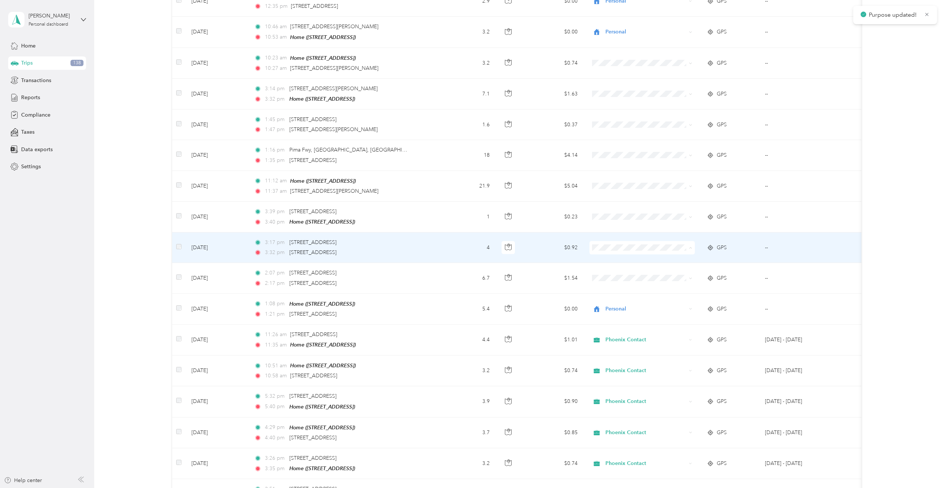
click at [609, 270] on span "Personal" at bounding box center [649, 271] width 82 height 8
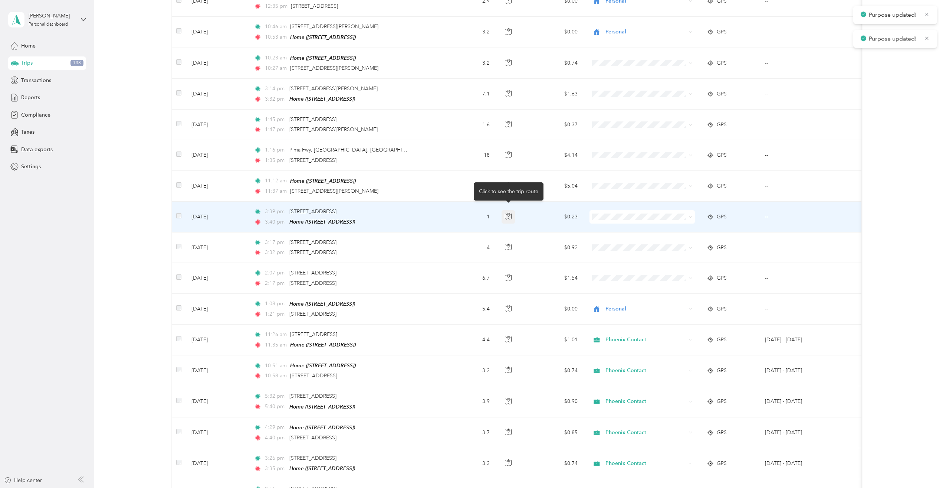
click at [507, 219] on button "button" at bounding box center [508, 216] width 13 height 13
click at [610, 217] on span at bounding box center [642, 216] width 105 height 13
click at [608, 237] on span "Personal" at bounding box center [649, 240] width 82 height 8
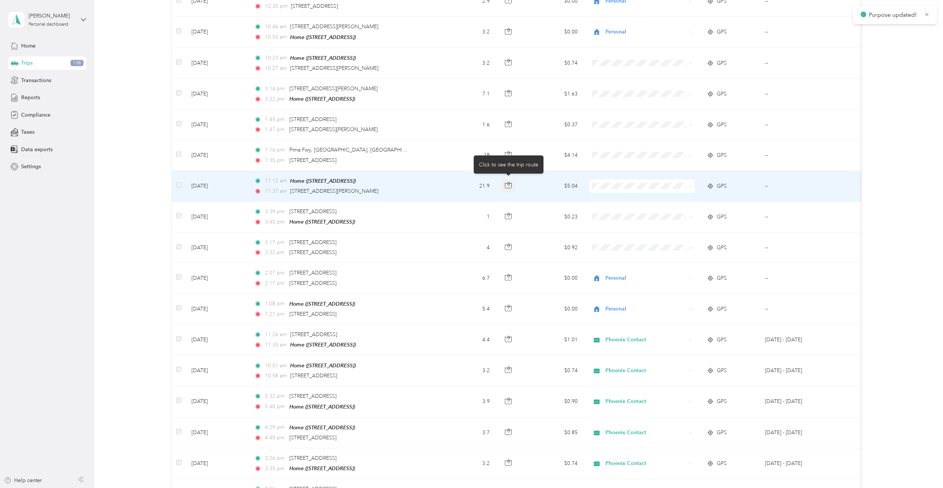
click at [508, 182] on icon "button" at bounding box center [508, 185] width 7 height 7
click at [610, 196] on span "Phoenix Contact" at bounding box center [649, 193] width 82 height 8
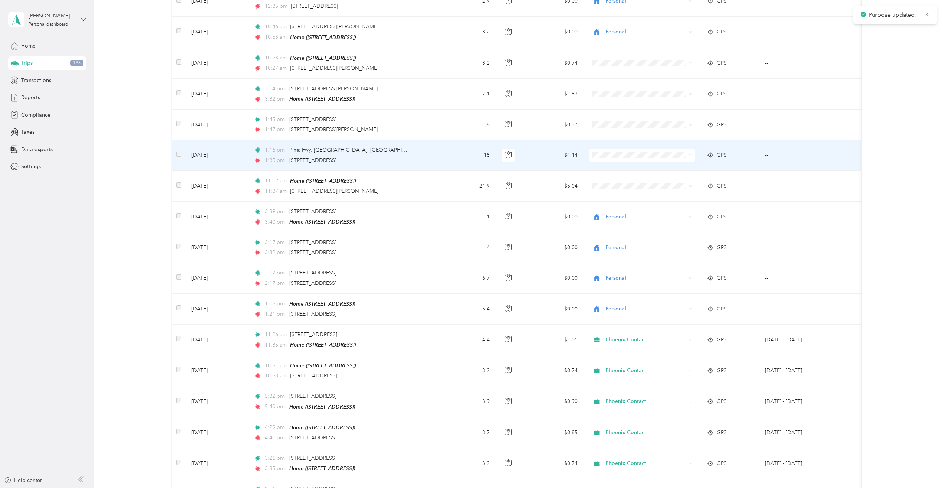
click at [606, 161] on li "Phoenix Contact" at bounding box center [642, 163] width 105 height 13
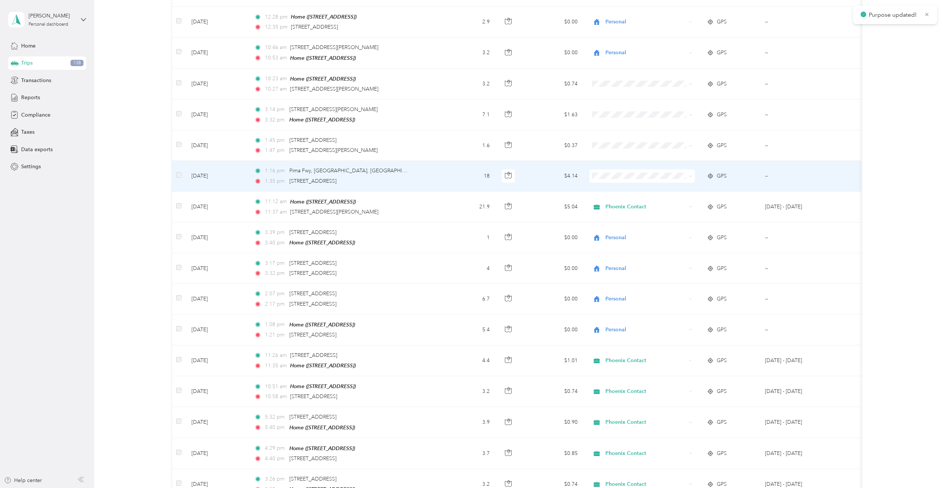
scroll to position [223, 0]
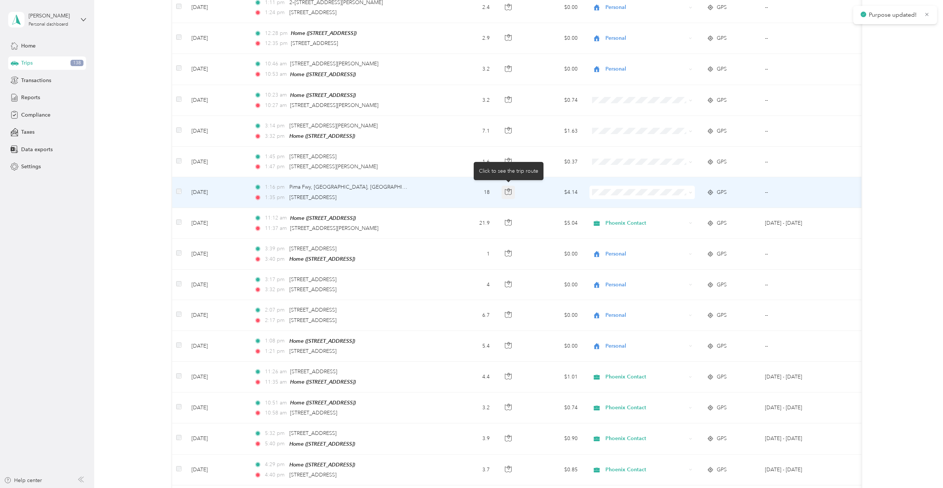
click at [503, 187] on button "button" at bounding box center [508, 192] width 13 height 13
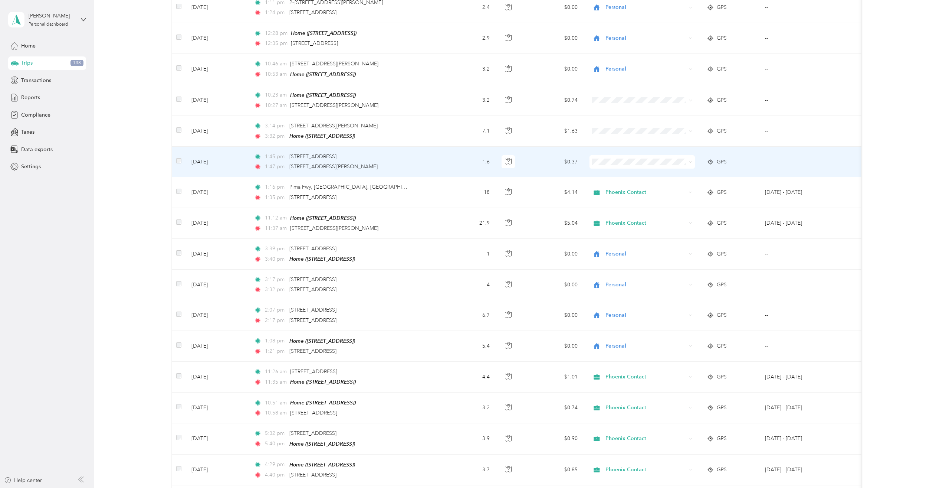
click at [642, 155] on span at bounding box center [642, 161] width 105 height 13
click at [641, 174] on li "Phoenix Contact" at bounding box center [642, 173] width 105 height 13
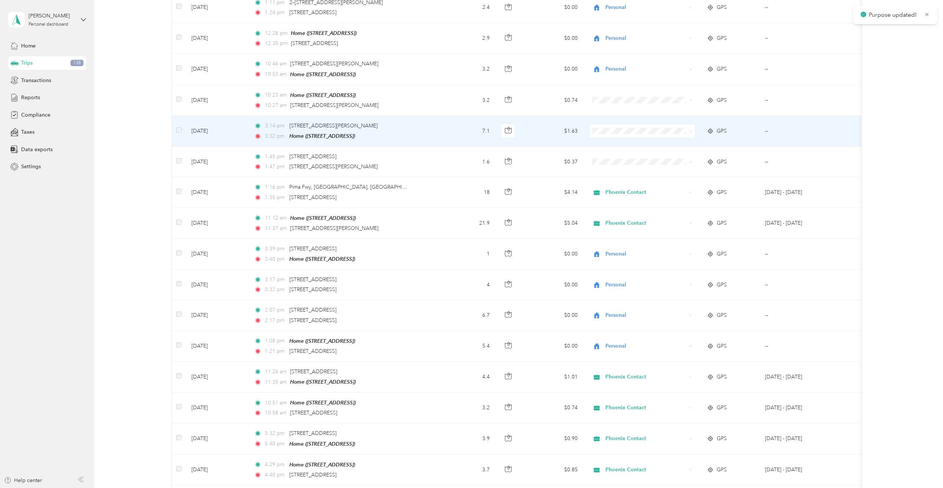
click at [619, 142] on span "Phoenix Contact" at bounding box center [649, 142] width 82 height 8
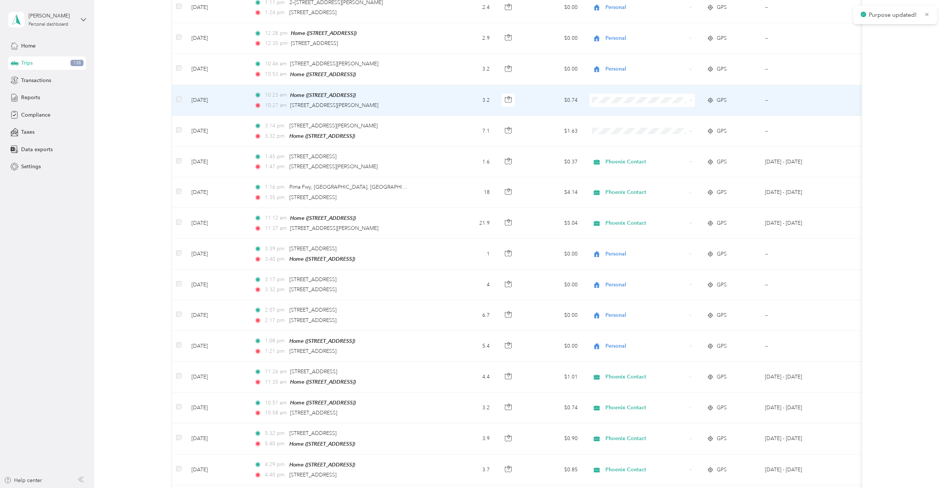
click at [612, 125] on li "Personal" at bounding box center [642, 124] width 105 height 13
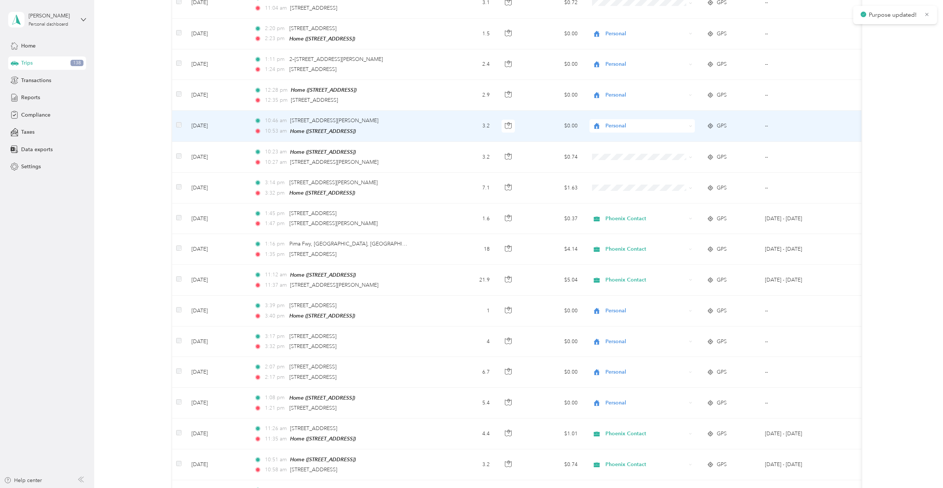
scroll to position [0, 0]
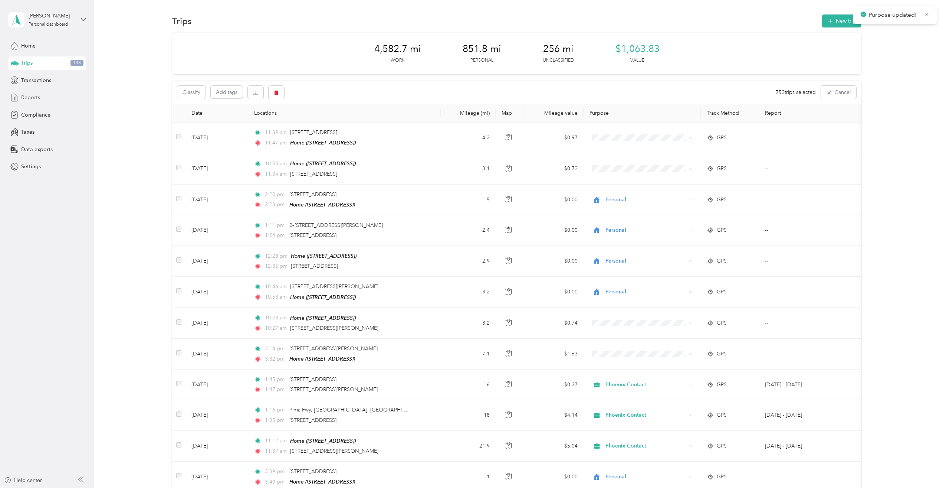
click at [17, 92] on div "Reports" at bounding box center [47, 97] width 78 height 13
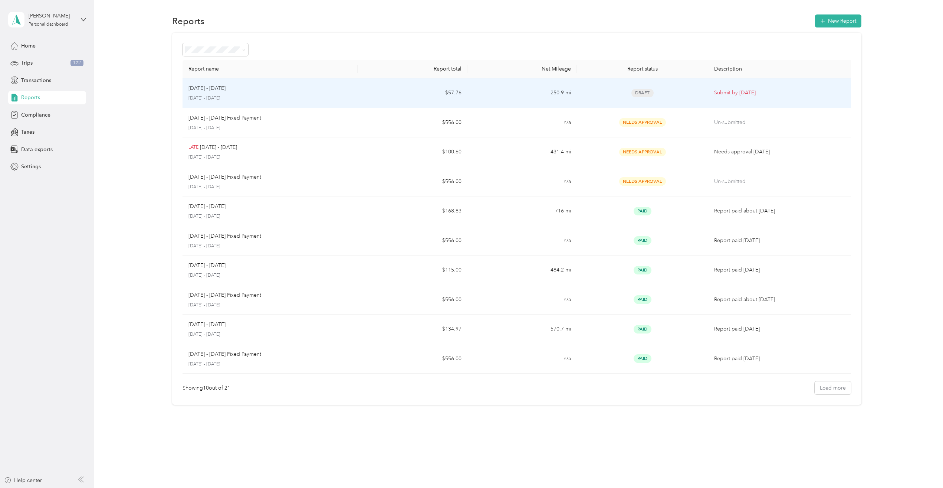
click at [214, 88] on p "Aug 1 - 31, 2025" at bounding box center [207, 88] width 37 height 8
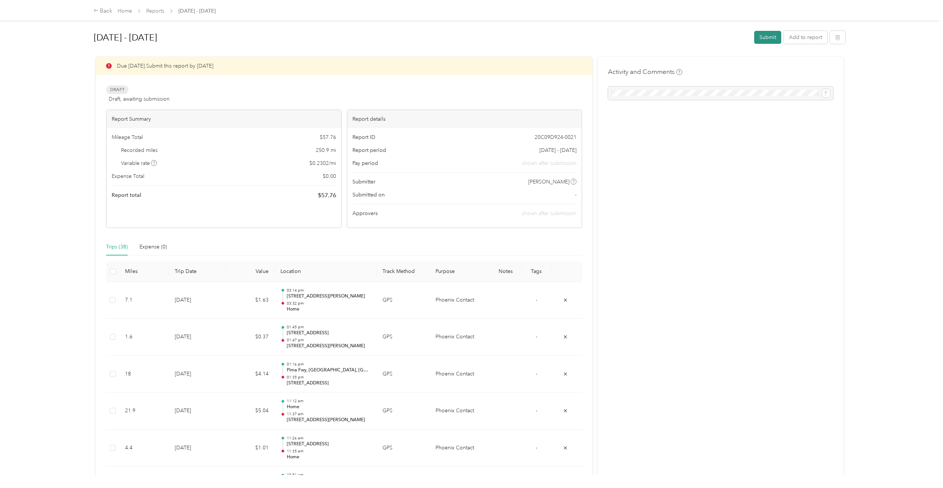
click at [768, 33] on button "Submit" at bounding box center [767, 37] width 27 height 13
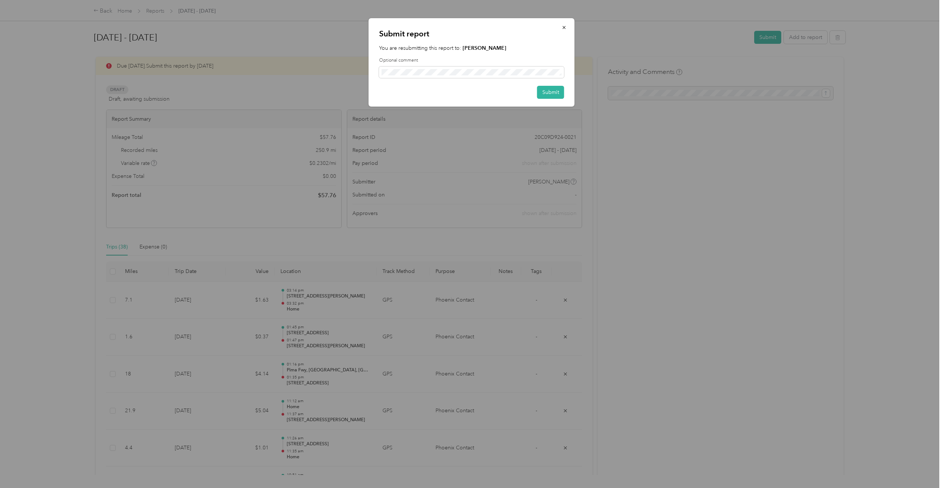
click at [547, 99] on div "Submit report You are resubmitting this report to: Rizwan H Khan Optional comme…" at bounding box center [472, 62] width 206 height 88
click at [550, 95] on button "Submit" at bounding box center [550, 92] width 27 height 13
